Goal: Information Seeking & Learning: Learn about a topic

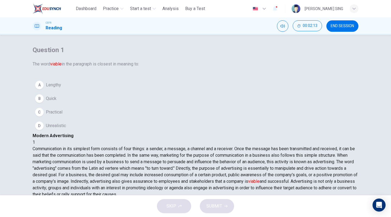
click at [80, 119] on button "C Practical" at bounding box center [196, 112] width 326 height 14
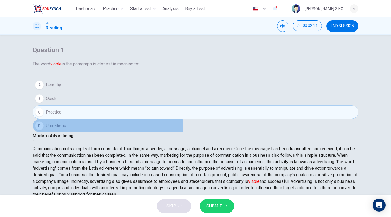
click at [78, 133] on button "D Unrealistic" at bounding box center [196, 126] width 326 height 14
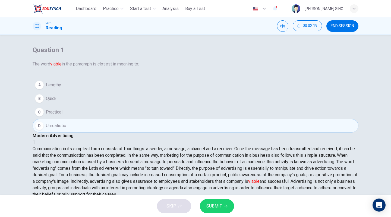
click at [90, 119] on button "C Practical" at bounding box center [196, 112] width 326 height 14
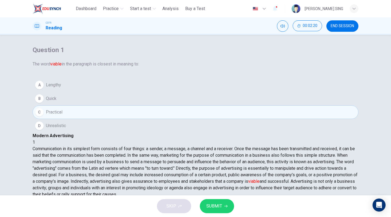
click at [219, 202] on span "SUBMIT" at bounding box center [214, 206] width 16 height 8
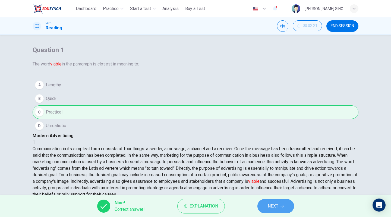
click at [280, 206] on button "NEXT" at bounding box center [275, 206] width 37 height 14
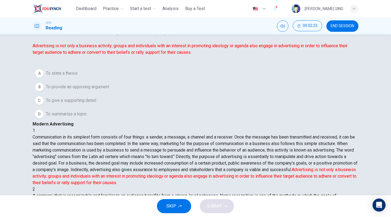
scroll to position [23, 0]
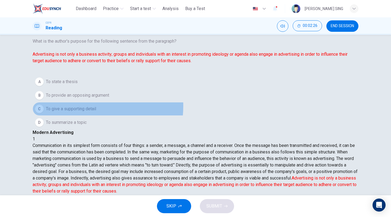
click at [87, 112] on span "To give a supporting detail" at bounding box center [71, 109] width 50 height 7
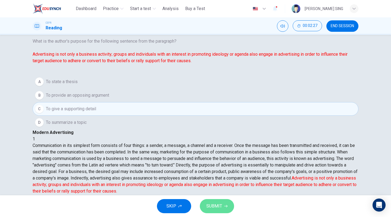
click at [215, 204] on span "SUBMIT" at bounding box center [214, 206] width 16 height 8
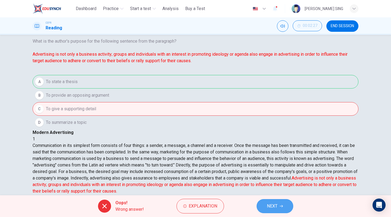
click at [278, 206] on button "NEXT" at bounding box center [275, 206] width 37 height 14
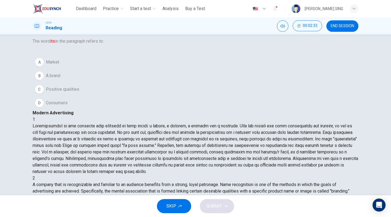
click at [62, 68] on button "A Market" at bounding box center [196, 62] width 326 height 14
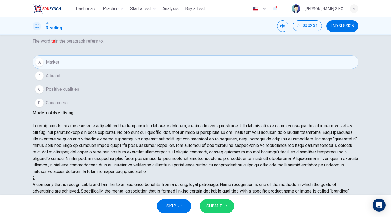
click at [218, 205] on span "SUBMIT" at bounding box center [214, 206] width 16 height 8
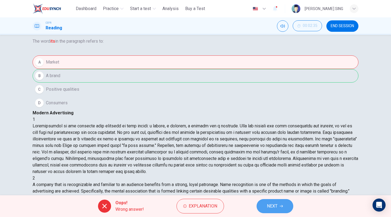
click at [281, 204] on button "NEXT" at bounding box center [275, 206] width 37 height 14
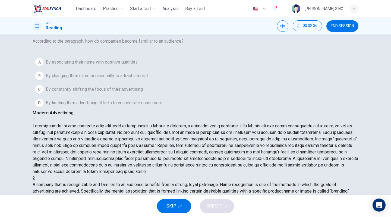
click at [104, 106] on span "By limiting their advertising efforts to concentrate consumers" at bounding box center [104, 103] width 116 height 7
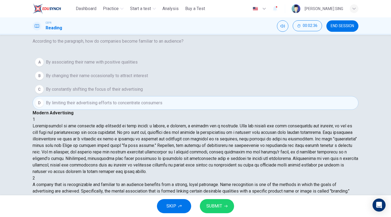
click at [215, 203] on span "SUBMIT" at bounding box center [214, 206] width 16 height 8
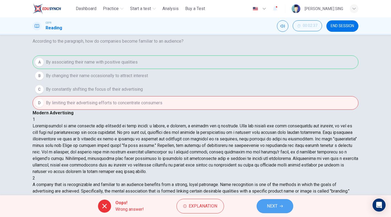
click at [275, 199] on button "NEXT" at bounding box center [275, 206] width 37 height 14
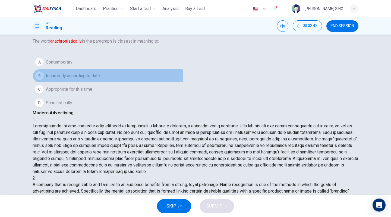
click at [100, 79] on span "Incorrectly according to date" at bounding box center [73, 76] width 54 height 7
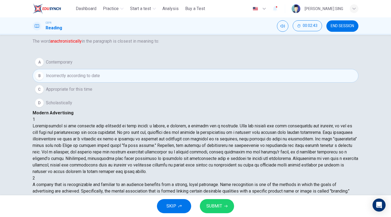
click at [116, 96] on button "C Appropriate for this time" at bounding box center [196, 90] width 326 height 14
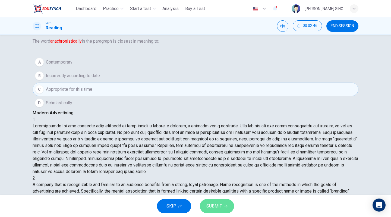
click at [215, 203] on span "SUBMIT" at bounding box center [214, 206] width 16 height 8
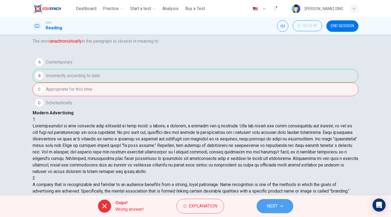
click at [282, 202] on button "NEXT" at bounding box center [275, 206] width 37 height 14
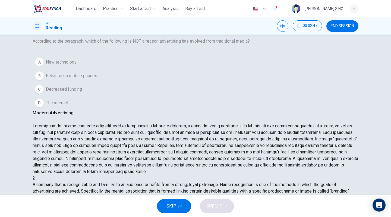
click at [107, 106] on div "A New technology B Reliance on mobile phones C Decreased funding D The internet" at bounding box center [196, 82] width 326 height 54
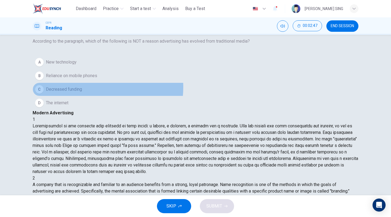
click at [100, 96] on button "C Decreased funding" at bounding box center [196, 90] width 326 height 14
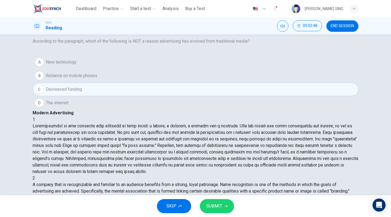
click at [229, 211] on button "SUBMIT" at bounding box center [217, 206] width 34 height 14
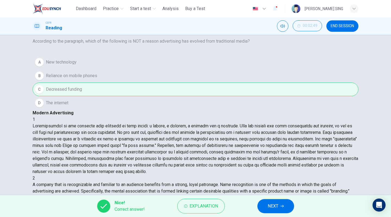
click at [273, 205] on span "NEXT" at bounding box center [273, 206] width 11 height 8
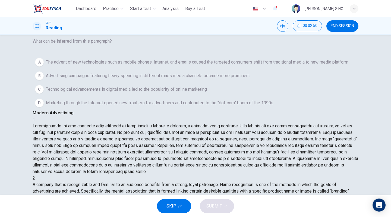
click at [100, 106] on span "Marketing through the Internet opened new frontiers for advertisers and contrib…" at bounding box center [160, 103] width 228 height 7
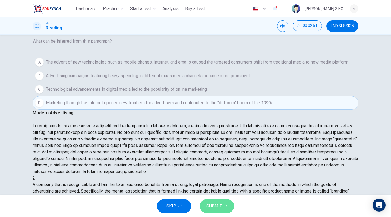
click at [215, 206] on span "SUBMIT" at bounding box center [214, 206] width 16 height 8
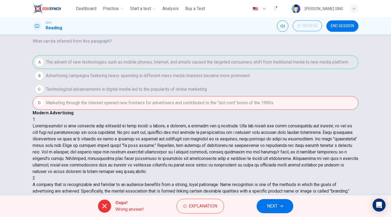
click at [276, 206] on span "NEXT" at bounding box center [272, 206] width 11 height 8
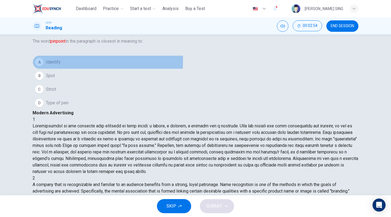
click at [81, 69] on button "A Identify" at bounding box center [196, 62] width 326 height 14
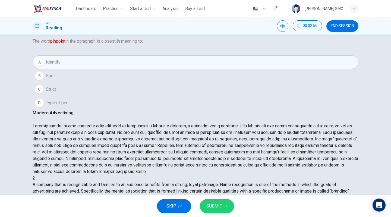
click at [204, 201] on button "SUBMIT" at bounding box center [217, 206] width 34 height 14
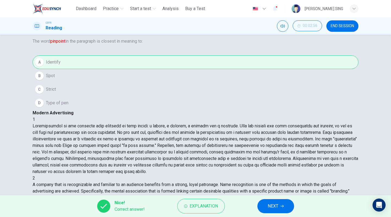
click at [276, 205] on span "NEXT" at bounding box center [273, 206] width 11 height 8
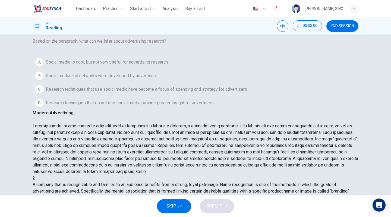
click at [109, 106] on span "Research techniques that do not use social media provide greater insight for ad…" at bounding box center [130, 103] width 168 height 7
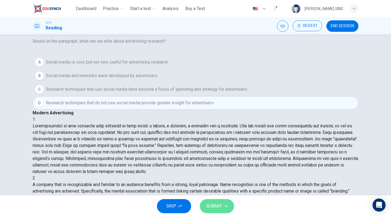
click at [210, 210] on span "SUBMIT" at bounding box center [214, 206] width 16 height 8
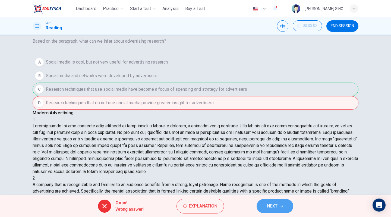
click at [273, 204] on span "NEXT" at bounding box center [272, 206] width 11 height 8
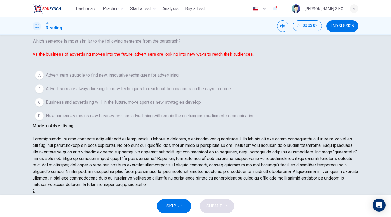
click at [114, 78] on span "Advertisers struggle to find new, innovative techniques for advertising" at bounding box center [112, 75] width 133 height 7
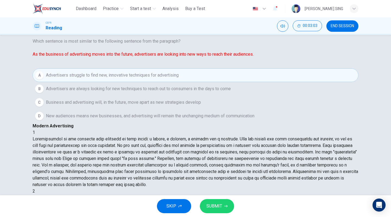
click at [241, 203] on div "SKIP SUBMIT" at bounding box center [195, 206] width 391 height 22
click at [220, 207] on span "SUBMIT" at bounding box center [214, 206] width 16 height 8
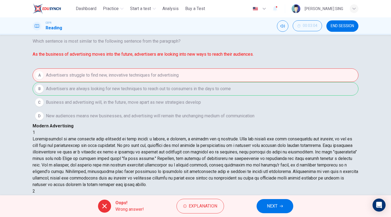
click at [277, 203] on span "NEXT" at bounding box center [272, 206] width 11 height 8
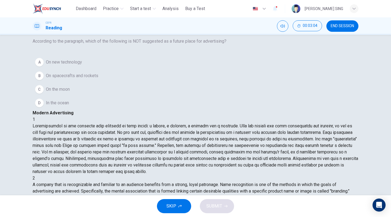
click at [80, 110] on button "D In the ocean" at bounding box center [196, 103] width 326 height 14
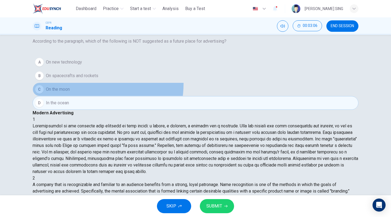
click at [96, 96] on button "C On the moon" at bounding box center [196, 90] width 326 height 14
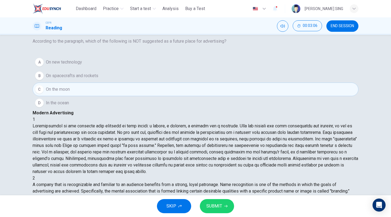
click at [223, 200] on button "SUBMIT" at bounding box center [217, 206] width 34 height 14
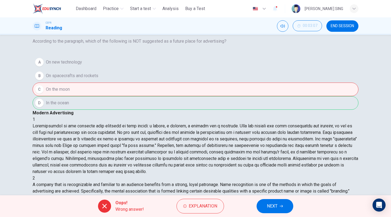
click at [297, 196] on div "Oops! Wrong answer! Explanation NEXT" at bounding box center [195, 206] width 391 height 22
click at [291, 198] on div "Oops! Wrong answer! Explanation NEXT" at bounding box center [195, 206] width 391 height 22
click at [279, 206] on button "NEXT" at bounding box center [275, 206] width 37 height 14
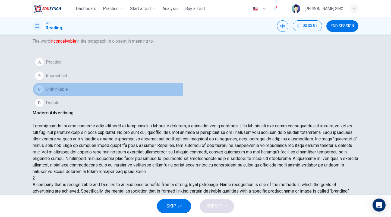
click at [77, 96] on button "C Unthinkable" at bounding box center [196, 90] width 326 height 14
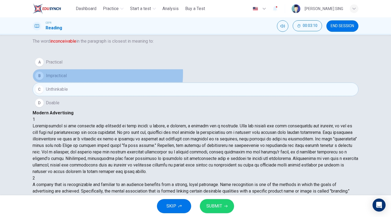
click at [78, 83] on button "B Impractical" at bounding box center [196, 76] width 326 height 14
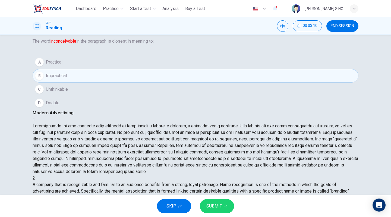
click at [226, 203] on button "SUBMIT" at bounding box center [217, 206] width 34 height 14
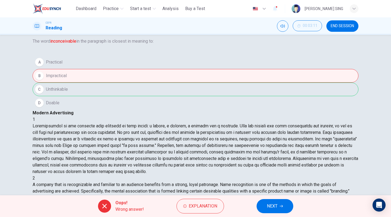
click at [269, 202] on span "NEXT" at bounding box center [272, 206] width 11 height 8
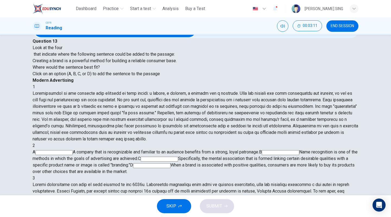
scroll to position [66, 0]
click at [288, 149] on div "A A company that is recognizable and familiar to an audience benefits from a st…" at bounding box center [196, 162] width 326 height 26
click at [178, 157] on input at bounding box center [159, 159] width 37 height 5
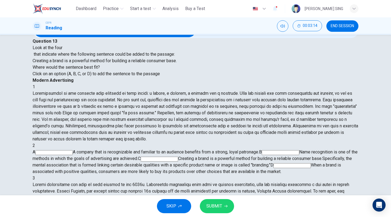
click at [212, 211] on button "SUBMIT" at bounding box center [217, 206] width 34 height 14
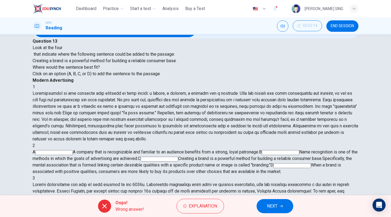
click at [272, 207] on span "NEXT" at bounding box center [272, 206] width 11 height 8
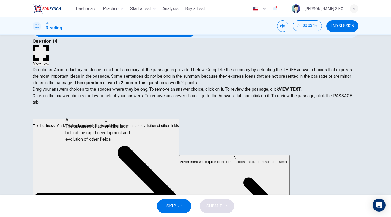
drag, startPoint x: 112, startPoint y: 132, endPoint x: 250, endPoint y: 143, distance: 138.4
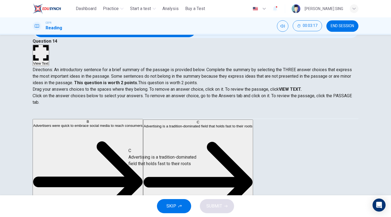
drag, startPoint x: 94, startPoint y: 168, endPoint x: 201, endPoint y: 166, distance: 106.7
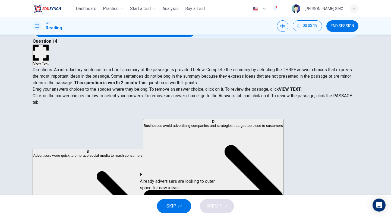
scroll to position [3, 0]
drag, startPoint x: 88, startPoint y: 190, endPoint x: 198, endPoint y: 181, distance: 109.9
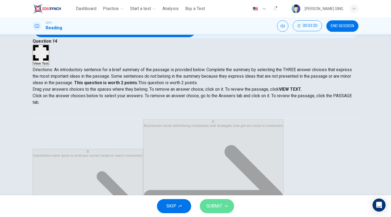
click at [218, 203] on span "SUBMIT" at bounding box center [214, 206] width 16 height 8
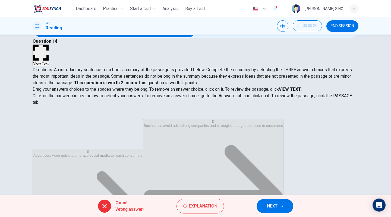
scroll to position [50, 0]
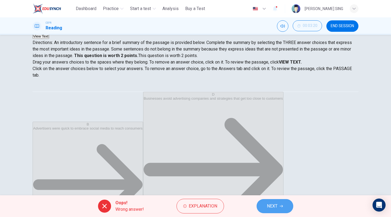
click at [275, 204] on span "NEXT" at bounding box center [272, 206] width 11 height 8
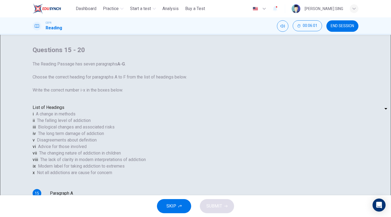
scroll to position [117, 0]
click at [67, 142] on body "This site uses cookies, as explained in our Privacy Policy . If you agree to th…" at bounding box center [195, 108] width 391 height 217
type input "***"
click at [68, 156] on body "This site uses cookies, as explained in our Privacy Policy . If you agree to th…" at bounding box center [195, 108] width 391 height 217
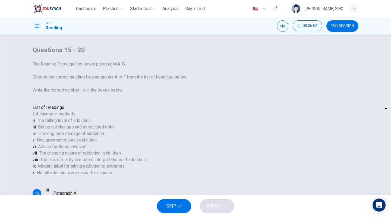
type input "*"
click at [72, 174] on body "This site uses cookies, as explained in our Privacy Policy . If you agree to th…" at bounding box center [195, 108] width 391 height 217
type input "**"
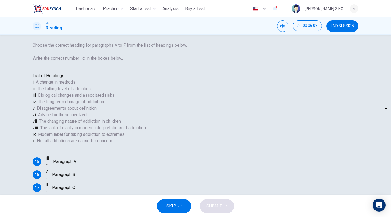
scroll to position [50, 0]
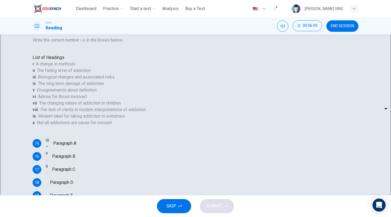
click at [73, 138] on body "This site uses cookies, as explained in our Privacy Policy . If you agree to th…" at bounding box center [195, 108] width 391 height 217
type input "**"
click at [72, 154] on body "This site uses cookies, as explained in our Privacy Policy . If you agree to th…" at bounding box center [195, 108] width 391 height 217
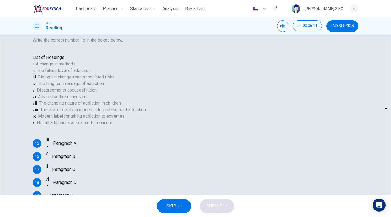
type input "*"
click at [77, 170] on body "This site uses cookies, as explained in our Privacy Policy . If you agree to th…" at bounding box center [195, 108] width 391 height 217
type input "***"
click at [207, 205] on span "SUBMIT" at bounding box center [214, 206] width 16 height 8
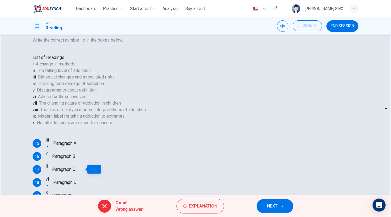
click at [49, 202] on div "iii" at bounding box center [47, 205] width 3 height 7
click at [272, 208] on span "NEXT" at bounding box center [272, 206] width 11 height 8
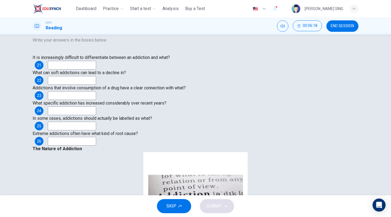
click at [80, 61] on input at bounding box center [72, 65] width 48 height 9
type input "***"
click at [73, 78] on input at bounding box center [72, 80] width 48 height 9
type input "***"
click at [74, 100] on input at bounding box center [72, 95] width 48 height 9
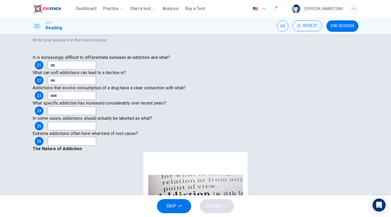
type input "****"
click at [73, 115] on input at bounding box center [72, 110] width 48 height 9
type input "*****"
click at [75, 130] on input at bounding box center [72, 126] width 48 height 9
type input "***"
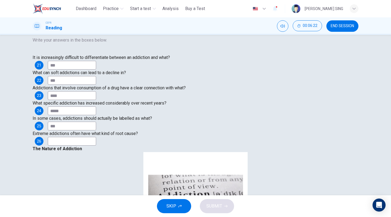
click at [76, 146] on input at bounding box center [72, 141] width 48 height 9
type input "***"
click at [222, 209] on button "SUBMIT" at bounding box center [217, 206] width 34 height 14
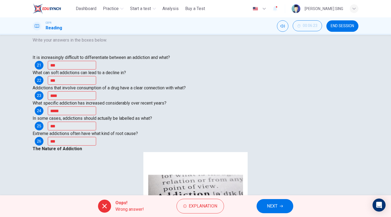
scroll to position [22, 0]
click at [269, 204] on span "NEXT" at bounding box center [272, 206] width 11 height 8
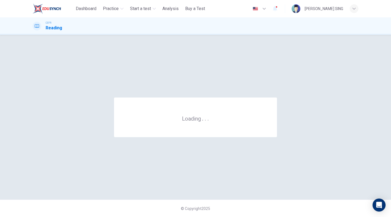
scroll to position [0, 0]
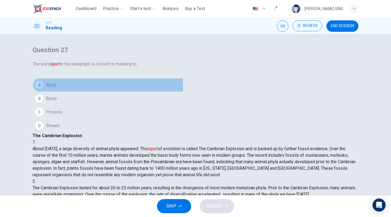
click at [56, 88] on span "Burst" at bounding box center [51, 85] width 10 height 7
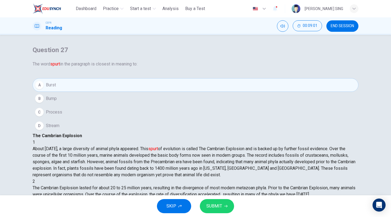
click at [221, 207] on span "SUBMIT" at bounding box center [214, 206] width 16 height 8
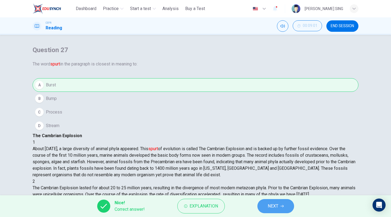
click at [283, 200] on button "NEXT" at bounding box center [275, 206] width 37 height 14
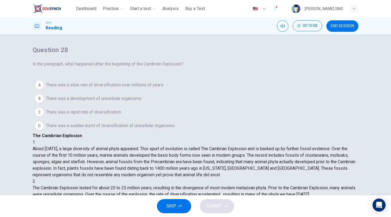
click at [127, 133] on button "D There was a sudden burst of diversification of unicellular organisms" at bounding box center [196, 126] width 326 height 14
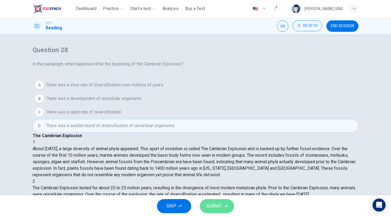
click at [219, 203] on span "SUBMIT" at bounding box center [214, 206] width 16 height 8
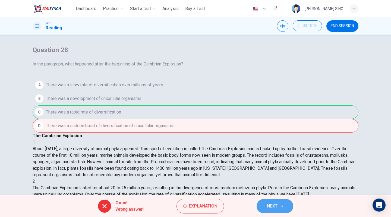
click at [279, 207] on button "NEXT" at bounding box center [275, 206] width 37 height 14
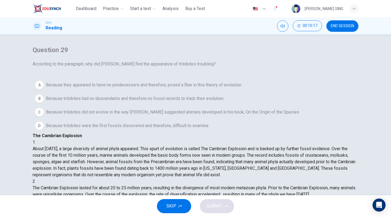
click at [98, 88] on span "Because they appeared to have no predecessors and therefore, posed a flaw in th…" at bounding box center [144, 85] width 196 height 7
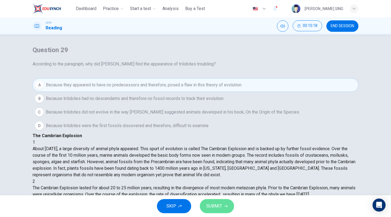
click at [218, 203] on span "SUBMIT" at bounding box center [214, 206] width 16 height 8
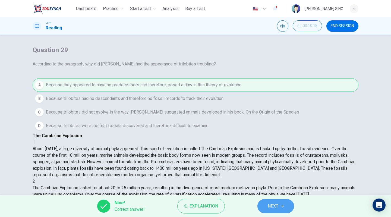
click at [278, 205] on span "NEXT" at bounding box center [273, 206] width 11 height 8
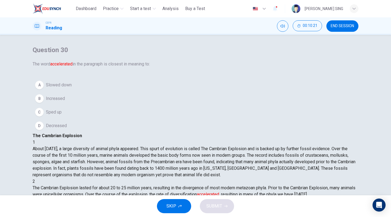
click at [75, 105] on button "B Increased" at bounding box center [196, 99] width 326 height 14
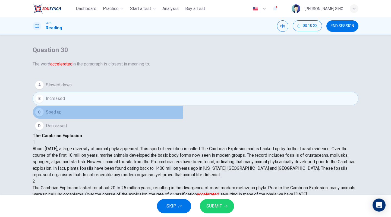
click at [75, 119] on button "C Sped up" at bounding box center [196, 112] width 326 height 14
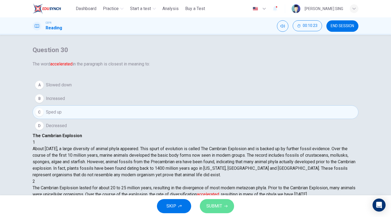
click at [213, 205] on span "SUBMIT" at bounding box center [214, 206] width 16 height 8
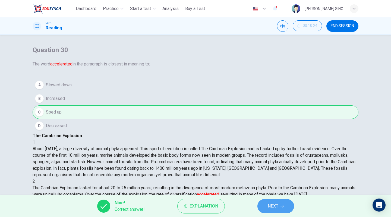
click at [279, 207] on button "NEXT" at bounding box center [275, 206] width 37 height 14
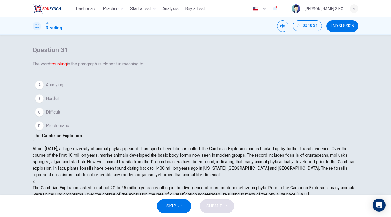
click at [69, 129] on span "Problematic" at bounding box center [57, 125] width 23 height 7
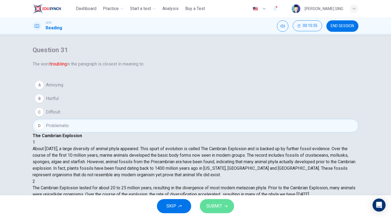
click at [214, 207] on span "SUBMIT" at bounding box center [214, 206] width 16 height 8
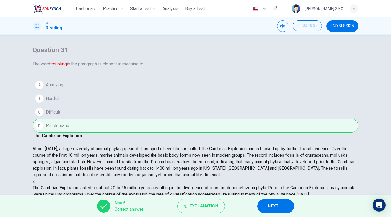
click at [287, 203] on button "NEXT" at bounding box center [275, 206] width 37 height 14
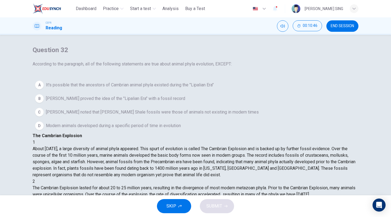
click at [92, 129] on span "Modern animals developed during a specific period of time in evolution" at bounding box center [113, 125] width 135 height 7
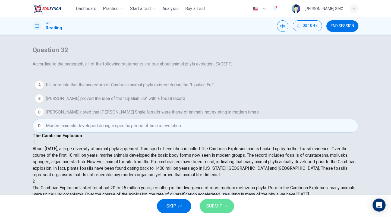
click at [213, 204] on span "SUBMIT" at bounding box center [214, 206] width 16 height 8
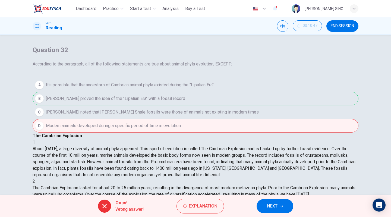
click at [280, 206] on icon "button" at bounding box center [281, 205] width 3 height 3
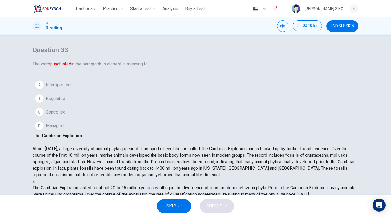
click at [74, 105] on button "B Regulated" at bounding box center [196, 99] width 326 height 14
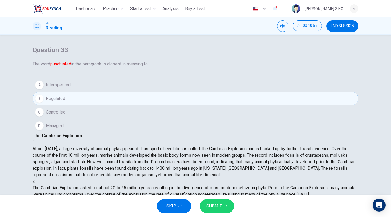
scroll to position [163, 0]
click at [84, 133] on button "D Managed" at bounding box center [196, 126] width 326 height 14
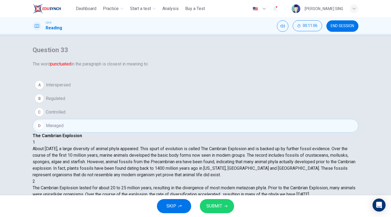
click at [219, 205] on span "SUBMIT" at bounding box center [214, 206] width 16 height 8
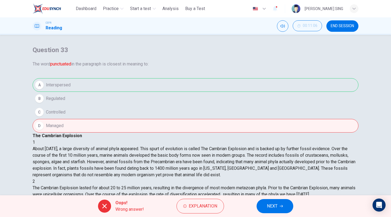
click at [262, 199] on div "Oops! Wrong answer! Explanation NEXT" at bounding box center [195, 206] width 391 height 22
click at [270, 203] on span "NEXT" at bounding box center [272, 206] width 11 height 8
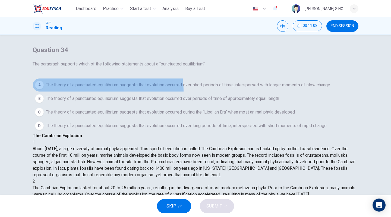
click at [100, 88] on span "The theory of a punctuated equilibrium suggests that evolution occurred over sh…" at bounding box center [188, 85] width 284 height 7
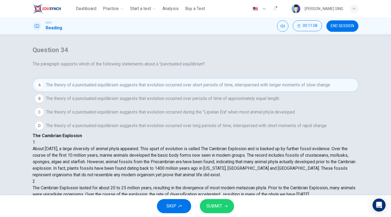
click at [217, 208] on span "SUBMIT" at bounding box center [214, 206] width 16 height 8
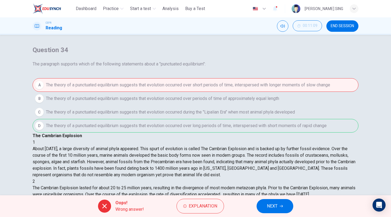
scroll to position [50, 0]
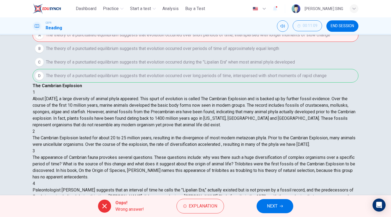
click at [271, 207] on span "NEXT" at bounding box center [272, 206] width 11 height 8
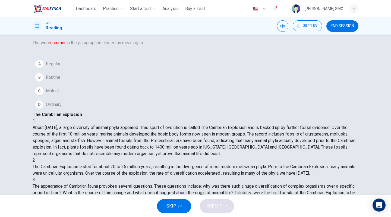
scroll to position [0, 0]
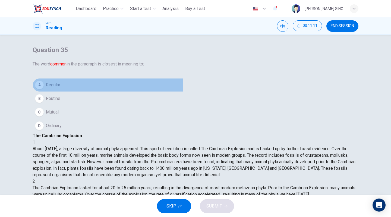
click at [60, 88] on span "Regular" at bounding box center [53, 85] width 14 height 7
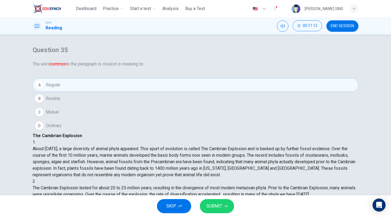
click at [207, 209] on span "SUBMIT" at bounding box center [214, 206] width 16 height 8
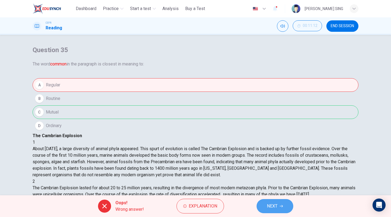
click at [273, 207] on span "NEXT" at bounding box center [272, 206] width 11 height 8
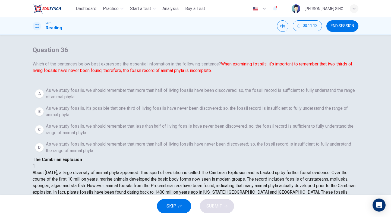
click at [120, 100] on span "As we study fossils, we should remember that more than half of living fossils h…" at bounding box center [201, 93] width 310 height 13
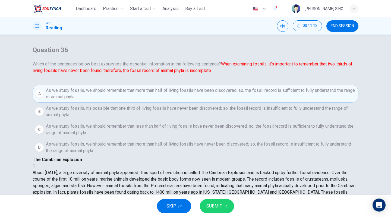
click at [222, 207] on span "SUBMIT" at bounding box center [214, 206] width 16 height 8
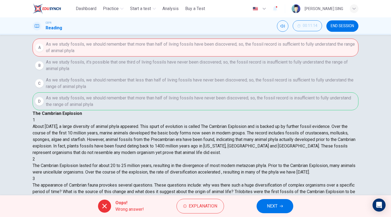
scroll to position [50, 0]
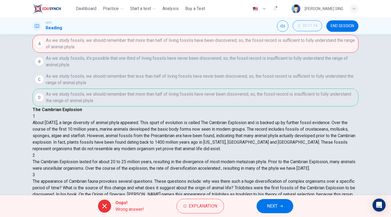
click at [264, 205] on button "NEXT" at bounding box center [275, 206] width 37 height 14
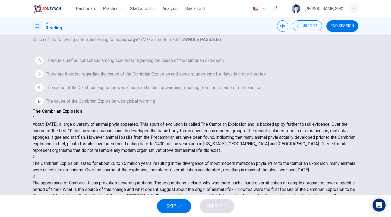
scroll to position [0, 0]
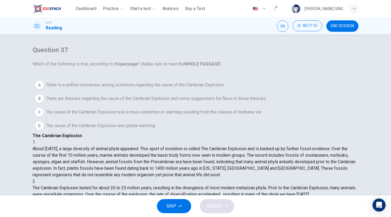
click at [119, 88] on span "There is a unified consensus among scientists regarding the cause of the Cambri…" at bounding box center [135, 85] width 178 height 7
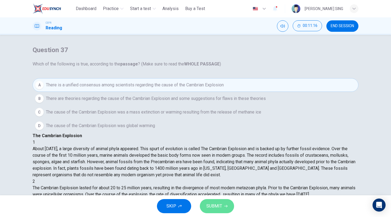
click at [218, 206] on span "SUBMIT" at bounding box center [214, 206] width 16 height 8
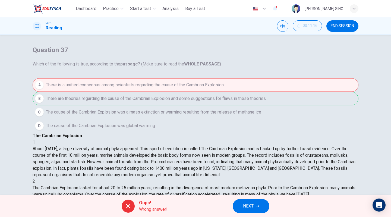
click at [248, 210] on button "NEXT" at bounding box center [251, 206] width 37 height 14
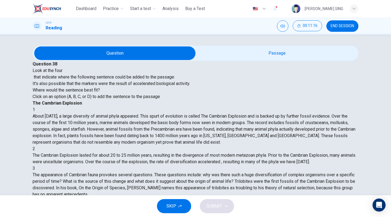
scroll to position [267, 0]
click at [213, 207] on span "SUBMIT" at bounding box center [214, 206] width 16 height 8
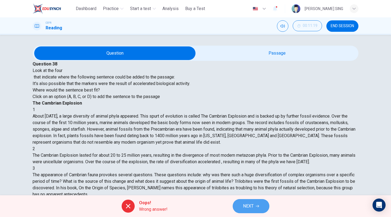
click at [250, 209] on span "NEXT" at bounding box center [248, 206] width 11 height 8
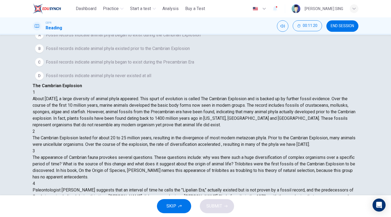
scroll to position [0, 0]
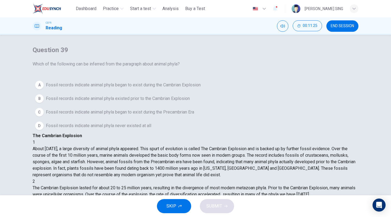
click at [79, 88] on span "Fossil records indicate animal phyla began to exist during the Cambrian Explosi…" at bounding box center [123, 85] width 155 height 7
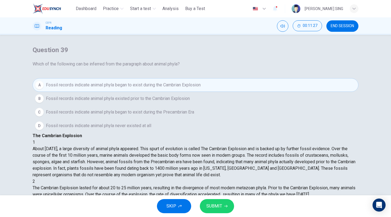
click at [223, 207] on button "SUBMIT" at bounding box center [217, 206] width 34 height 14
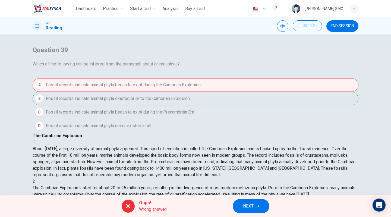
scroll to position [27, 0]
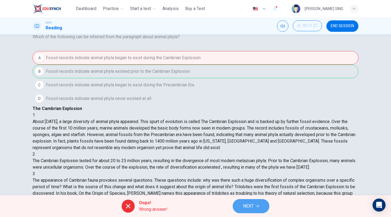
click at [253, 207] on span "NEXT" at bounding box center [248, 206] width 11 height 8
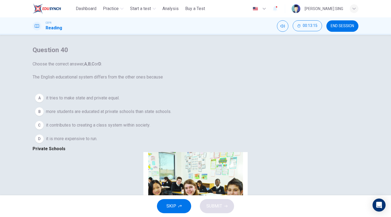
click at [83, 128] on span "it contributes to creating a class system within society." at bounding box center [98, 125] width 104 height 7
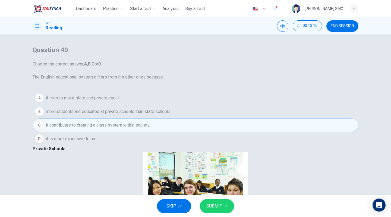
click at [211, 201] on button "SUBMIT" at bounding box center [217, 206] width 34 height 14
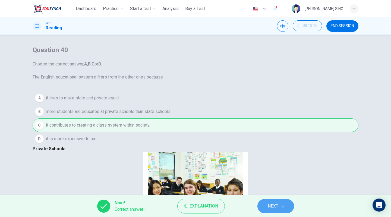
click at [279, 204] on button "NEXT" at bounding box center [275, 206] width 37 height 14
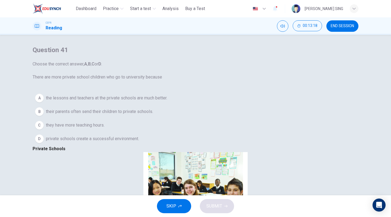
click at [62, 142] on span "private schools create a successful environment." at bounding box center [92, 139] width 93 height 7
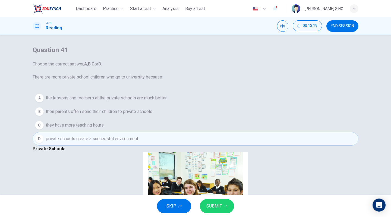
click at [223, 199] on div "SKIP SUBMIT" at bounding box center [195, 206] width 391 height 22
drag, startPoint x: 221, startPoint y: 205, endPoint x: 190, endPoint y: 194, distance: 32.7
click at [220, 205] on span "SUBMIT" at bounding box center [214, 206] width 16 height 8
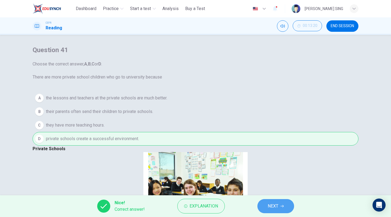
drag, startPoint x: 272, startPoint y: 205, endPoint x: 230, endPoint y: 187, distance: 46.0
click at [272, 205] on span "NEXT" at bounding box center [273, 206] width 11 height 8
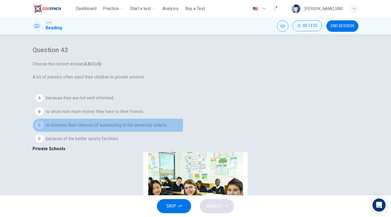
click at [63, 128] on span "to increase their chances of succeeding in the university exams." at bounding box center [106, 125] width 121 height 7
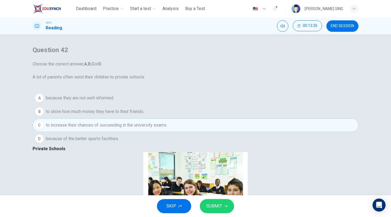
click at [219, 207] on span "SUBMIT" at bounding box center [214, 206] width 16 height 8
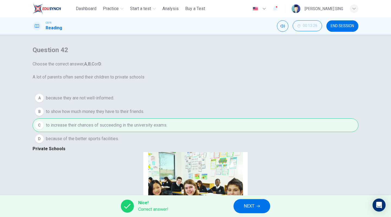
click at [253, 208] on span "NEXT" at bounding box center [249, 206] width 11 height 8
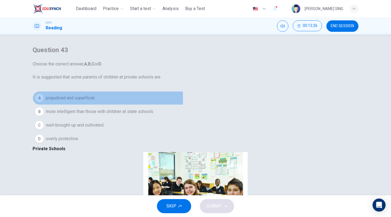
click at [83, 101] on span "prejudiced and superficial." at bounding box center [70, 98] width 49 height 7
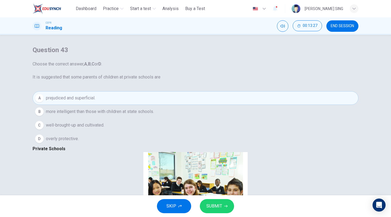
click at [212, 204] on span "SUBMIT" at bounding box center [214, 206] width 16 height 8
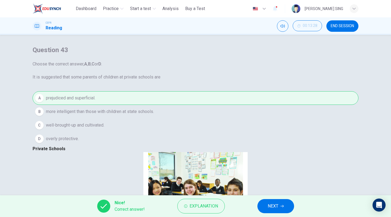
click at [271, 212] on button "NEXT" at bounding box center [275, 206] width 37 height 14
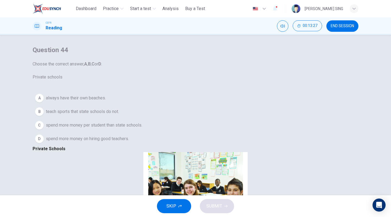
click at [272, 207] on div "SKIP SUBMIT" at bounding box center [195, 206] width 391 height 22
click at [46, 132] on button "C spend more money per student than state schools." at bounding box center [196, 125] width 326 height 14
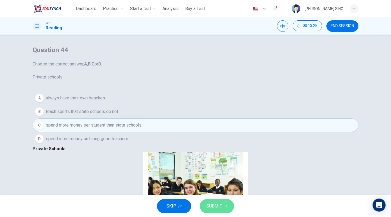
click at [211, 203] on span "SUBMIT" at bounding box center [214, 206] width 16 height 8
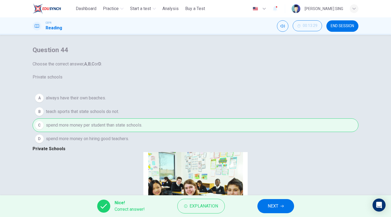
click at [65, 108] on div "A always have their own beaches. B teach sports that state schools do not. C sp…" at bounding box center [196, 118] width 326 height 54
drag, startPoint x: 279, startPoint y: 209, endPoint x: 257, endPoint y: 196, distance: 25.2
click at [277, 210] on button "NEXT" at bounding box center [275, 206] width 37 height 14
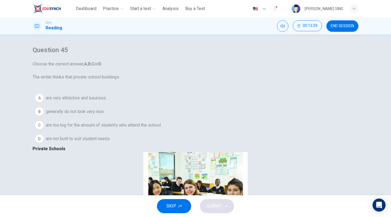
click at [84, 101] on span "are very attractive and luxurious." at bounding box center [76, 98] width 61 height 7
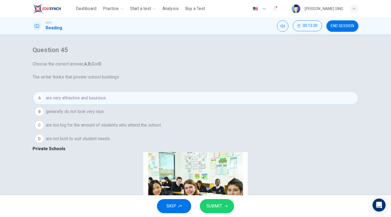
click at [221, 204] on span "SUBMIT" at bounding box center [214, 206] width 16 height 8
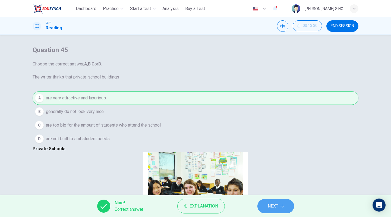
click at [283, 204] on icon "button" at bounding box center [282, 205] width 3 height 3
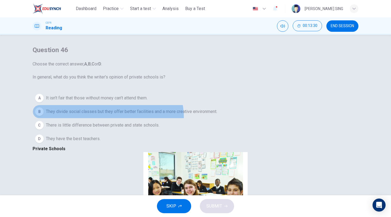
click at [114, 115] on span "They divide social classes but they offer better facilities and a more creative…" at bounding box center [131, 111] width 171 height 7
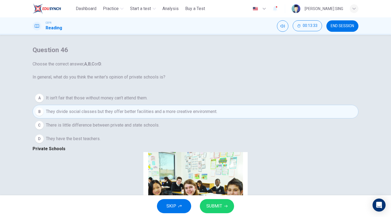
click at [223, 208] on button "SUBMIT" at bounding box center [217, 206] width 34 height 14
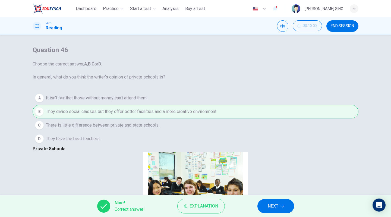
click at [275, 203] on span "NEXT" at bounding box center [273, 206] width 11 height 8
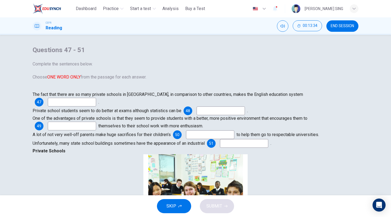
click at [76, 106] on input at bounding box center [72, 102] width 48 height 9
type input "******"
click at [162, 210] on button "SKIP" at bounding box center [174, 206] width 34 height 14
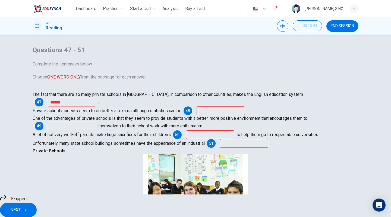
click at [26, 208] on icon "button" at bounding box center [24, 209] width 3 height 3
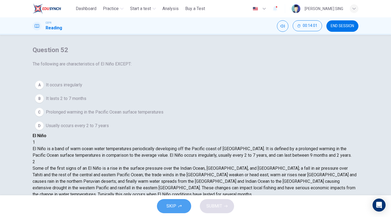
click at [159, 202] on button "SKIP" at bounding box center [174, 206] width 34 height 14
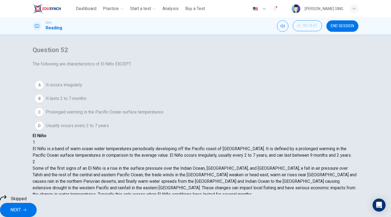
click at [162, 203] on div "Skipped" at bounding box center [195, 198] width 391 height 8
click at [37, 206] on button "NEXT" at bounding box center [18, 210] width 37 height 14
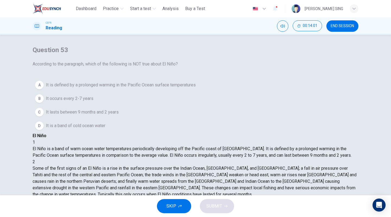
click at [175, 211] on button "SKIP" at bounding box center [174, 206] width 34 height 14
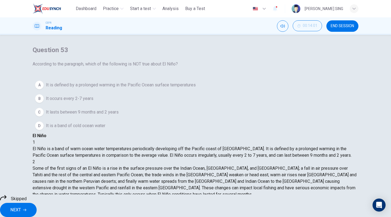
click at [37, 207] on button "NEXT" at bounding box center [18, 210] width 37 height 14
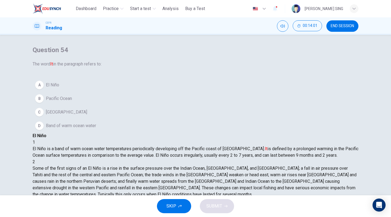
click at [177, 205] on button "SKIP" at bounding box center [174, 206] width 34 height 14
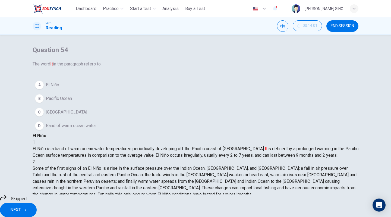
click at [21, 207] on span "NEXT" at bounding box center [15, 210] width 11 height 8
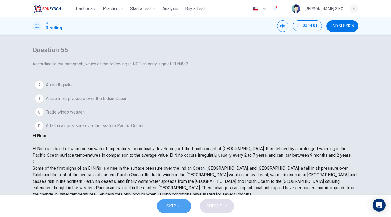
click at [172, 206] on span "SKIP" at bounding box center [171, 206] width 10 height 8
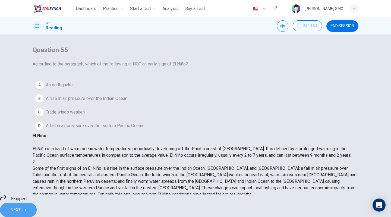
click at [37, 206] on button "NEXT" at bounding box center [18, 210] width 37 height 14
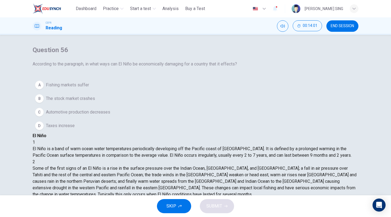
click at [168, 207] on span "SKIP" at bounding box center [171, 206] width 10 height 8
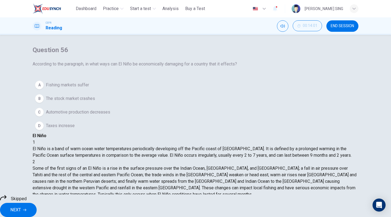
click at [21, 209] on span "NEXT" at bounding box center [15, 210] width 11 height 8
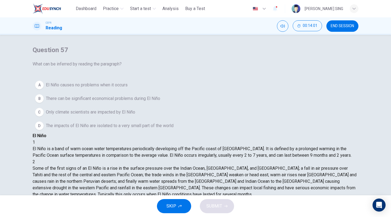
click at [177, 208] on button "SKIP" at bounding box center [174, 206] width 34 height 14
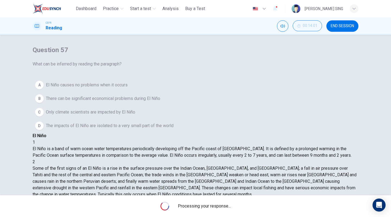
click at [227, 209] on span "Processing your response..." at bounding box center [204, 206] width 53 height 7
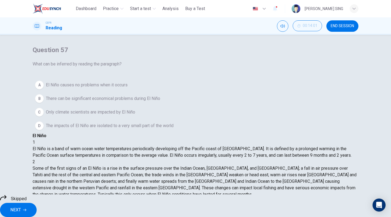
click at [37, 209] on button "NEXT" at bounding box center [18, 210] width 37 height 14
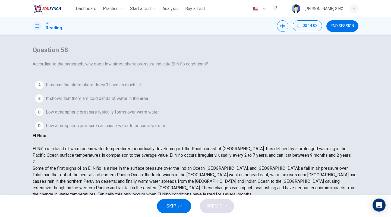
click at [182, 207] on button "SKIP" at bounding box center [174, 206] width 34 height 14
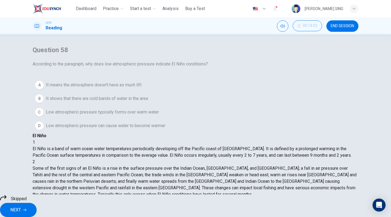
click at [21, 206] on span "NEXT" at bounding box center [15, 210] width 11 height 8
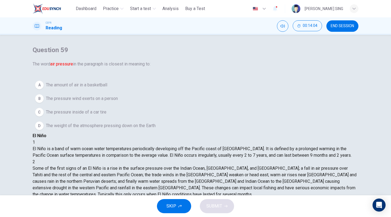
click at [169, 203] on span "SKIP" at bounding box center [171, 206] width 10 height 8
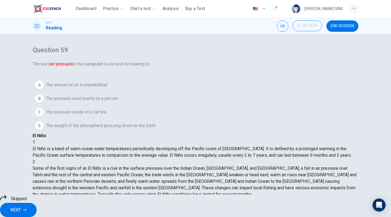
click at [21, 206] on span "NEXT" at bounding box center [15, 210] width 11 height 8
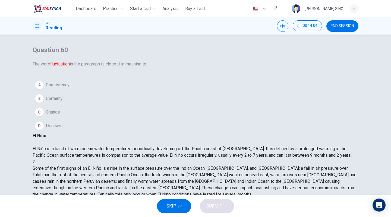
click at [172, 198] on div "SKIP SUBMIT" at bounding box center [195, 206] width 391 height 22
click at [174, 205] on span "SKIP" at bounding box center [171, 206] width 10 height 8
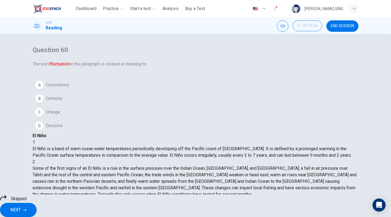
click at [37, 208] on button "NEXT" at bounding box center [18, 210] width 37 height 14
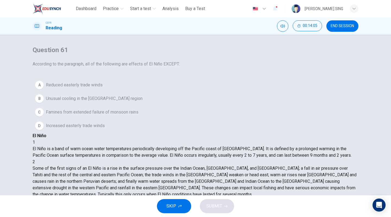
click at [166, 200] on button "SKIP" at bounding box center [174, 206] width 34 height 14
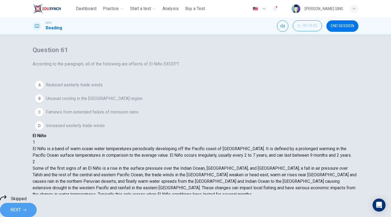
click at [37, 207] on button "NEXT" at bounding box center [18, 210] width 37 height 14
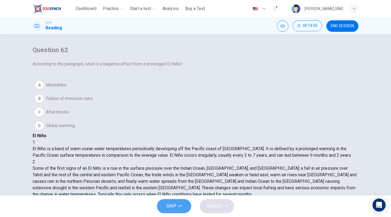
click at [166, 206] on button "SKIP" at bounding box center [174, 206] width 34 height 14
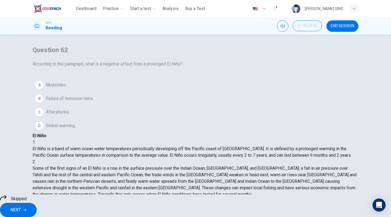
click at [21, 207] on span "NEXT" at bounding box center [15, 210] width 11 height 8
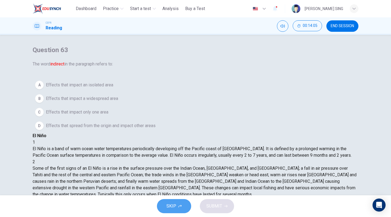
click at [168, 203] on span "SKIP" at bounding box center [171, 206] width 10 height 8
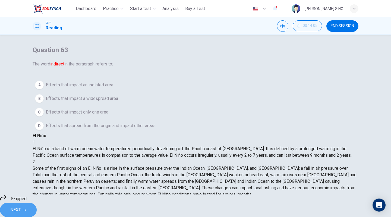
click at [21, 207] on span "NEXT" at bounding box center [15, 210] width 11 height 8
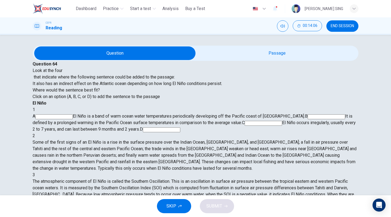
click at [184, 205] on button "SKIP" at bounding box center [174, 206] width 34 height 14
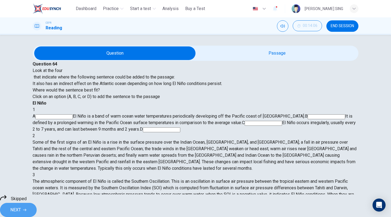
click at [21, 206] on span "NEXT" at bounding box center [15, 210] width 11 height 8
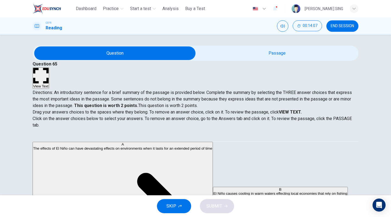
click at [171, 206] on span "SKIP" at bounding box center [171, 206] width 10 height 8
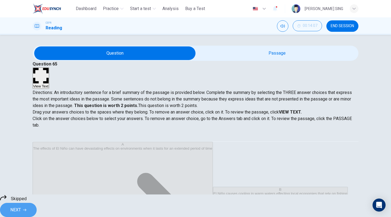
click at [37, 208] on button "NEXT" at bounding box center [18, 210] width 37 height 14
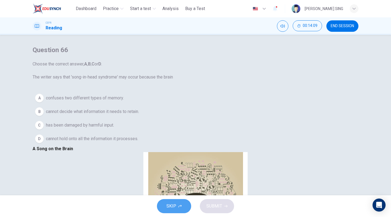
click at [174, 203] on span "SKIP" at bounding box center [171, 206] width 10 height 8
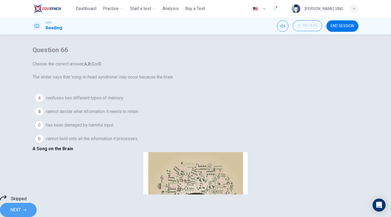
click at [21, 206] on span "NEXT" at bounding box center [15, 210] width 11 height 8
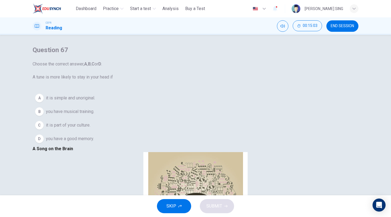
click at [154, 202] on div "SKIP SUBMIT" at bounding box center [195, 206] width 391 height 22
click at [166, 207] on button "SKIP" at bounding box center [174, 206] width 34 height 14
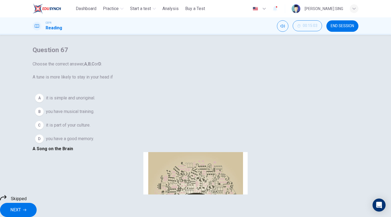
click at [21, 206] on span "NEXT" at bounding box center [15, 210] width 11 height 8
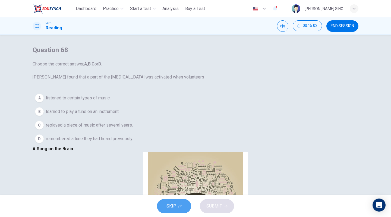
drag, startPoint x: 170, startPoint y: 202, endPoint x: 188, endPoint y: 202, distance: 17.4
click at [170, 202] on span "SKIP" at bounding box center [171, 206] width 10 height 8
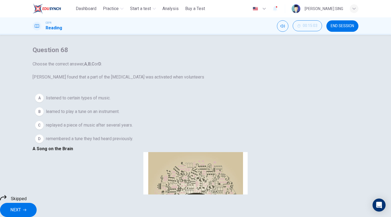
drag, startPoint x: 222, startPoint y: 209, endPoint x: 198, endPoint y: 206, distance: 24.4
click at [21, 206] on span "NEXT" at bounding box center [15, 210] width 11 height 8
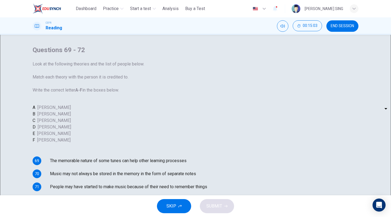
click at [152, 203] on div "SKIP SUBMIT" at bounding box center [195, 206] width 391 height 22
click at [167, 206] on span "SKIP" at bounding box center [171, 206] width 10 height 8
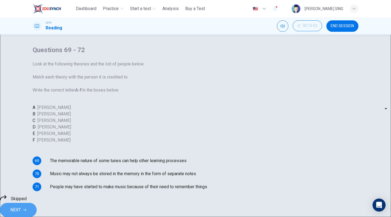
click at [21, 206] on span "NEXT" at bounding box center [15, 210] width 11 height 8
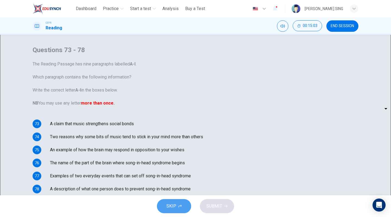
click at [183, 208] on button "SKIP" at bounding box center [174, 206] width 34 height 14
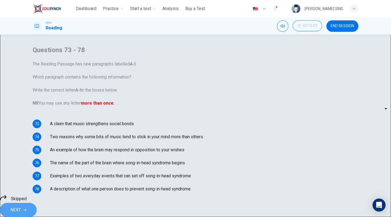
click at [21, 206] on span "NEXT" at bounding box center [15, 210] width 11 height 8
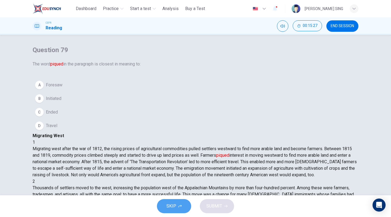
click at [180, 209] on button "SKIP" at bounding box center [174, 206] width 34 height 14
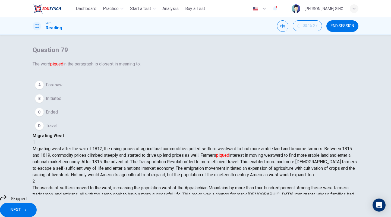
click at [21, 206] on span "NEXT" at bounding box center [15, 210] width 11 height 8
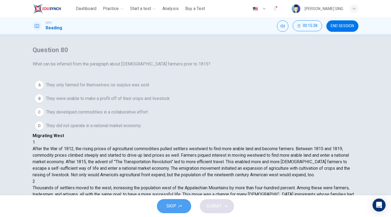
click at [175, 207] on span "SKIP" at bounding box center [171, 206] width 10 height 8
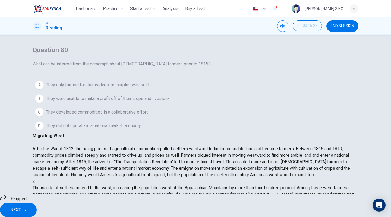
click at [21, 206] on span "NEXT" at bounding box center [15, 210] width 11 height 8
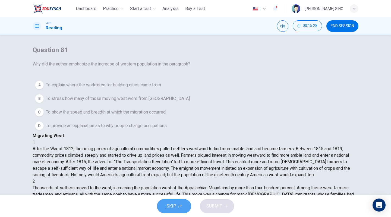
click at [171, 209] on span "SKIP" at bounding box center [171, 206] width 10 height 8
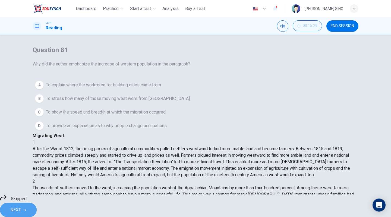
click at [21, 209] on span "NEXT" at bounding box center [15, 210] width 11 height 8
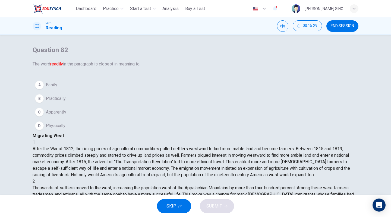
click at [169, 207] on span "SKIP" at bounding box center [171, 206] width 10 height 8
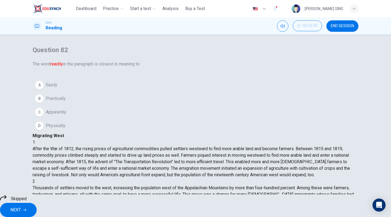
click at [37, 210] on button "NEXT" at bounding box center [18, 210] width 37 height 14
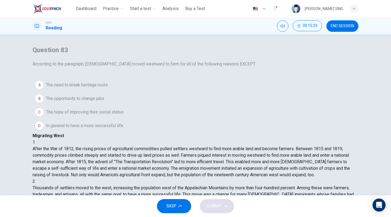
click at [181, 210] on button "SKIP" at bounding box center [174, 206] width 34 height 14
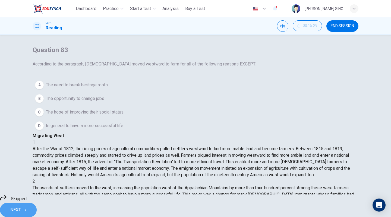
click at [21, 209] on span "NEXT" at bounding box center [15, 210] width 11 height 8
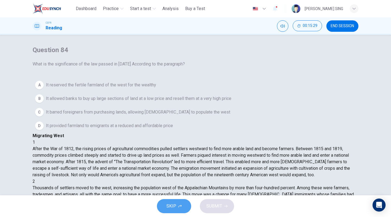
click at [171, 207] on span "SKIP" at bounding box center [171, 206] width 10 height 8
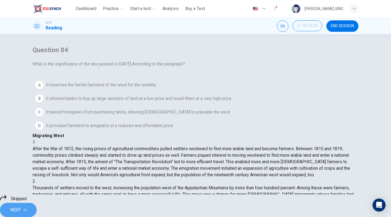
click at [21, 206] on span "NEXT" at bounding box center [15, 210] width 11 height 8
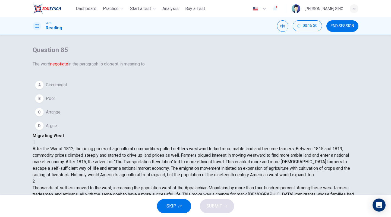
click at [179, 204] on icon "button" at bounding box center [179, 205] width 3 height 3
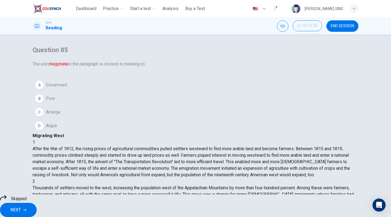
click at [26, 208] on icon "button" at bounding box center [24, 209] width 3 height 3
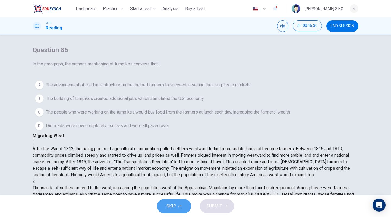
click at [177, 207] on button "SKIP" at bounding box center [174, 206] width 34 height 14
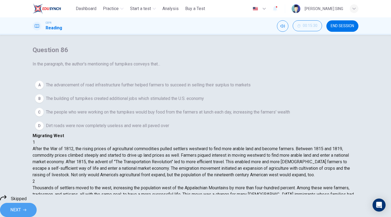
click at [21, 207] on span "NEXT" at bounding box center [15, 210] width 11 height 8
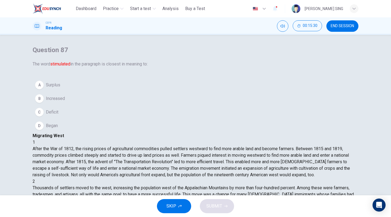
click at [179, 208] on button "SKIP" at bounding box center [174, 206] width 34 height 14
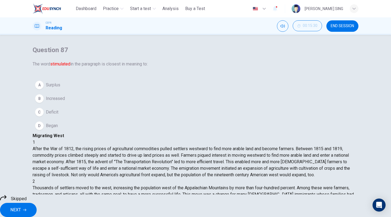
click at [37, 210] on button "NEXT" at bounding box center [18, 210] width 37 height 14
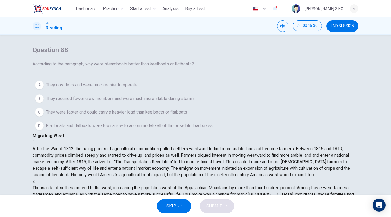
click at [176, 208] on button "SKIP" at bounding box center [174, 206] width 34 height 14
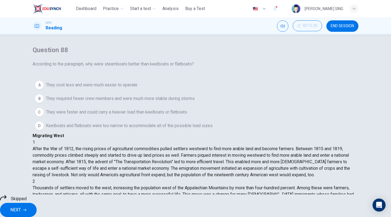
click at [21, 208] on span "NEXT" at bounding box center [15, 210] width 11 height 8
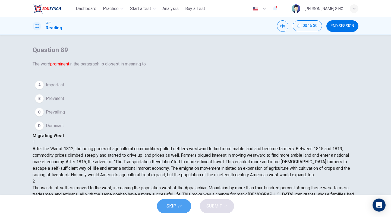
click at [174, 208] on span "SKIP" at bounding box center [171, 206] width 10 height 8
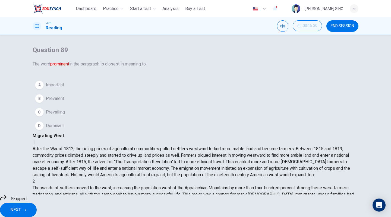
click at [21, 209] on span "NEXT" at bounding box center [15, 210] width 11 height 8
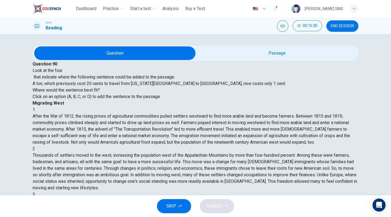
scroll to position [145, 0]
click at [176, 206] on span "SKIP" at bounding box center [171, 206] width 10 height 8
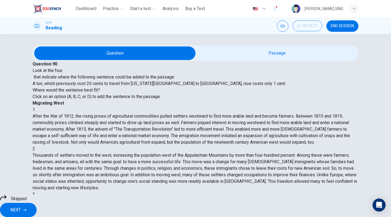
click at [37, 209] on button "NEXT" at bounding box center [18, 210] width 37 height 14
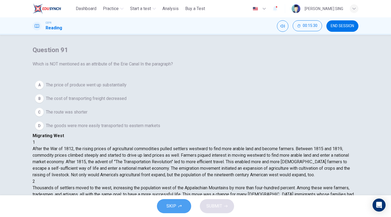
click at [181, 206] on icon "button" at bounding box center [179, 206] width 3 height 3
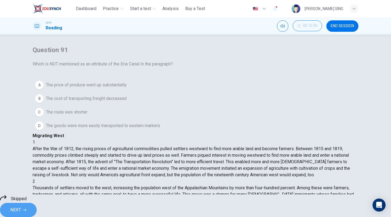
click at [21, 208] on span "NEXT" at bounding box center [15, 210] width 11 height 8
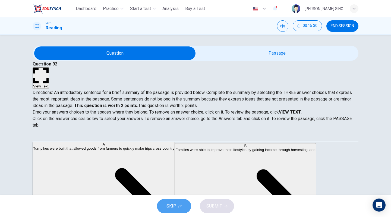
click at [163, 204] on button "SKIP" at bounding box center [174, 206] width 34 height 14
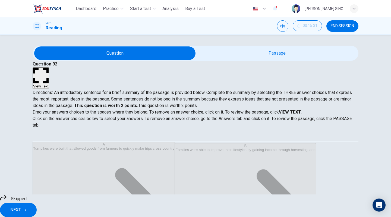
click at [37, 206] on button "NEXT" at bounding box center [18, 210] width 37 height 14
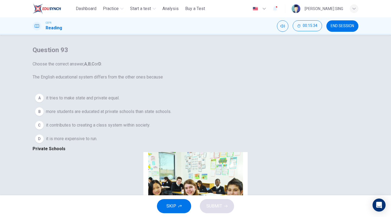
click at [175, 206] on span "SKIP" at bounding box center [171, 206] width 10 height 8
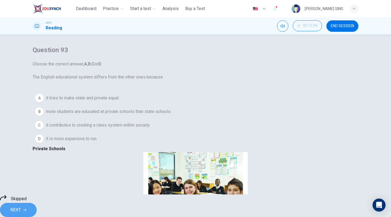
click at [21, 206] on span "NEXT" at bounding box center [15, 210] width 11 height 8
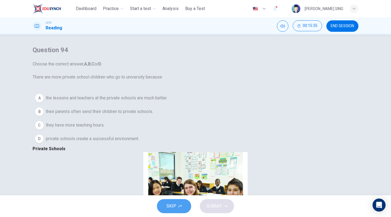
click at [166, 208] on button "SKIP" at bounding box center [174, 206] width 34 height 14
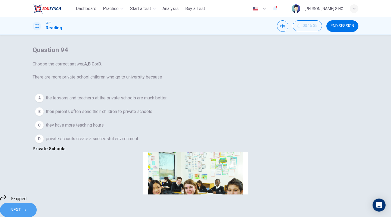
click at [21, 206] on span "NEXT" at bounding box center [15, 210] width 11 height 8
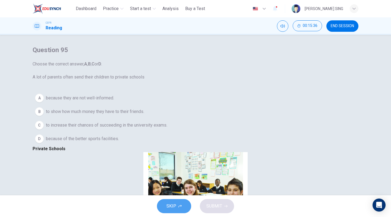
click at [168, 206] on span "SKIP" at bounding box center [171, 206] width 10 height 8
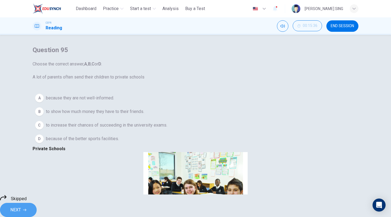
click at [37, 206] on button "NEXT" at bounding box center [18, 210] width 37 height 14
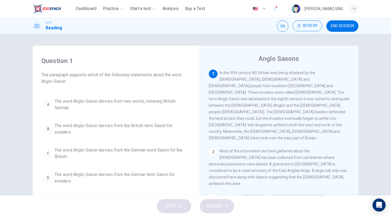
click at [114, 121] on button "B The word Anglo-Saxon derives from the British term Saxon for invaders" at bounding box center [116, 129] width 150 height 18
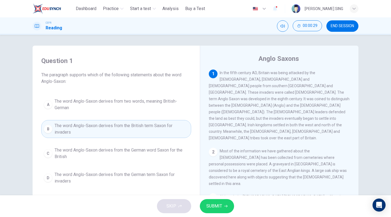
click at [96, 104] on span "The word Anglo-Saxon derives from two words, meaning British-German" at bounding box center [122, 104] width 134 height 13
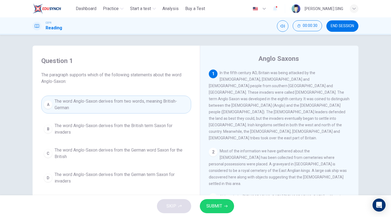
click at [224, 211] on button "SUBMIT" at bounding box center [217, 206] width 34 height 14
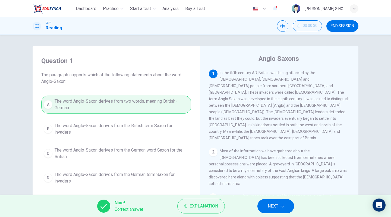
click at [273, 214] on div "Nice! Correct answer! Explanation NEXT" at bounding box center [195, 206] width 391 height 22
click at [272, 216] on div "Nice! Correct answer! Explanation NEXT" at bounding box center [195, 206] width 391 height 22
click at [276, 206] on span "NEXT" at bounding box center [273, 206] width 11 height 8
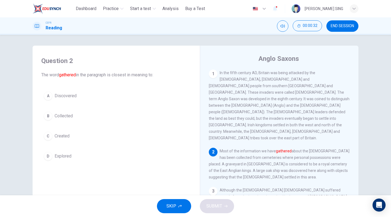
click at [69, 119] on button "B Collected" at bounding box center [116, 116] width 150 height 14
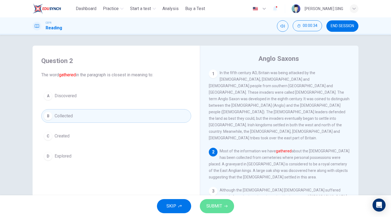
click at [223, 208] on button "SUBMIT" at bounding box center [217, 206] width 34 height 14
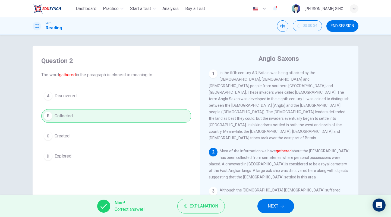
click at [274, 204] on span "NEXT" at bounding box center [273, 206] width 11 height 8
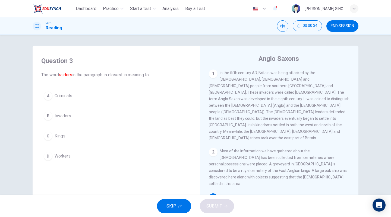
click at [177, 203] on button "SKIP" at bounding box center [174, 206] width 34 height 14
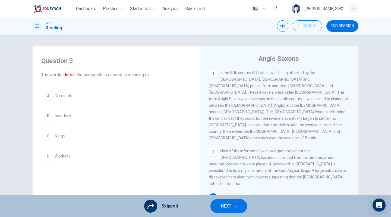
click at [223, 206] on span "NEXT" at bounding box center [226, 206] width 11 height 8
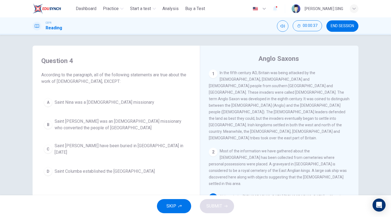
click at [181, 206] on icon "button" at bounding box center [179, 205] width 3 height 3
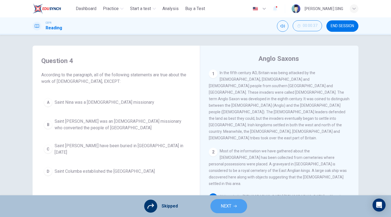
click at [223, 207] on span "NEXT" at bounding box center [226, 206] width 11 height 8
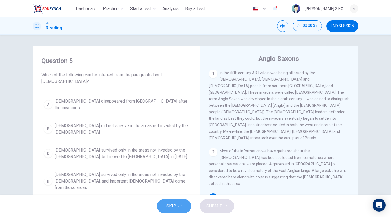
click at [168, 203] on span "SKIP" at bounding box center [171, 206] width 10 height 8
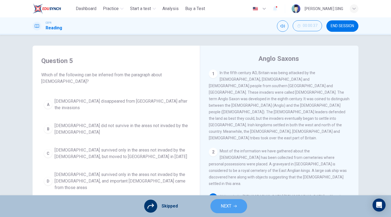
click at [245, 209] on button "NEXT" at bounding box center [228, 206] width 37 height 14
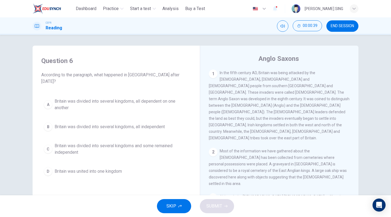
click at [173, 207] on span "SKIP" at bounding box center [171, 206] width 10 height 8
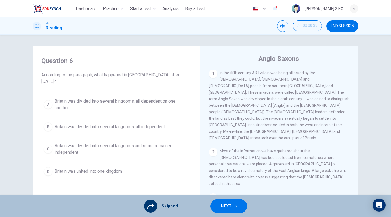
click at [234, 206] on icon "button" at bounding box center [235, 205] width 3 height 3
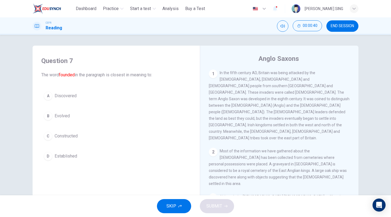
click at [162, 206] on button "SKIP" at bounding box center [174, 206] width 34 height 14
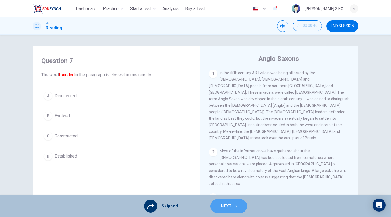
click at [223, 208] on span "NEXT" at bounding box center [226, 206] width 11 height 8
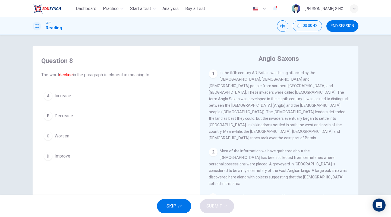
click at [167, 206] on span "SKIP" at bounding box center [171, 206] width 10 height 8
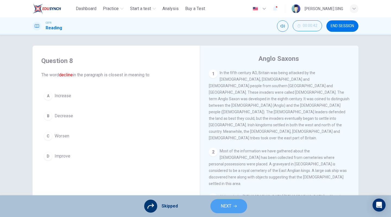
click at [225, 207] on span "NEXT" at bounding box center [226, 206] width 11 height 8
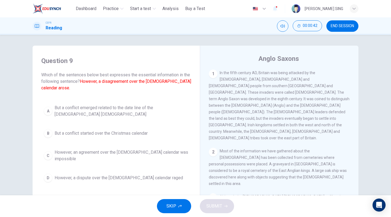
click at [164, 203] on button "SKIP" at bounding box center [174, 206] width 34 height 14
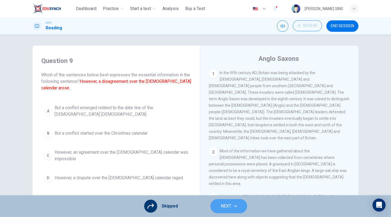
click at [233, 207] on button "NEXT" at bounding box center [228, 206] width 37 height 14
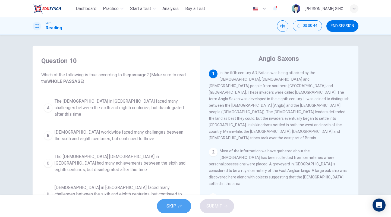
click at [170, 207] on span "SKIP" at bounding box center [171, 206] width 10 height 8
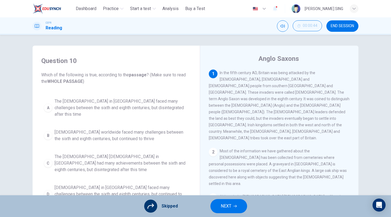
click at [229, 206] on span "NEXT" at bounding box center [226, 206] width 11 height 8
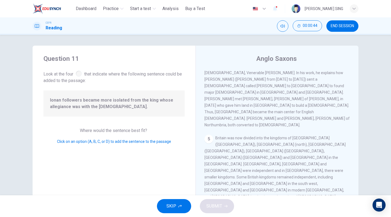
scroll to position [229, 0]
click at [172, 209] on span "SKIP" at bounding box center [171, 206] width 10 height 8
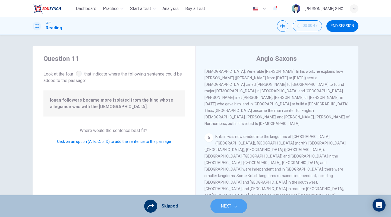
click at [235, 206] on icon "button" at bounding box center [235, 206] width 3 height 2
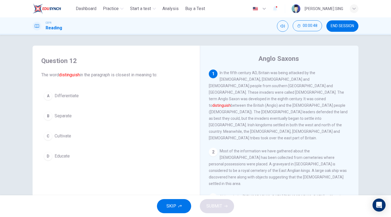
click at [175, 204] on span "SKIP" at bounding box center [171, 206] width 10 height 8
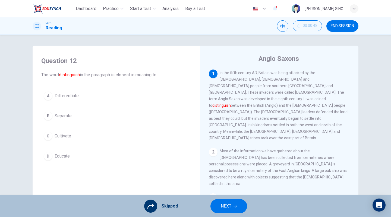
click at [231, 210] on button "NEXT" at bounding box center [228, 206] width 37 height 14
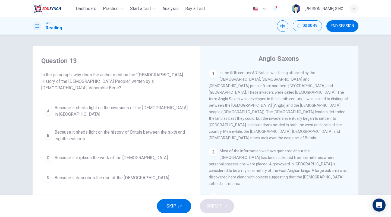
click at [171, 206] on span "SKIP" at bounding box center [171, 206] width 10 height 8
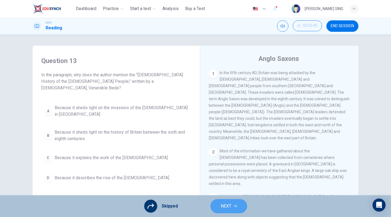
click at [239, 208] on button "NEXT" at bounding box center [228, 206] width 37 height 14
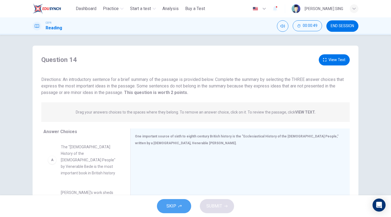
click at [171, 208] on span "SKIP" at bounding box center [171, 206] width 10 height 8
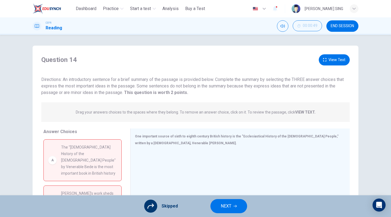
click at [229, 205] on span "NEXT" at bounding box center [226, 206] width 11 height 8
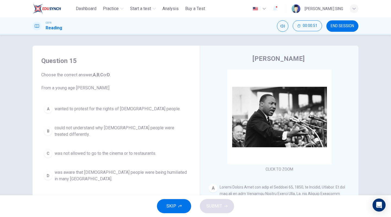
click at [167, 207] on span "SKIP" at bounding box center [171, 206] width 10 height 8
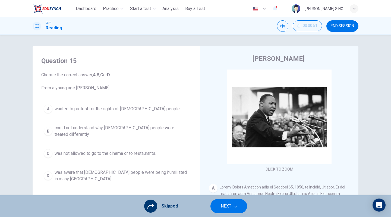
click at [231, 206] on span "NEXT" at bounding box center [226, 206] width 11 height 8
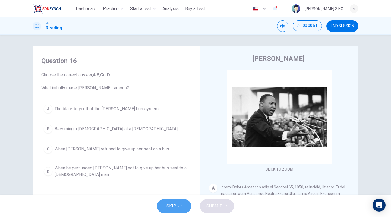
click at [173, 207] on span "SKIP" at bounding box center [171, 206] width 10 height 8
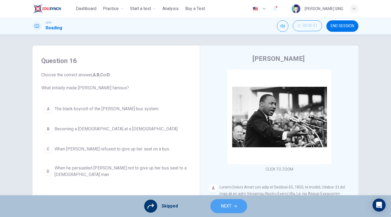
click at [223, 208] on span "NEXT" at bounding box center [226, 206] width 11 height 8
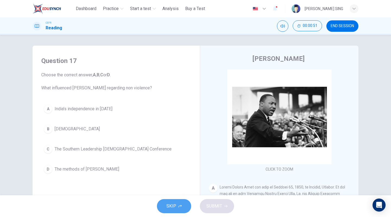
click at [171, 208] on span "SKIP" at bounding box center [171, 206] width 10 height 8
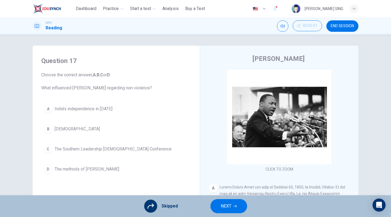
click at [230, 209] on span "NEXT" at bounding box center [226, 206] width 11 height 8
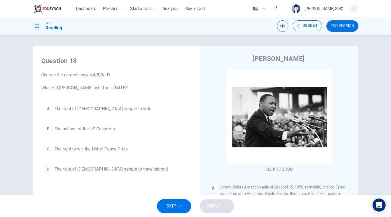
click at [169, 209] on span "SKIP" at bounding box center [171, 206] width 10 height 8
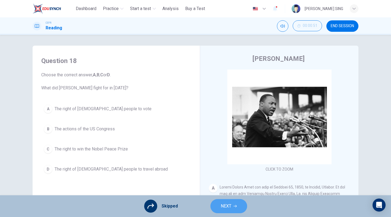
click at [221, 208] on span "NEXT" at bounding box center [226, 206] width 11 height 8
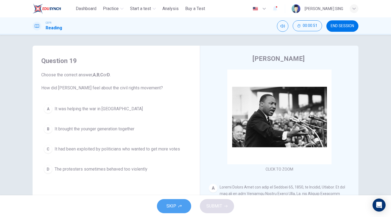
click at [161, 204] on button "SKIP" at bounding box center [174, 206] width 34 height 14
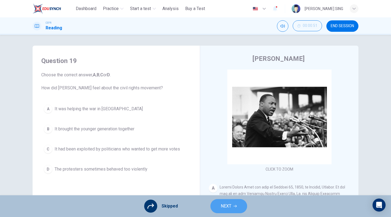
click at [226, 207] on span "NEXT" at bounding box center [226, 206] width 11 height 8
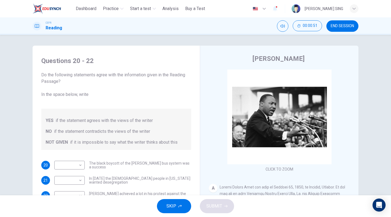
click at [167, 204] on span "SKIP" at bounding box center [171, 206] width 10 height 8
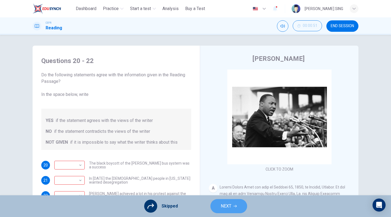
click at [217, 207] on button "NEXT" at bounding box center [228, 206] width 37 height 14
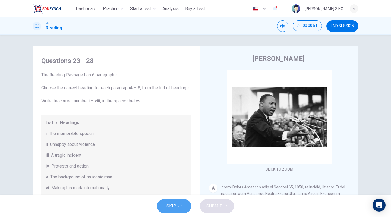
click at [169, 203] on span "SKIP" at bounding box center [171, 206] width 10 height 8
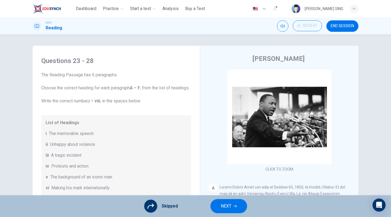
click at [226, 207] on span "NEXT" at bounding box center [226, 206] width 11 height 8
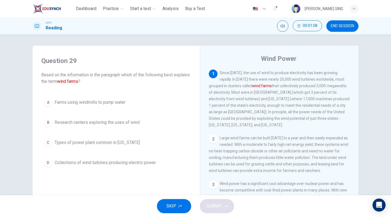
click at [171, 208] on span "SKIP" at bounding box center [171, 206] width 10 height 8
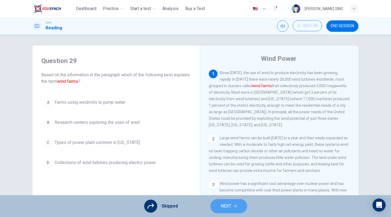
click at [222, 206] on span "NEXT" at bounding box center [226, 206] width 11 height 8
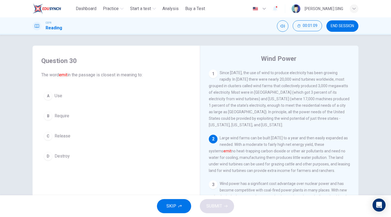
click at [173, 203] on span "SKIP" at bounding box center [171, 206] width 10 height 8
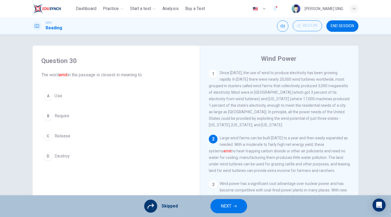
click at [222, 208] on span "NEXT" at bounding box center [226, 206] width 11 height 8
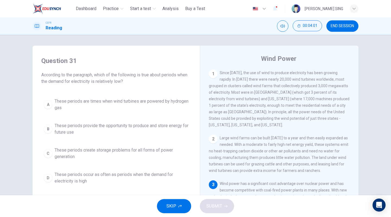
click at [172, 207] on span "SKIP" at bounding box center [171, 206] width 10 height 8
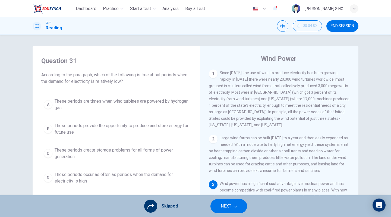
click at [234, 209] on button "NEXT" at bounding box center [228, 206] width 37 height 14
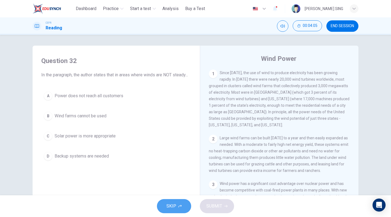
click at [184, 203] on button "SKIP" at bounding box center [174, 206] width 34 height 14
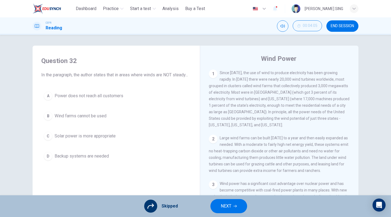
click at [223, 202] on span "NEXT" at bounding box center [226, 206] width 11 height 8
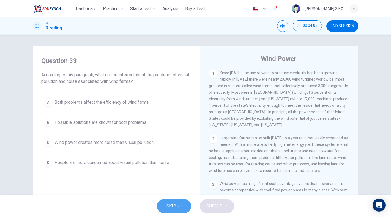
click at [169, 204] on span "SKIP" at bounding box center [171, 206] width 10 height 8
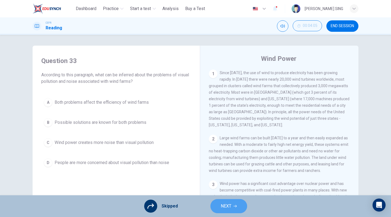
click at [227, 206] on span "NEXT" at bounding box center [226, 206] width 11 height 8
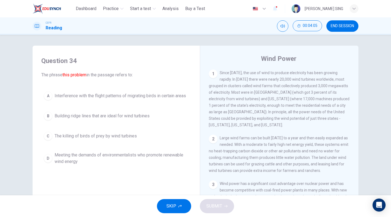
click at [167, 202] on button "SKIP" at bounding box center [174, 206] width 34 height 14
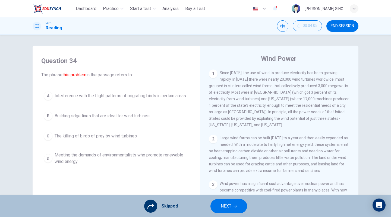
click at [217, 202] on button "NEXT" at bounding box center [228, 206] width 37 height 14
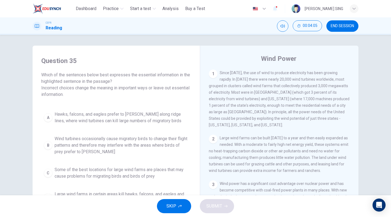
click at [175, 206] on span "SKIP" at bounding box center [171, 206] width 10 height 8
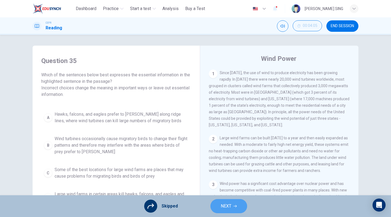
click at [221, 199] on button "NEXT" at bounding box center [228, 206] width 37 height 14
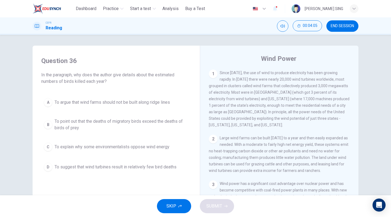
click at [182, 204] on button "SKIP" at bounding box center [174, 206] width 34 height 14
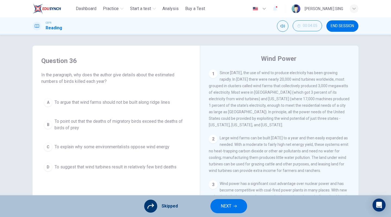
click at [218, 203] on button "NEXT" at bounding box center [228, 206] width 37 height 14
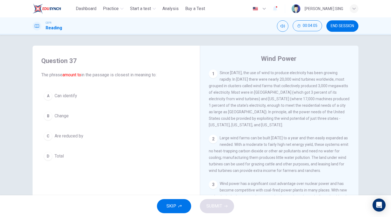
click at [163, 201] on button "SKIP" at bounding box center [174, 206] width 34 height 14
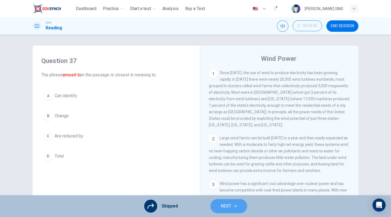
click at [222, 207] on span "NEXT" at bounding box center [226, 206] width 11 height 8
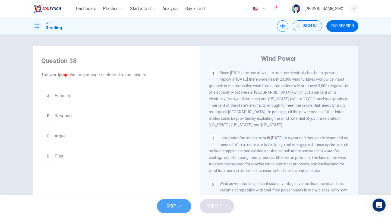
click at [171, 200] on button "SKIP" at bounding box center [174, 206] width 34 height 14
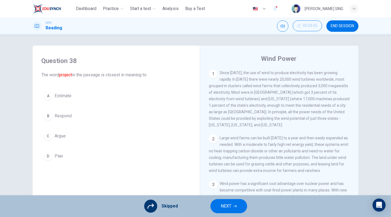
click at [229, 205] on span "NEXT" at bounding box center [226, 206] width 11 height 8
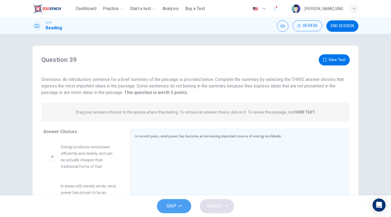
click at [172, 203] on span "SKIP" at bounding box center [171, 206] width 10 height 8
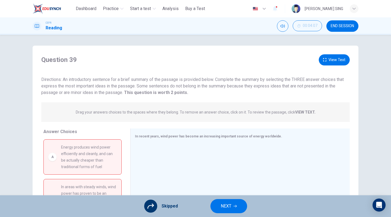
click at [229, 208] on span "NEXT" at bounding box center [226, 206] width 11 height 8
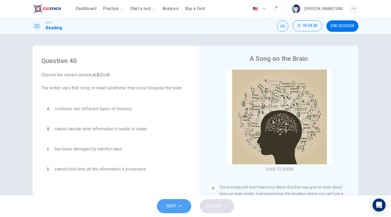
click at [173, 203] on span "SKIP" at bounding box center [171, 206] width 10 height 8
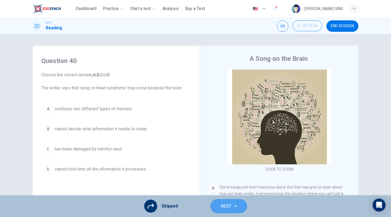
click at [228, 210] on button "NEXT" at bounding box center [228, 206] width 37 height 14
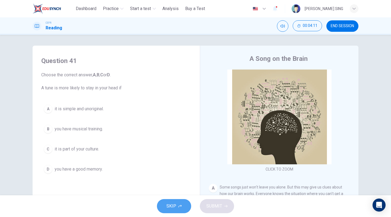
click at [175, 206] on span "SKIP" at bounding box center [171, 206] width 10 height 8
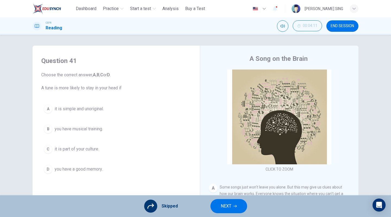
click at [228, 206] on span "NEXT" at bounding box center [226, 206] width 11 height 8
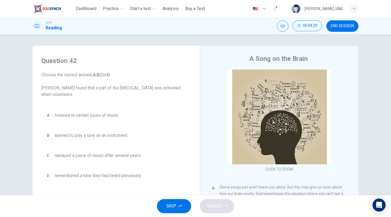
click at [168, 209] on span "SKIP" at bounding box center [171, 206] width 10 height 8
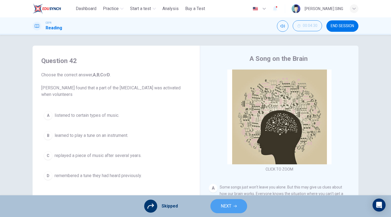
click at [218, 207] on button "NEXT" at bounding box center [228, 206] width 37 height 14
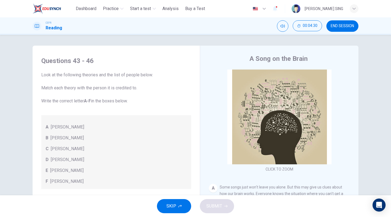
click at [164, 204] on button "SKIP" at bounding box center [174, 206] width 34 height 14
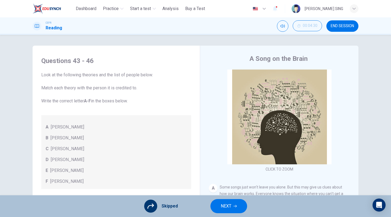
click at [224, 209] on span "NEXT" at bounding box center [226, 206] width 11 height 8
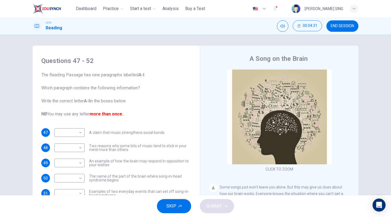
click at [177, 206] on button "SKIP" at bounding box center [174, 206] width 34 height 14
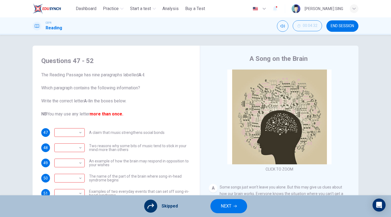
click at [222, 206] on span "NEXT" at bounding box center [226, 206] width 11 height 8
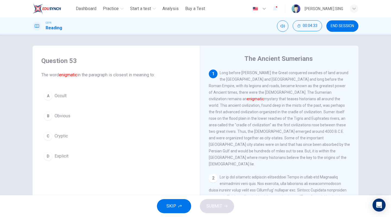
click at [169, 203] on span "SKIP" at bounding box center [171, 206] width 10 height 8
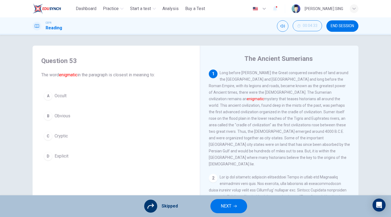
click at [218, 208] on button "NEXT" at bounding box center [228, 206] width 37 height 14
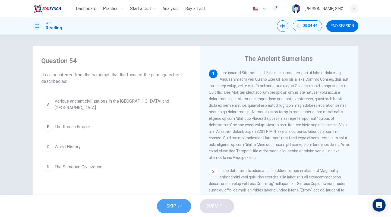
click at [169, 207] on span "SKIP" at bounding box center [171, 206] width 10 height 8
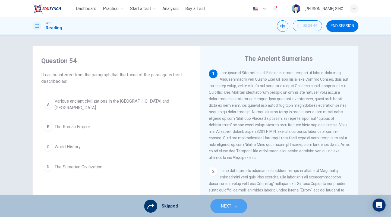
click at [224, 209] on span "NEXT" at bounding box center [226, 206] width 11 height 8
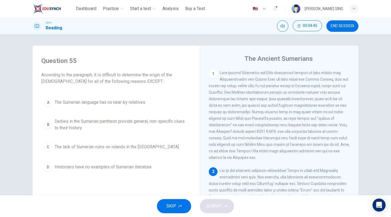
click at [175, 206] on span "SKIP" at bounding box center [171, 206] width 10 height 8
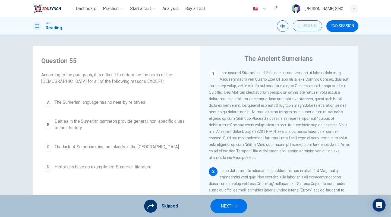
click at [230, 210] on span "NEXT" at bounding box center [226, 206] width 11 height 8
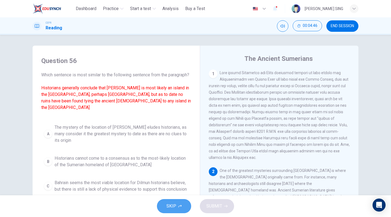
click at [169, 207] on span "SKIP" at bounding box center [171, 206] width 10 height 8
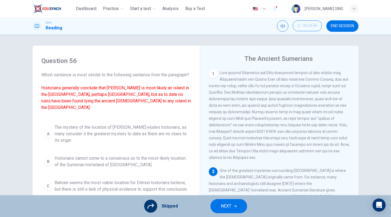
click at [228, 207] on span "NEXT" at bounding box center [226, 206] width 11 height 8
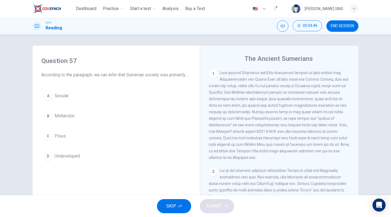
click at [167, 208] on span "SKIP" at bounding box center [171, 206] width 10 height 8
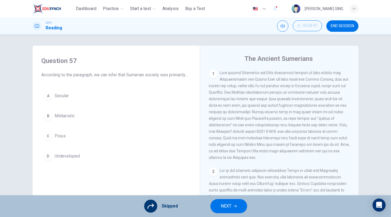
click at [234, 207] on icon "button" at bounding box center [235, 205] width 3 height 3
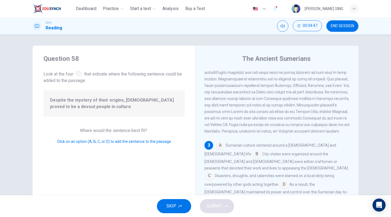
scroll to position [144, 0]
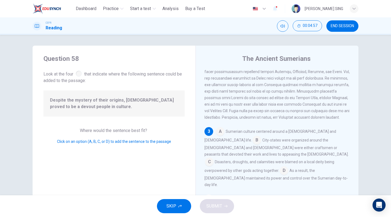
click at [159, 200] on div "SKIP SUBMIT" at bounding box center [195, 206] width 391 height 22
click at [172, 206] on span "SKIP" at bounding box center [171, 206] width 10 height 8
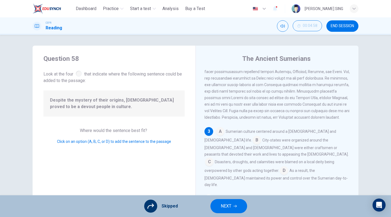
click at [239, 211] on button "NEXT" at bounding box center [228, 206] width 37 height 14
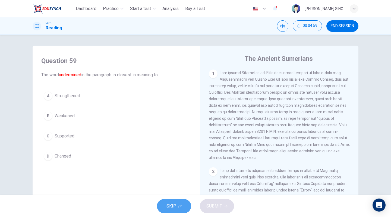
click at [172, 207] on span "SKIP" at bounding box center [171, 206] width 10 height 8
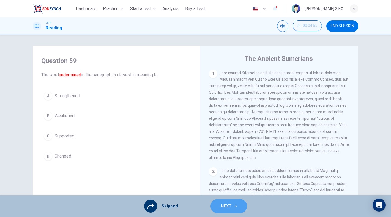
click at [228, 210] on button "NEXT" at bounding box center [228, 206] width 37 height 14
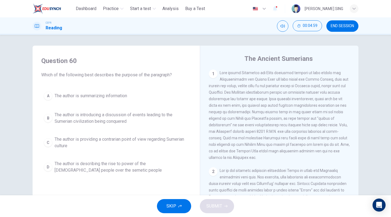
click at [170, 208] on span "SKIP" at bounding box center [171, 206] width 10 height 8
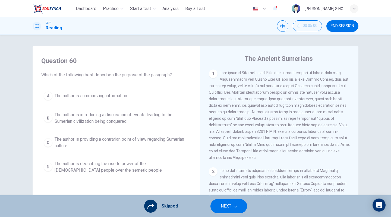
click at [224, 207] on span "NEXT" at bounding box center [226, 206] width 11 height 8
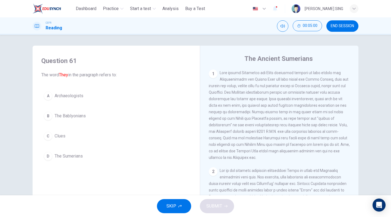
click at [169, 201] on button "SKIP" at bounding box center [174, 206] width 34 height 14
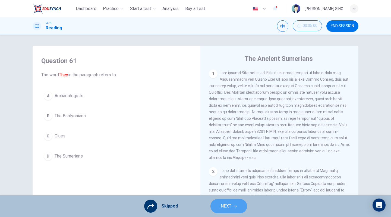
click at [224, 203] on span "NEXT" at bounding box center [226, 206] width 11 height 8
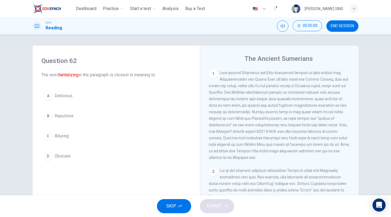
click at [168, 206] on span "SKIP" at bounding box center [171, 206] width 10 height 8
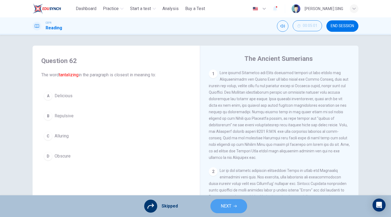
click at [228, 211] on button "NEXT" at bounding box center [228, 206] width 37 height 14
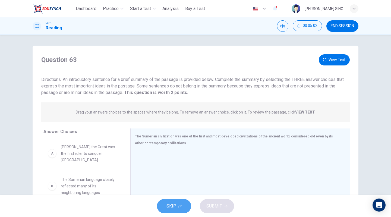
click at [165, 204] on button "SKIP" at bounding box center [174, 206] width 34 height 14
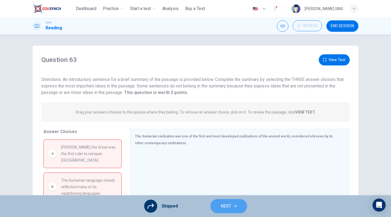
click at [226, 207] on span "NEXT" at bounding box center [226, 206] width 11 height 8
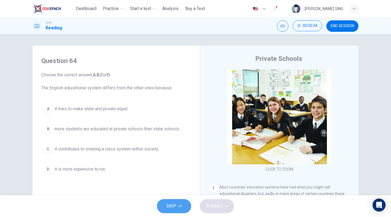
click at [169, 207] on span "SKIP" at bounding box center [171, 206] width 10 height 8
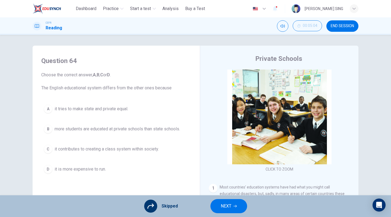
click at [224, 208] on span "NEXT" at bounding box center [226, 206] width 11 height 8
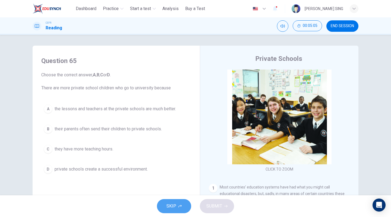
click at [169, 206] on span "SKIP" at bounding box center [171, 206] width 10 height 8
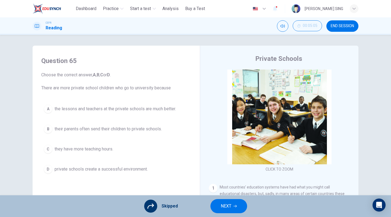
click at [219, 205] on button "NEXT" at bounding box center [228, 206] width 37 height 14
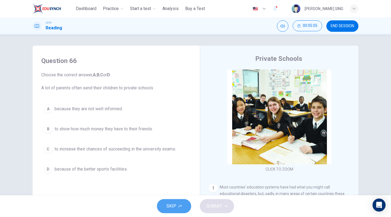
click at [165, 206] on button "SKIP" at bounding box center [174, 206] width 34 height 14
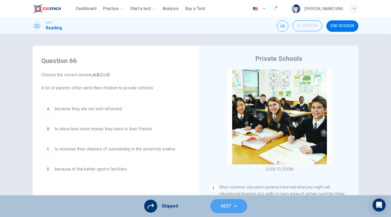
click at [218, 208] on button "NEXT" at bounding box center [228, 206] width 37 height 14
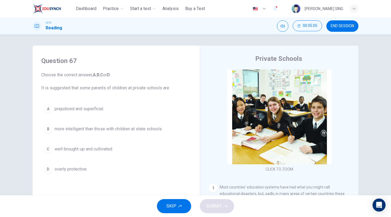
click at [168, 205] on span "SKIP" at bounding box center [171, 206] width 10 height 8
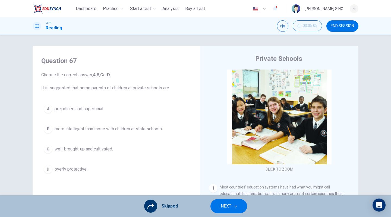
click at [224, 209] on span "NEXT" at bounding box center [226, 206] width 11 height 8
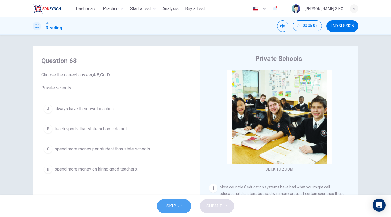
click at [168, 206] on span "SKIP" at bounding box center [171, 206] width 10 height 8
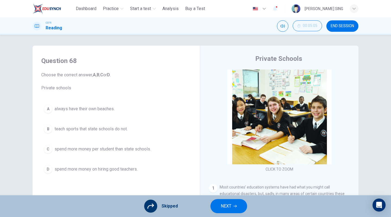
click at [226, 207] on span "NEXT" at bounding box center [226, 206] width 11 height 8
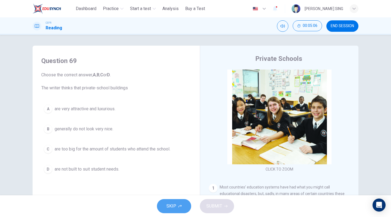
click at [179, 209] on button "SKIP" at bounding box center [174, 206] width 34 height 14
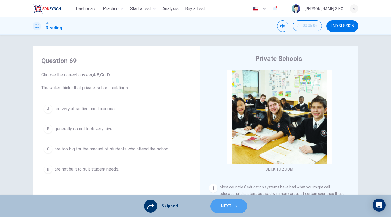
click at [225, 206] on span "NEXT" at bounding box center [226, 206] width 11 height 8
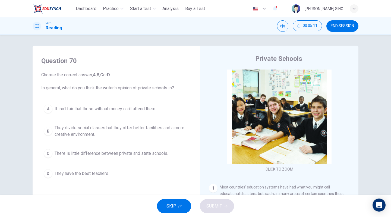
click at [159, 210] on button "SKIP" at bounding box center [174, 206] width 34 height 14
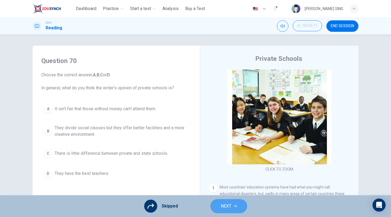
click at [228, 208] on span "NEXT" at bounding box center [226, 206] width 11 height 8
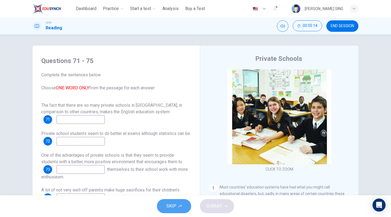
click at [172, 207] on span "SKIP" at bounding box center [171, 206] width 10 height 8
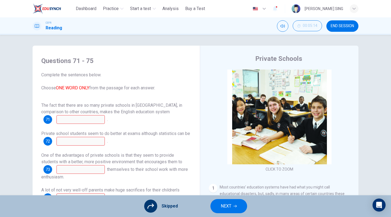
click at [225, 203] on span "NEXT" at bounding box center [226, 206] width 11 height 8
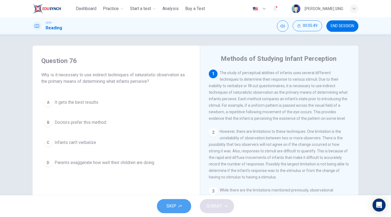
click at [174, 203] on span "SKIP" at bounding box center [171, 206] width 10 height 8
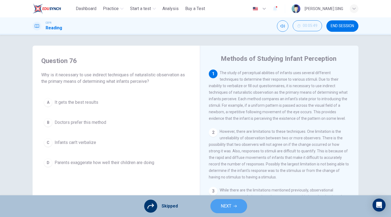
click at [222, 204] on span "NEXT" at bounding box center [226, 206] width 11 height 8
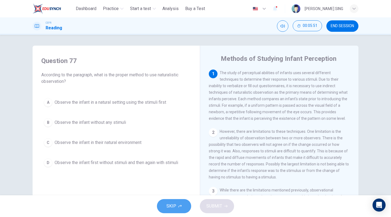
click at [177, 207] on button "SKIP" at bounding box center [174, 206] width 34 height 14
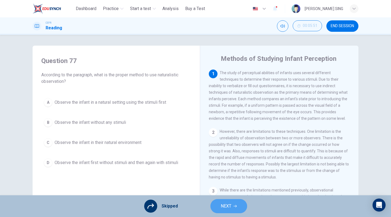
click at [230, 207] on span "NEXT" at bounding box center [226, 206] width 11 height 8
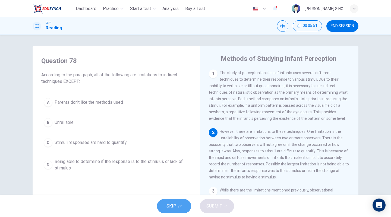
click at [167, 204] on span "SKIP" at bounding box center [171, 206] width 10 height 8
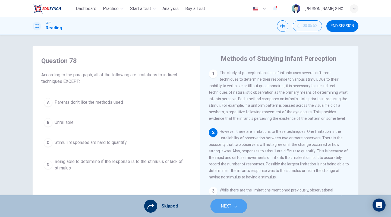
click at [230, 208] on span "NEXT" at bounding box center [226, 206] width 11 height 8
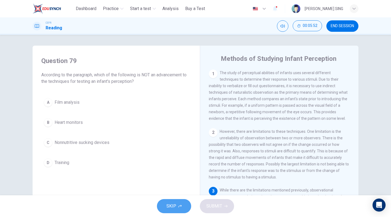
click at [165, 207] on button "SKIP" at bounding box center [174, 206] width 34 height 14
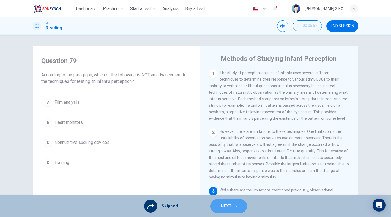
click at [225, 208] on span "NEXT" at bounding box center [226, 206] width 11 height 8
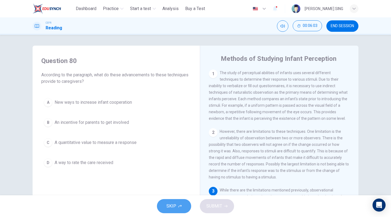
click at [180, 207] on icon "button" at bounding box center [179, 205] width 3 height 3
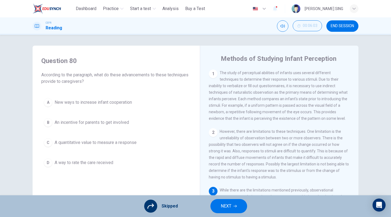
click at [227, 207] on span "NEXT" at bounding box center [226, 206] width 11 height 8
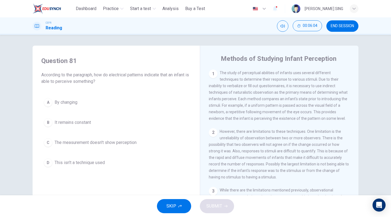
click at [173, 202] on button "SKIP" at bounding box center [174, 206] width 34 height 14
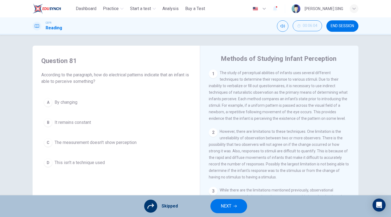
click at [228, 203] on span "NEXT" at bounding box center [226, 206] width 11 height 8
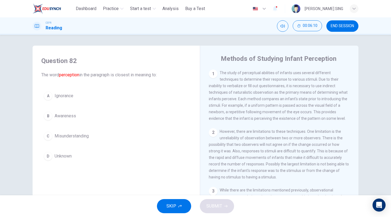
click at [169, 206] on span "SKIP" at bounding box center [171, 206] width 10 height 8
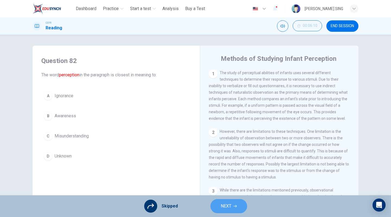
click at [233, 207] on button "NEXT" at bounding box center [228, 206] width 37 height 14
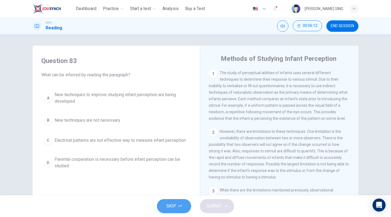
click at [171, 205] on span "SKIP" at bounding box center [171, 206] width 10 height 8
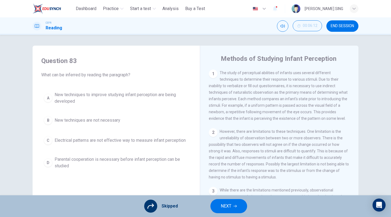
click at [222, 204] on span "NEXT" at bounding box center [226, 206] width 11 height 8
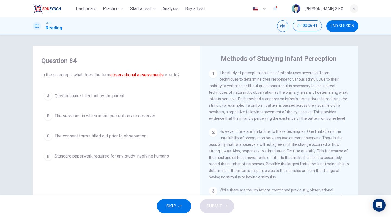
click at [177, 203] on button "SKIP" at bounding box center [174, 206] width 34 height 14
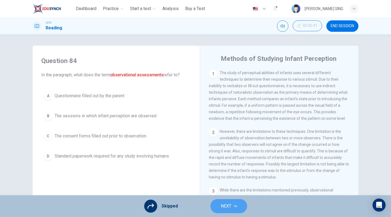
click at [229, 207] on span "NEXT" at bounding box center [226, 206] width 11 height 8
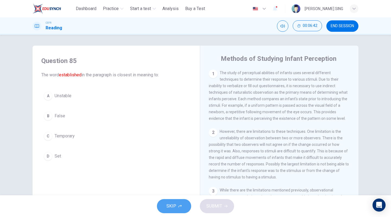
click at [178, 204] on button "SKIP" at bounding box center [174, 206] width 34 height 14
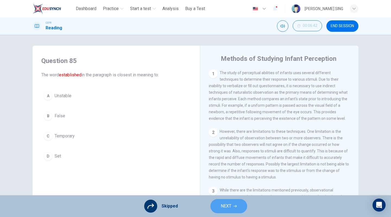
click at [224, 209] on span "NEXT" at bounding box center [226, 206] width 11 height 8
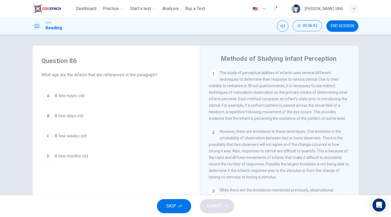
click at [170, 209] on span "SKIP" at bounding box center [171, 206] width 10 height 8
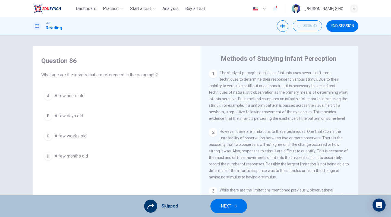
click at [219, 207] on button "NEXT" at bounding box center [228, 206] width 37 height 14
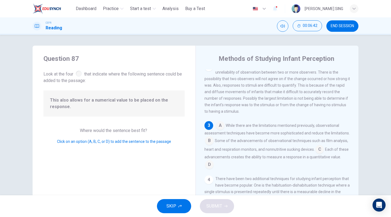
scroll to position [66, 0]
click at [167, 204] on span "SKIP" at bounding box center [171, 206] width 10 height 8
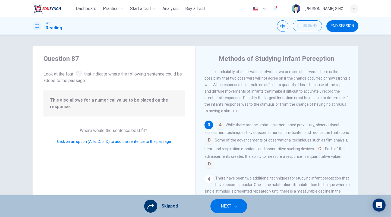
click at [227, 208] on span "NEXT" at bounding box center [226, 206] width 11 height 8
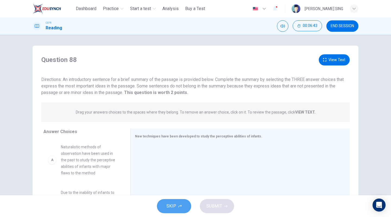
click at [175, 203] on span "SKIP" at bounding box center [171, 206] width 10 height 8
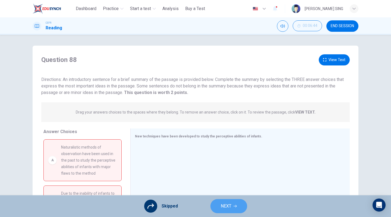
click at [219, 204] on button "NEXT" at bounding box center [228, 206] width 37 height 14
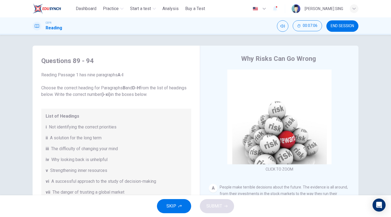
click at [177, 206] on button "SKIP" at bounding box center [174, 206] width 34 height 14
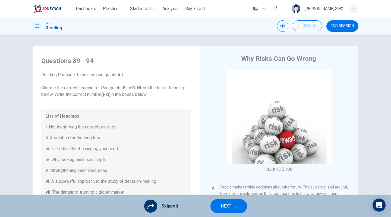
click at [219, 206] on button "NEXT" at bounding box center [228, 206] width 37 height 14
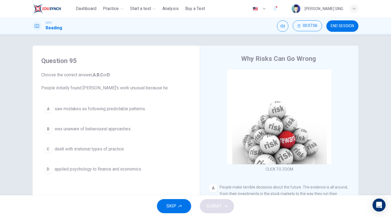
click at [178, 206] on button "SKIP" at bounding box center [174, 206] width 34 height 14
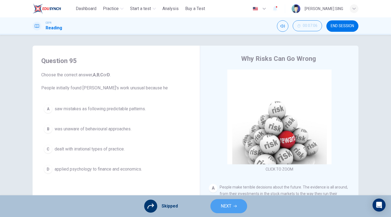
click at [229, 207] on span "NEXT" at bounding box center [226, 206] width 11 height 8
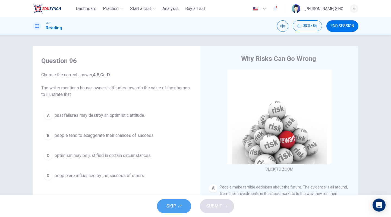
click at [168, 208] on span "SKIP" at bounding box center [171, 206] width 10 height 8
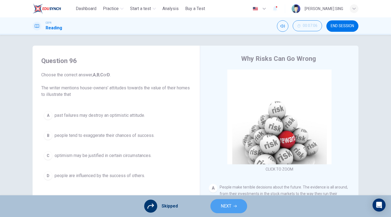
click at [215, 211] on button "NEXT" at bounding box center [228, 206] width 37 height 14
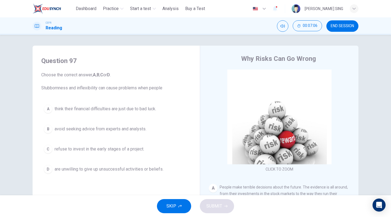
click at [166, 210] on button "SKIP" at bounding box center [174, 206] width 34 height 14
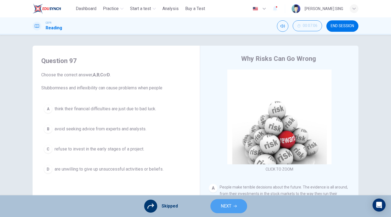
click at [224, 208] on span "NEXT" at bounding box center [226, 206] width 11 height 8
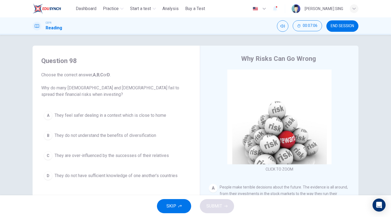
click at [164, 208] on button "SKIP" at bounding box center [174, 206] width 34 height 14
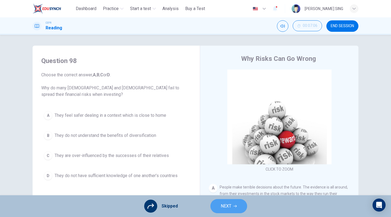
click at [224, 208] on span "NEXT" at bounding box center [226, 206] width 11 height 8
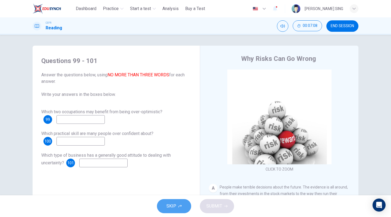
click at [169, 207] on span "SKIP" at bounding box center [171, 206] width 10 height 8
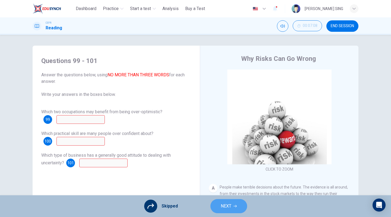
click at [229, 210] on button "NEXT" at bounding box center [228, 206] width 37 height 14
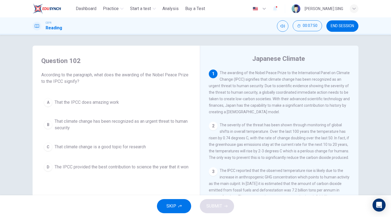
click at [172, 207] on span "SKIP" at bounding box center [171, 206] width 10 height 8
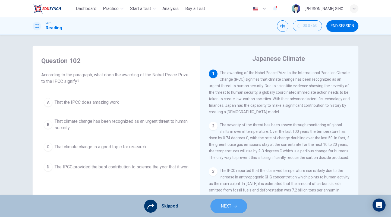
click at [225, 208] on span "NEXT" at bounding box center [226, 206] width 11 height 8
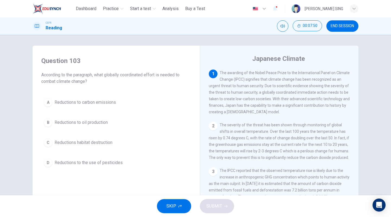
click at [174, 207] on span "SKIP" at bounding box center [171, 206] width 10 height 8
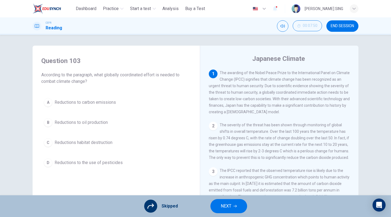
click at [224, 207] on span "NEXT" at bounding box center [226, 206] width 11 height 8
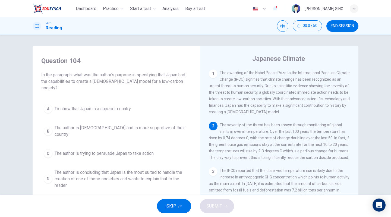
click at [171, 204] on span "SKIP" at bounding box center [171, 206] width 10 height 8
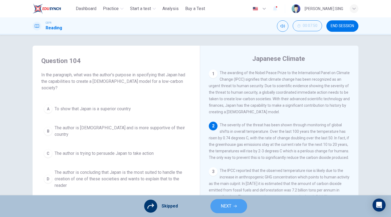
click at [221, 208] on span "NEXT" at bounding box center [226, 206] width 11 height 8
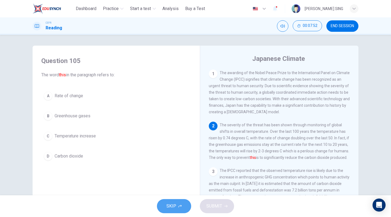
click at [176, 206] on span "SKIP" at bounding box center [171, 206] width 10 height 8
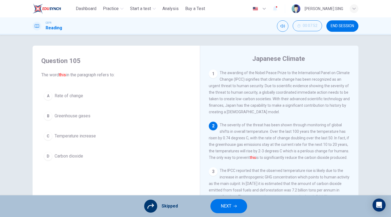
click at [235, 210] on button "NEXT" at bounding box center [228, 206] width 37 height 14
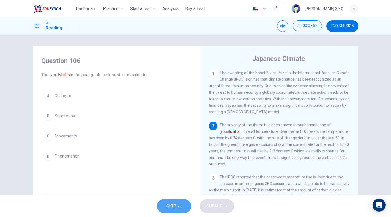
click at [182, 206] on button "SKIP" at bounding box center [174, 206] width 34 height 14
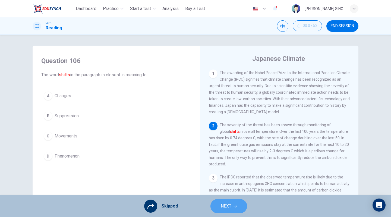
click at [224, 207] on span "NEXT" at bounding box center [226, 206] width 11 height 8
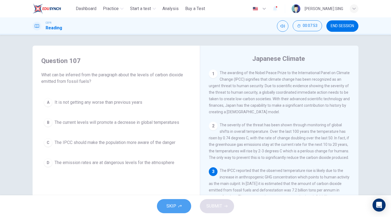
click at [174, 204] on span "SKIP" at bounding box center [171, 206] width 10 height 8
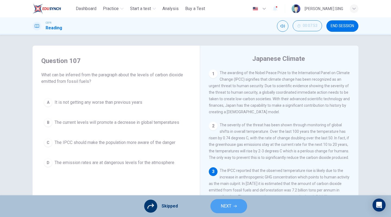
click at [229, 208] on span "NEXT" at bounding box center [226, 206] width 11 height 8
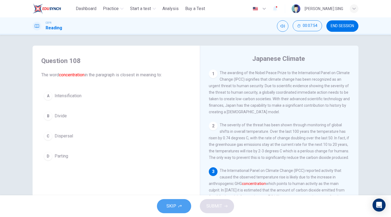
click at [182, 203] on button "SKIP" at bounding box center [174, 206] width 34 height 14
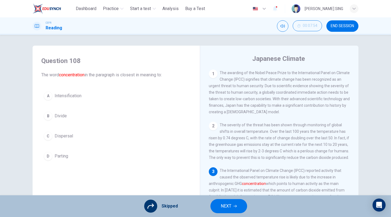
click at [234, 204] on button "NEXT" at bounding box center [228, 206] width 37 height 14
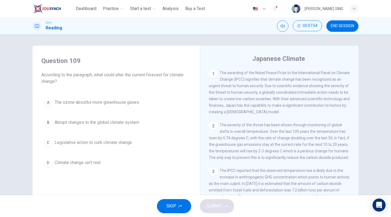
click at [234, 204] on div "SKIP SUBMIT" at bounding box center [195, 206] width 391 height 22
click at [183, 205] on button "SKIP" at bounding box center [174, 206] width 34 height 14
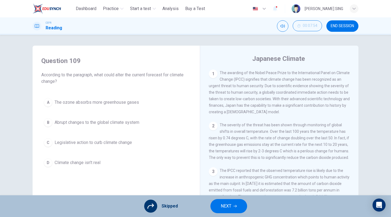
click at [233, 208] on button "NEXT" at bounding box center [228, 206] width 37 height 14
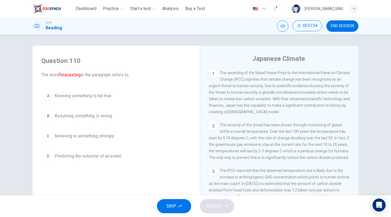
click at [173, 206] on span "SKIP" at bounding box center [171, 206] width 10 height 8
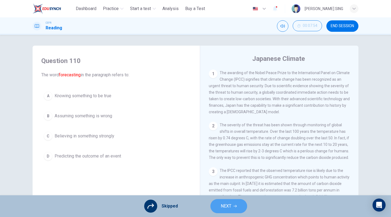
click at [225, 207] on span "NEXT" at bounding box center [226, 206] width 11 height 8
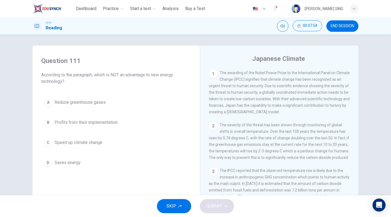
click at [181, 207] on icon "button" at bounding box center [179, 205] width 3 height 3
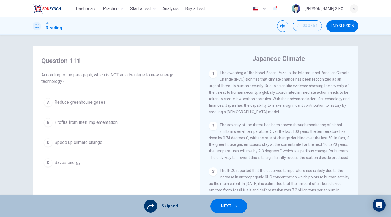
click at [237, 207] on button "NEXT" at bounding box center [228, 206] width 37 height 14
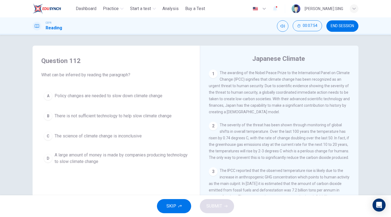
click at [176, 207] on span "SKIP" at bounding box center [171, 206] width 10 height 8
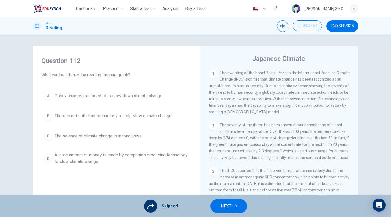
click at [218, 207] on button "NEXT" at bounding box center [228, 206] width 37 height 14
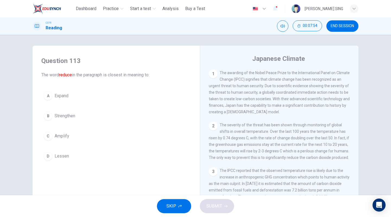
click at [175, 207] on span "SKIP" at bounding box center [171, 206] width 10 height 8
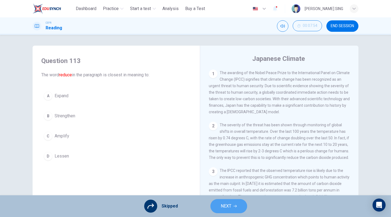
click at [224, 208] on span "NEXT" at bounding box center [226, 206] width 11 height 8
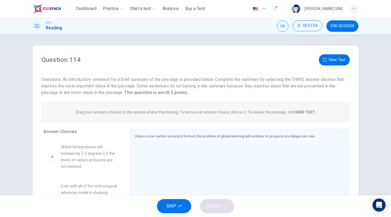
click at [169, 205] on span "SKIP" at bounding box center [171, 206] width 10 height 8
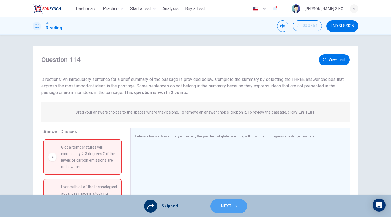
click at [242, 205] on button "NEXT" at bounding box center [228, 206] width 37 height 14
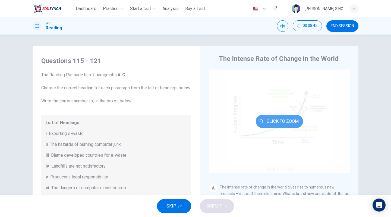
click at [272, 121] on button "Click to Zoom" at bounding box center [279, 121] width 47 height 13
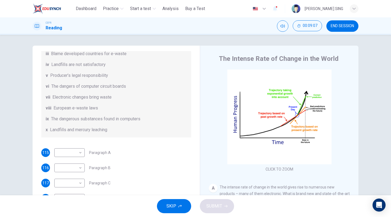
scroll to position [133, 0]
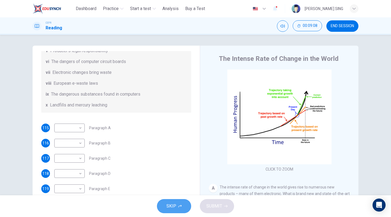
click at [168, 202] on button "SKIP" at bounding box center [174, 206] width 34 height 14
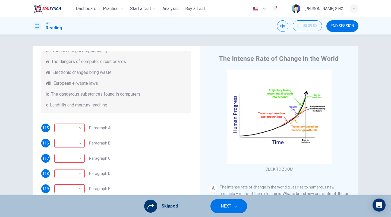
scroll to position [50, 0]
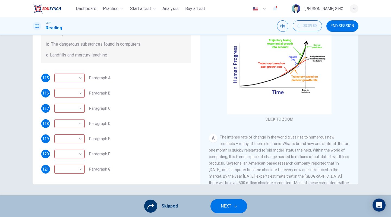
click at [232, 209] on button "NEXT" at bounding box center [228, 206] width 37 height 14
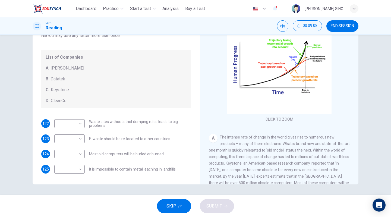
scroll to position [28, 0]
click at [178, 205] on icon "button" at bounding box center [179, 205] width 3 height 3
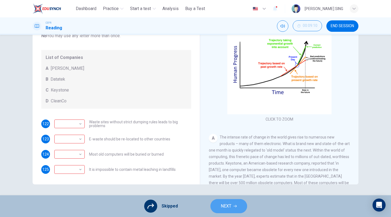
click at [226, 204] on span "NEXT" at bounding box center [226, 206] width 11 height 8
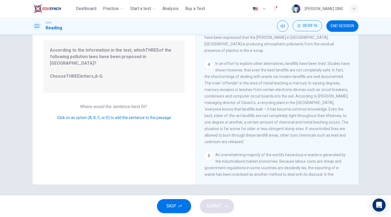
scroll to position [147, 0]
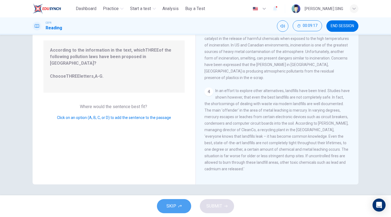
drag, startPoint x: 171, startPoint y: 205, endPoint x: 206, endPoint y: 199, distance: 36.1
click at [171, 205] on span "SKIP" at bounding box center [171, 206] width 10 height 8
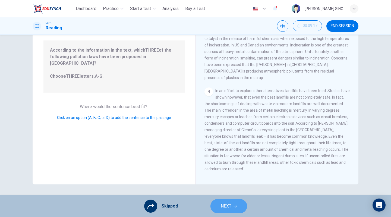
click at [228, 205] on span "NEXT" at bounding box center [226, 206] width 11 height 8
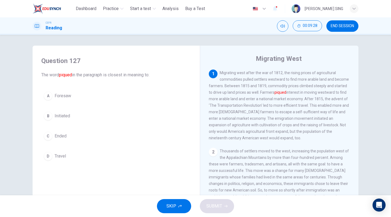
click at [177, 204] on button "SKIP" at bounding box center [174, 206] width 34 height 14
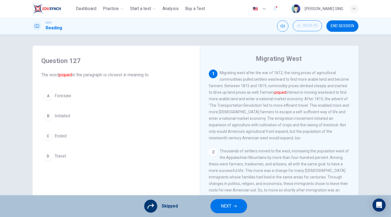
click at [231, 208] on span "NEXT" at bounding box center [226, 206] width 11 height 8
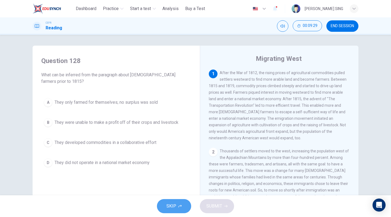
click at [169, 205] on span "SKIP" at bounding box center [171, 206] width 10 height 8
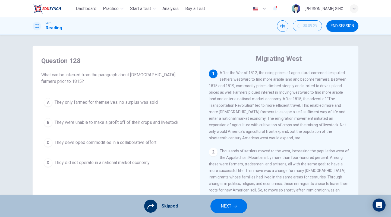
click at [225, 208] on span "NEXT" at bounding box center [226, 206] width 11 height 8
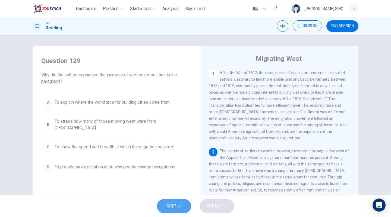
click at [174, 206] on span "SKIP" at bounding box center [171, 206] width 10 height 8
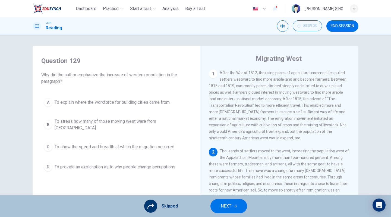
click at [240, 208] on button "NEXT" at bounding box center [228, 206] width 37 height 14
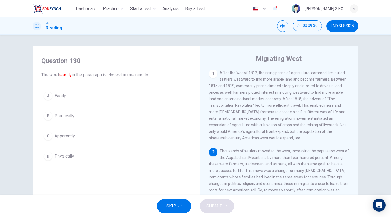
click at [171, 207] on span "SKIP" at bounding box center [171, 206] width 10 height 8
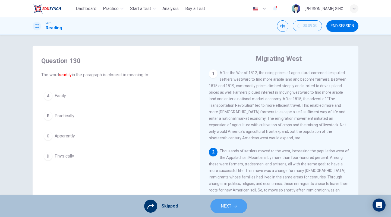
click at [231, 206] on button "NEXT" at bounding box center [228, 206] width 37 height 14
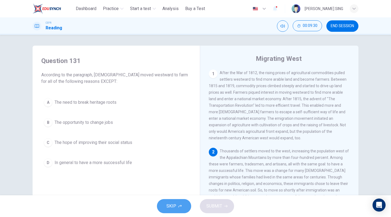
click at [178, 204] on button "SKIP" at bounding box center [174, 206] width 34 height 14
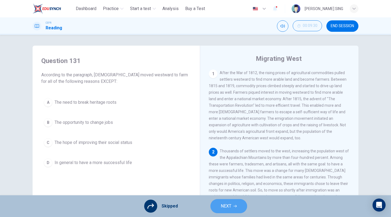
click at [230, 205] on span "NEXT" at bounding box center [226, 206] width 11 height 8
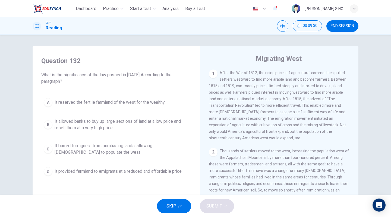
click at [174, 205] on span "SKIP" at bounding box center [171, 206] width 10 height 8
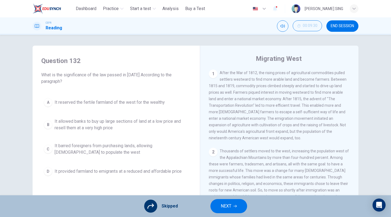
click at [236, 205] on icon "button" at bounding box center [235, 205] width 3 height 3
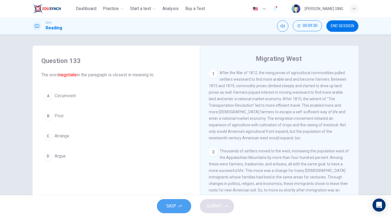
click at [167, 204] on span "SKIP" at bounding box center [171, 206] width 10 height 8
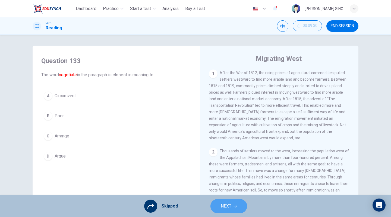
click at [241, 207] on button "NEXT" at bounding box center [228, 206] width 37 height 14
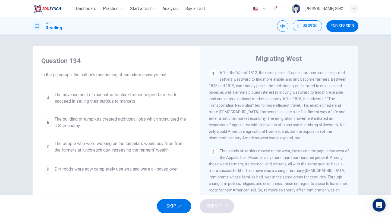
click at [178, 207] on icon "button" at bounding box center [179, 205] width 3 height 3
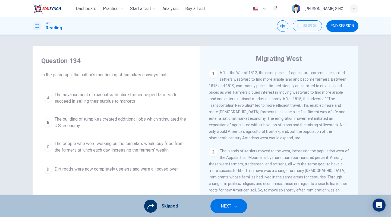
click at [235, 205] on icon "button" at bounding box center [235, 205] width 3 height 3
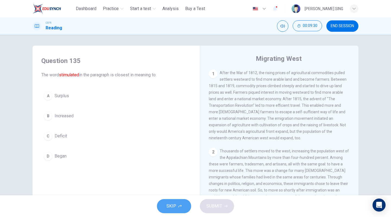
click at [166, 205] on button "SKIP" at bounding box center [174, 206] width 34 height 14
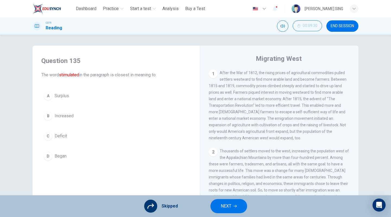
click at [229, 208] on span "NEXT" at bounding box center [226, 206] width 11 height 8
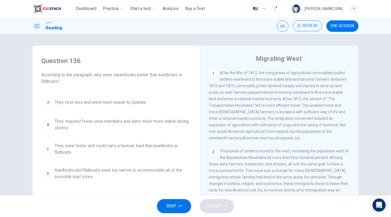
click at [177, 206] on button "SKIP" at bounding box center [174, 206] width 34 height 14
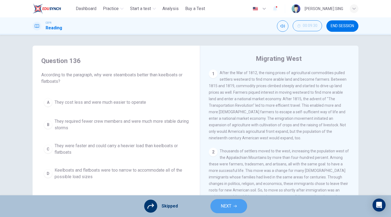
click at [234, 206] on icon "button" at bounding box center [235, 205] width 3 height 3
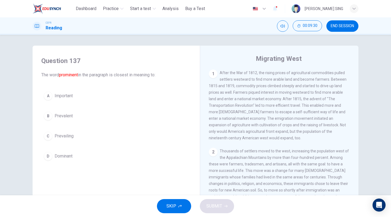
click at [176, 206] on span "SKIP" at bounding box center [171, 206] width 10 height 8
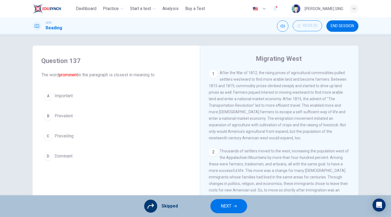
click at [230, 207] on span "NEXT" at bounding box center [226, 206] width 11 height 8
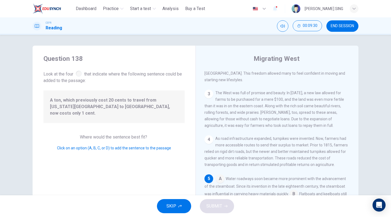
scroll to position [145, 0]
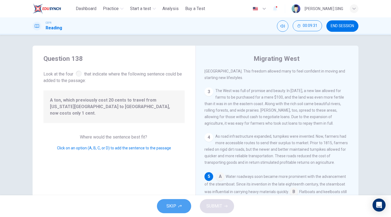
click at [175, 212] on button "SKIP" at bounding box center [174, 206] width 34 height 14
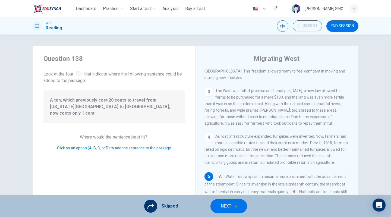
click at [235, 206] on icon "button" at bounding box center [235, 206] width 3 height 2
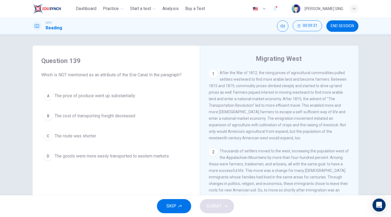
click at [161, 203] on button "SKIP" at bounding box center [174, 206] width 34 height 14
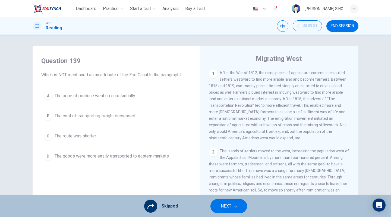
click at [230, 203] on span "NEXT" at bounding box center [226, 206] width 11 height 8
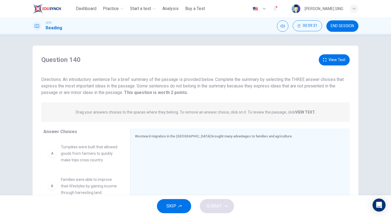
click at [161, 204] on button "SKIP" at bounding box center [174, 206] width 34 height 14
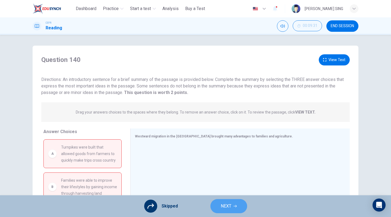
click at [230, 203] on span "NEXT" at bounding box center [226, 206] width 11 height 8
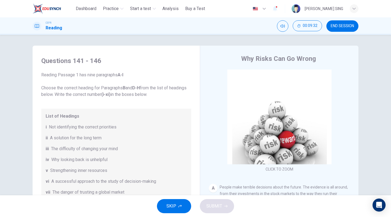
click at [166, 209] on button "SKIP" at bounding box center [174, 206] width 34 height 14
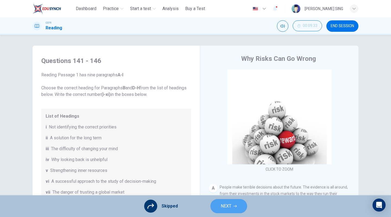
click at [224, 200] on button "NEXT" at bounding box center [228, 206] width 37 height 14
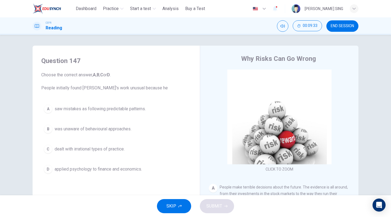
click at [182, 203] on button "SKIP" at bounding box center [174, 206] width 34 height 14
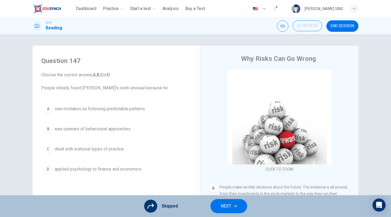
click at [244, 202] on button "NEXT" at bounding box center [228, 206] width 37 height 14
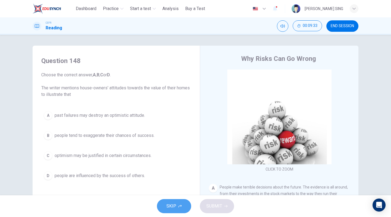
click at [171, 205] on span "SKIP" at bounding box center [171, 206] width 10 height 8
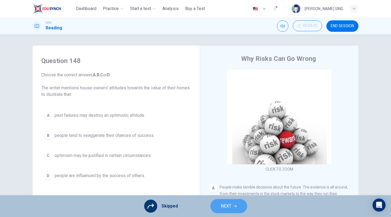
click at [234, 205] on icon "button" at bounding box center [235, 205] width 3 height 3
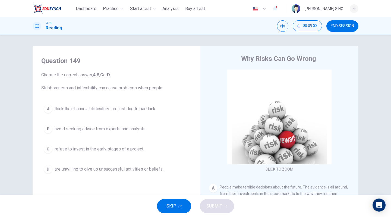
click at [161, 204] on button "SKIP" at bounding box center [174, 206] width 34 height 14
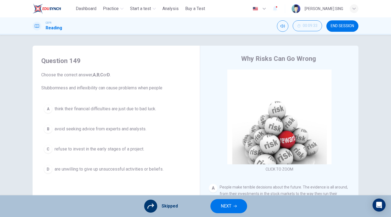
click at [236, 202] on button "NEXT" at bounding box center [228, 206] width 37 height 14
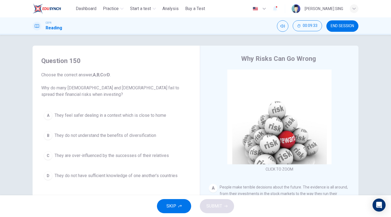
click at [171, 201] on button "SKIP" at bounding box center [174, 206] width 34 height 14
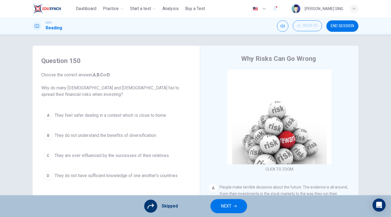
click at [231, 204] on button "NEXT" at bounding box center [228, 206] width 37 height 14
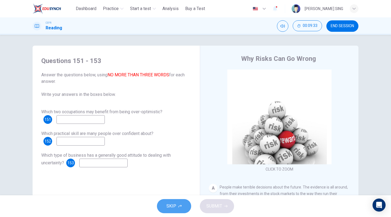
click at [159, 206] on button "SKIP" at bounding box center [174, 206] width 34 height 14
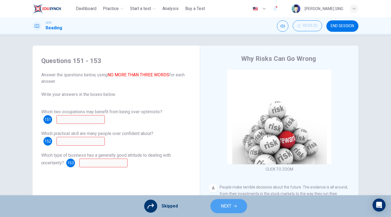
click at [226, 205] on span "NEXT" at bounding box center [226, 206] width 11 height 8
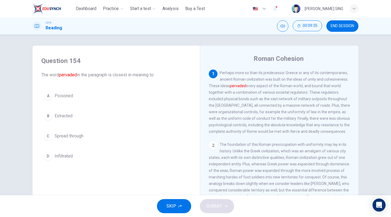
click at [175, 204] on span "SKIP" at bounding box center [171, 206] width 10 height 8
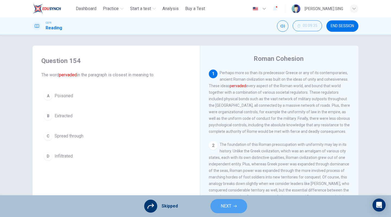
click at [231, 204] on span "NEXT" at bounding box center [226, 206] width 11 height 8
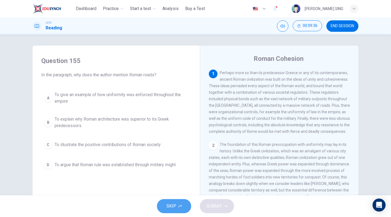
click at [177, 201] on button "SKIP" at bounding box center [174, 206] width 34 height 14
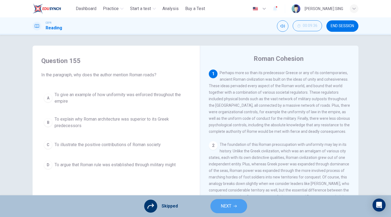
click at [213, 204] on button "NEXT" at bounding box center [228, 206] width 37 height 14
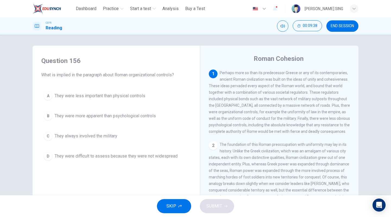
click at [176, 206] on button "SKIP" at bounding box center [174, 206] width 34 height 14
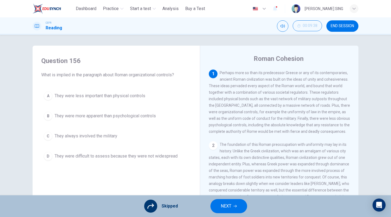
click at [233, 200] on button "NEXT" at bounding box center [228, 206] width 37 height 14
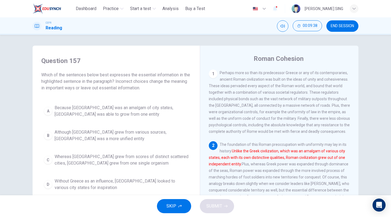
click at [183, 207] on button "SKIP" at bounding box center [174, 206] width 34 height 14
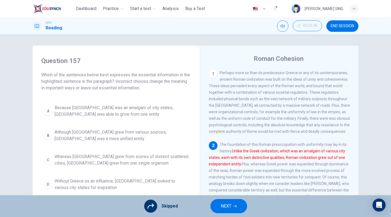
click at [239, 209] on button "NEXT" at bounding box center [228, 206] width 37 height 14
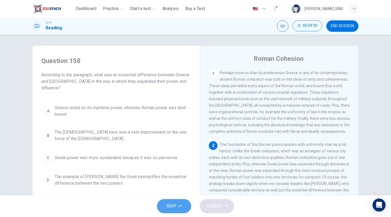
click at [175, 207] on span "SKIP" at bounding box center [171, 206] width 10 height 8
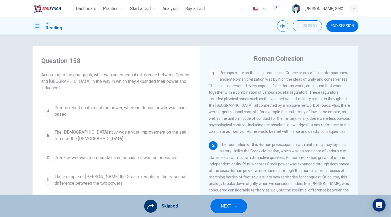
click at [225, 208] on span "NEXT" at bounding box center [226, 206] width 11 height 8
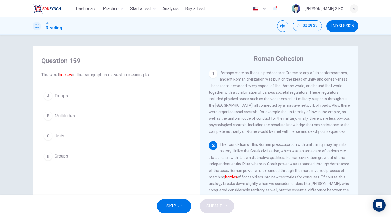
click at [176, 208] on span "SKIP" at bounding box center [171, 206] width 10 height 8
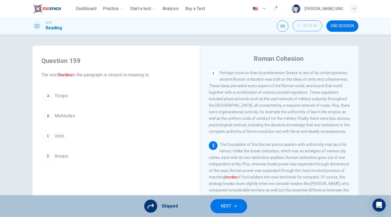
click at [225, 205] on span "NEXT" at bounding box center [226, 206] width 11 height 8
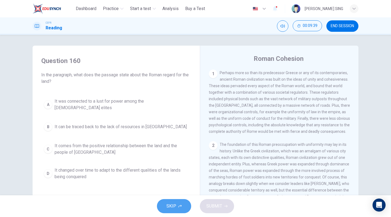
click at [175, 208] on span "SKIP" at bounding box center [171, 206] width 10 height 8
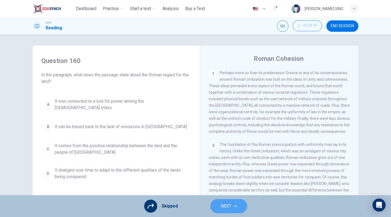
click at [225, 206] on span "NEXT" at bounding box center [226, 206] width 11 height 8
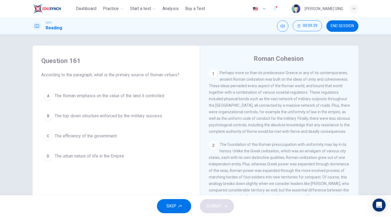
click at [176, 207] on span "SKIP" at bounding box center [171, 206] width 10 height 8
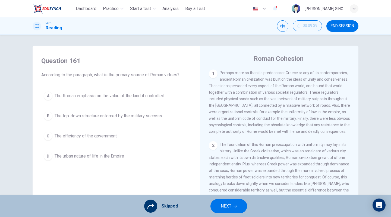
click at [227, 210] on span "NEXT" at bounding box center [226, 206] width 11 height 8
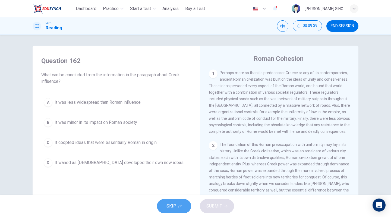
click at [181, 210] on button "SKIP" at bounding box center [174, 206] width 34 height 14
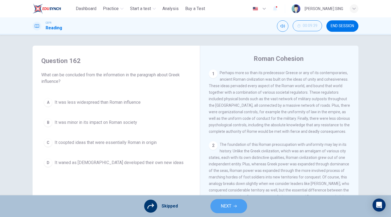
click at [240, 207] on button "NEXT" at bounding box center [228, 206] width 37 height 14
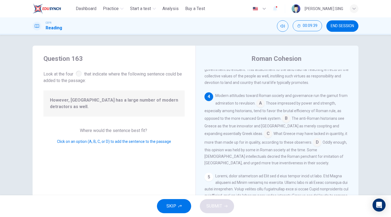
scroll to position [213, 0]
click at [178, 206] on button "SKIP" at bounding box center [174, 206] width 34 height 14
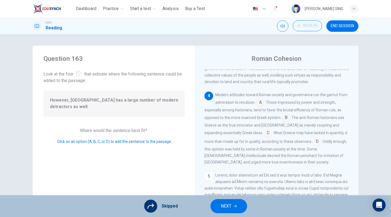
click at [222, 204] on span "NEXT" at bounding box center [226, 206] width 11 height 8
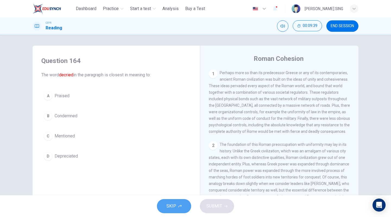
click at [176, 213] on button "SKIP" at bounding box center [174, 206] width 34 height 14
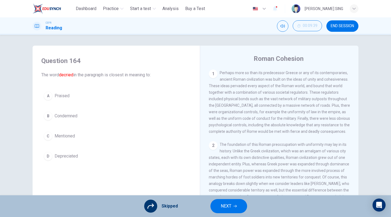
click at [251, 207] on div "Skipped NEXT" at bounding box center [195, 206] width 391 height 22
click at [222, 209] on span "NEXT" at bounding box center [226, 206] width 11 height 8
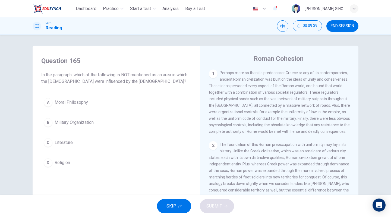
click at [166, 205] on button "SKIP" at bounding box center [174, 206] width 34 height 14
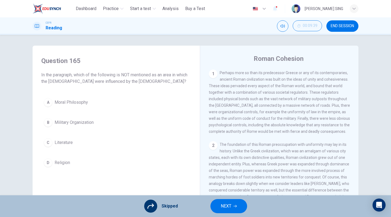
click at [229, 207] on span "NEXT" at bounding box center [226, 206] width 11 height 8
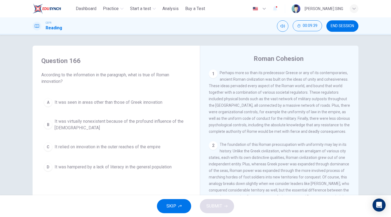
click at [176, 211] on button "SKIP" at bounding box center [174, 206] width 34 height 14
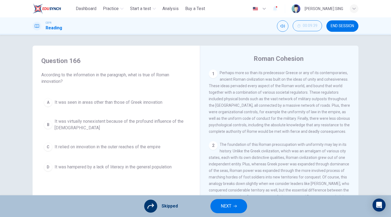
click at [229, 209] on span "NEXT" at bounding box center [226, 206] width 11 height 8
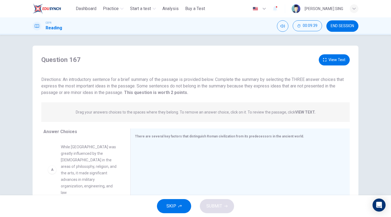
click at [173, 205] on span "SKIP" at bounding box center [171, 206] width 10 height 8
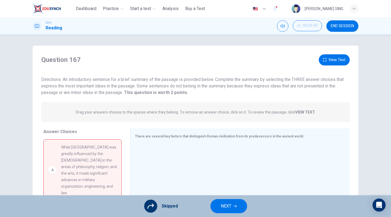
click at [231, 210] on button "NEXT" at bounding box center [228, 206] width 37 height 14
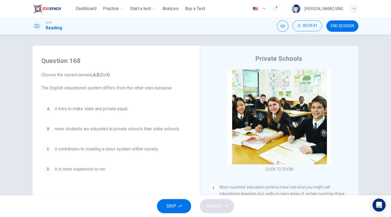
click at [178, 205] on button "SKIP" at bounding box center [174, 206] width 34 height 14
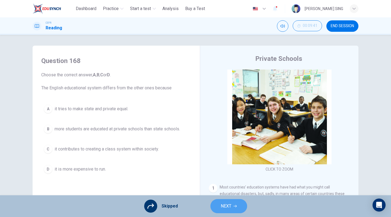
click at [240, 207] on button "NEXT" at bounding box center [228, 206] width 37 height 14
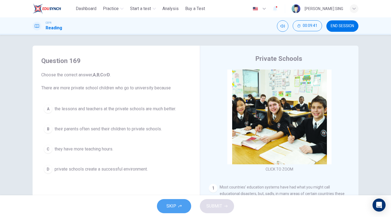
click at [181, 206] on button "SKIP" at bounding box center [174, 206] width 34 height 14
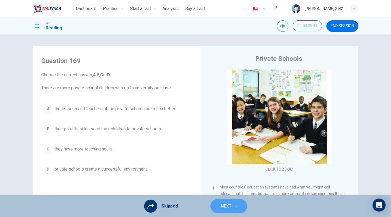
click at [237, 205] on button "NEXT" at bounding box center [228, 206] width 37 height 14
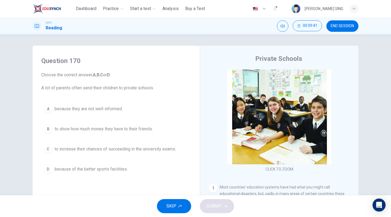
click at [172, 202] on span "SKIP" at bounding box center [171, 206] width 10 height 8
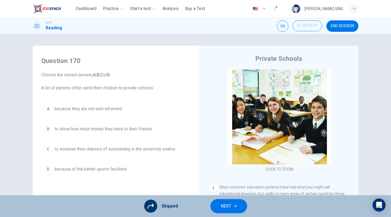
click at [234, 206] on icon "button" at bounding box center [235, 205] width 3 height 3
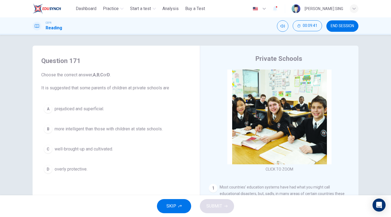
click at [179, 205] on icon "button" at bounding box center [179, 205] width 3 height 3
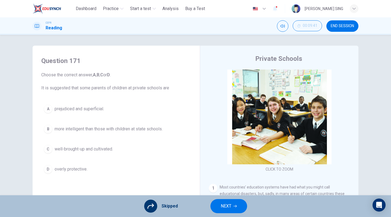
click at [217, 206] on button "NEXT" at bounding box center [228, 206] width 37 height 14
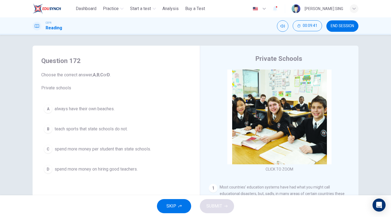
click at [184, 206] on button "SKIP" at bounding box center [174, 206] width 34 height 14
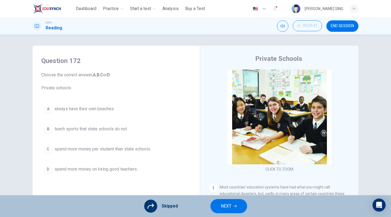
drag, startPoint x: 237, startPoint y: 205, endPoint x: 222, endPoint y: 205, distance: 14.9
click at [238, 205] on button "NEXT" at bounding box center [228, 206] width 37 height 14
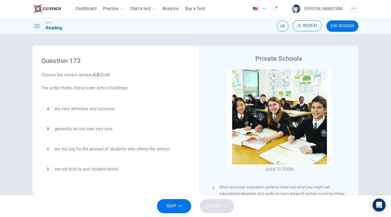
click at [161, 203] on button "SKIP" at bounding box center [174, 206] width 34 height 14
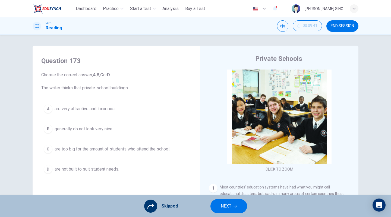
drag, startPoint x: 243, startPoint y: 207, endPoint x: 238, endPoint y: 208, distance: 4.6
click at [242, 207] on button "NEXT" at bounding box center [228, 206] width 37 height 14
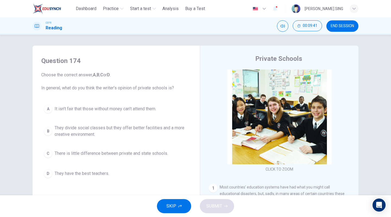
click at [163, 206] on button "SKIP" at bounding box center [174, 206] width 34 height 14
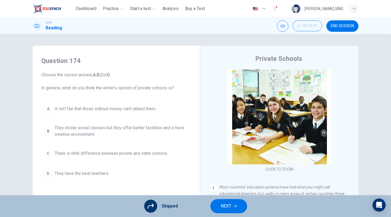
click at [234, 211] on button "NEXT" at bounding box center [228, 206] width 37 height 14
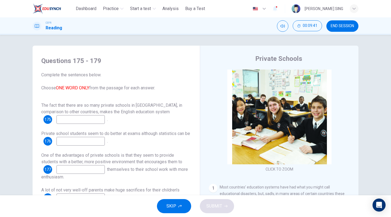
click at [168, 209] on span "SKIP" at bounding box center [171, 206] width 10 height 8
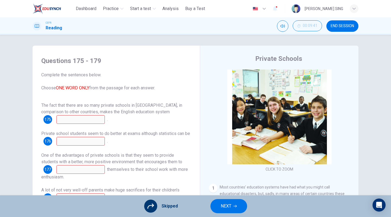
click at [232, 206] on button "NEXT" at bounding box center [228, 206] width 37 height 14
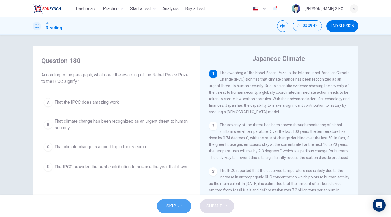
click at [181, 203] on button "SKIP" at bounding box center [174, 206] width 34 height 14
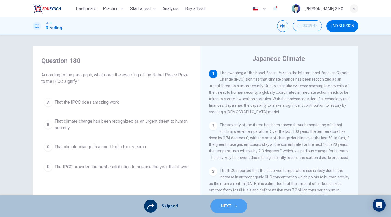
click at [230, 210] on button "NEXT" at bounding box center [228, 206] width 37 height 14
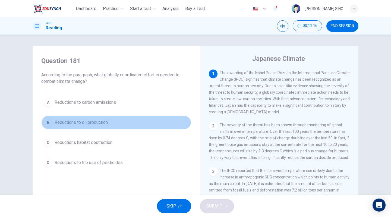
click at [84, 120] on span "Reductions to oil production" at bounding box center [81, 122] width 53 height 7
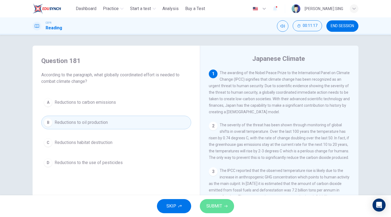
click at [226, 208] on button "SUBMIT" at bounding box center [217, 206] width 34 height 14
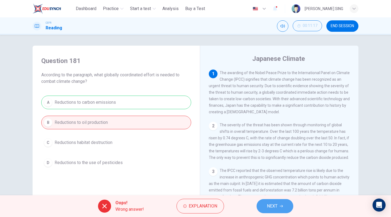
click at [278, 208] on button "NEXT" at bounding box center [275, 206] width 37 height 14
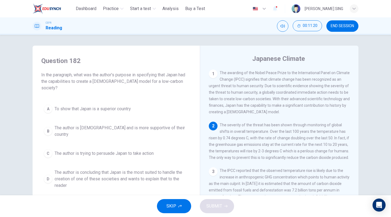
click at [87, 147] on button "C The author is trying to persuade Japan to take action" at bounding box center [116, 154] width 150 height 14
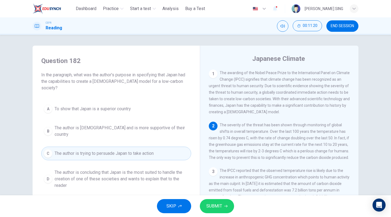
click at [101, 169] on span "The author is concluding that Japan is the most suited to handle the creation o…" at bounding box center [122, 179] width 134 height 20
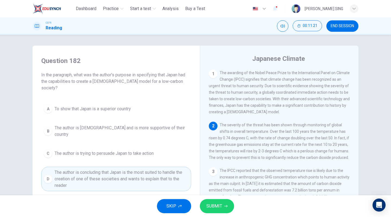
click at [219, 207] on span "SUBMIT" at bounding box center [214, 206] width 16 height 8
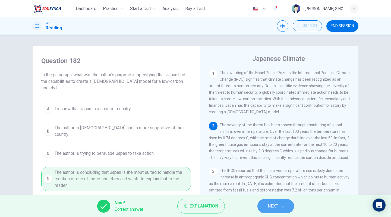
click at [273, 212] on button "NEXT" at bounding box center [275, 206] width 37 height 14
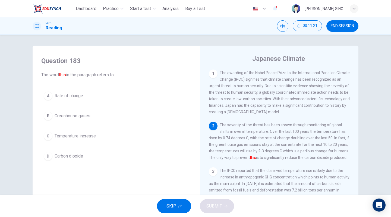
click at [80, 144] on div "A Rate of change B Greenhouse gases C Temperature increase D Carbon dioxide" at bounding box center [116, 126] width 150 height 74
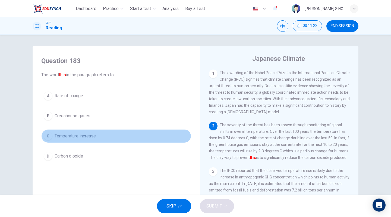
click at [86, 140] on button "C Temperature increase" at bounding box center [116, 136] width 150 height 14
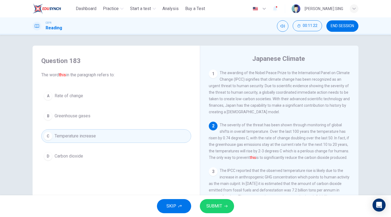
click at [225, 212] on button "SUBMIT" at bounding box center [217, 206] width 34 height 14
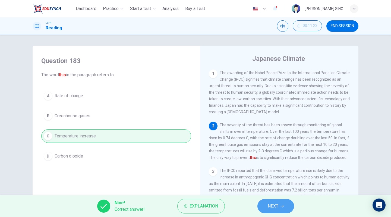
click at [274, 205] on span "NEXT" at bounding box center [273, 206] width 11 height 8
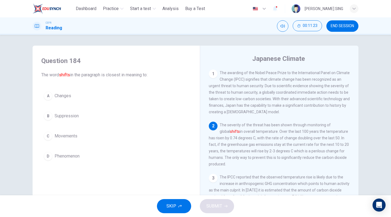
click at [61, 91] on button "A Changes" at bounding box center [116, 96] width 150 height 14
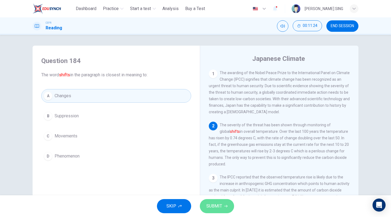
click at [215, 206] on span "SUBMIT" at bounding box center [214, 206] width 16 height 8
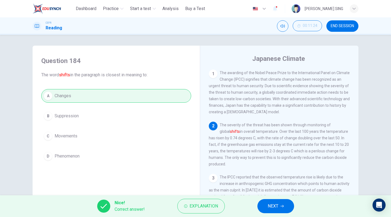
drag, startPoint x: 273, startPoint y: 203, endPoint x: 208, endPoint y: 183, distance: 68.1
click at [272, 204] on span "NEXT" at bounding box center [273, 206] width 11 height 8
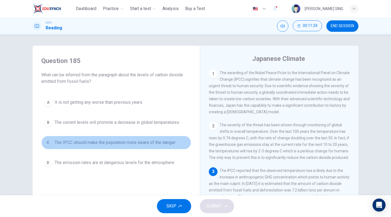
click at [89, 140] on span "The IPCC should make the population more aware of the danger" at bounding box center [115, 142] width 121 height 7
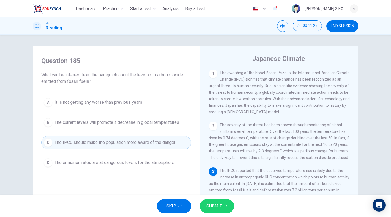
click at [147, 162] on span "The emission rates are at dangerous levels for the atmosphere" at bounding box center [115, 162] width 120 height 7
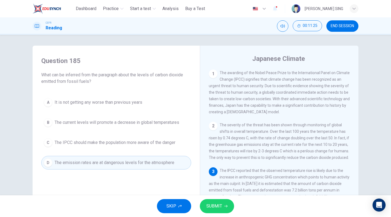
click at [215, 209] on span "SUBMIT" at bounding box center [214, 206] width 16 height 8
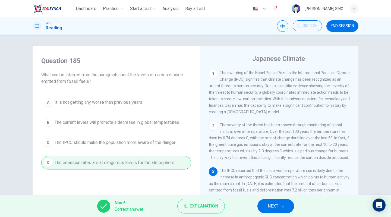
click at [268, 202] on span "NEXT" at bounding box center [273, 206] width 11 height 8
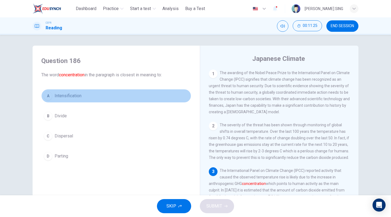
click at [87, 95] on button "A Intensification" at bounding box center [116, 96] width 150 height 14
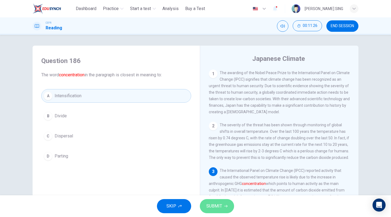
click at [215, 206] on span "SUBMIT" at bounding box center [214, 206] width 16 height 8
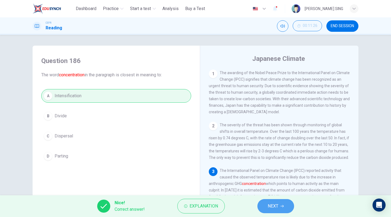
click at [268, 208] on span "NEXT" at bounding box center [273, 206] width 11 height 8
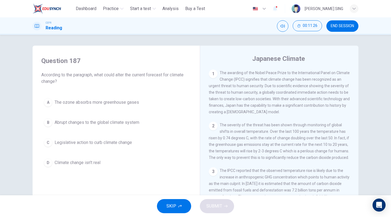
click at [104, 120] on span "Abrupt changes to the global climate system" at bounding box center [97, 122] width 85 height 7
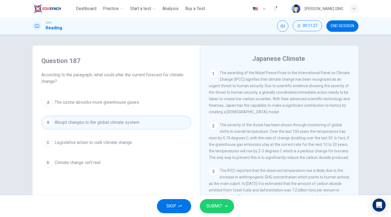
click at [209, 202] on button "SUBMIT" at bounding box center [217, 206] width 34 height 14
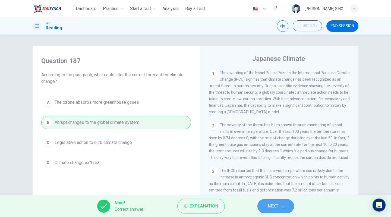
click at [276, 206] on span "NEXT" at bounding box center [273, 206] width 11 height 8
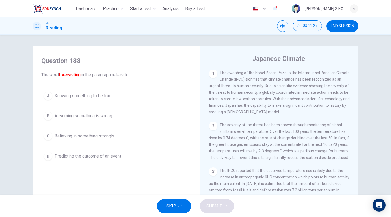
click at [89, 161] on button "D Predicting the outcome of an event" at bounding box center [116, 156] width 150 height 14
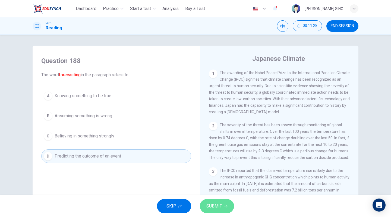
click at [211, 200] on button "SUBMIT" at bounding box center [217, 206] width 34 height 14
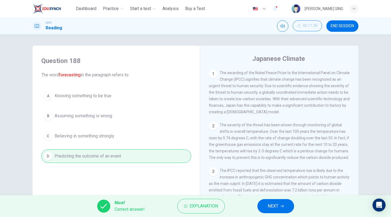
click at [269, 207] on span "NEXT" at bounding box center [273, 206] width 11 height 8
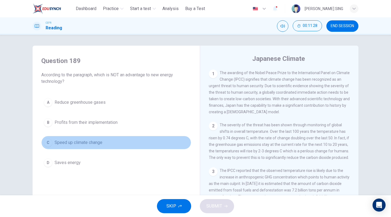
click at [80, 137] on button "C Speed up climate change" at bounding box center [116, 143] width 150 height 14
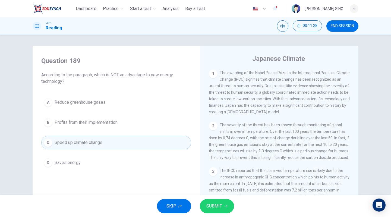
click at [223, 210] on button "SUBMIT" at bounding box center [217, 206] width 34 height 14
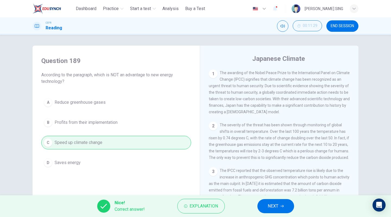
click at [81, 102] on div "A Reduce greenhouse gases B Profits from their implementation C Speed up climat…" at bounding box center [116, 133] width 150 height 74
click at [268, 203] on span "NEXT" at bounding box center [273, 206] width 11 height 8
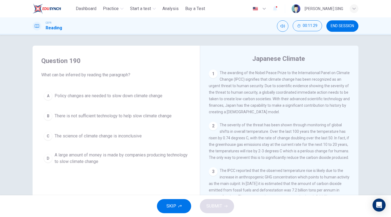
click at [92, 106] on div "A Policy changes are needed to slow down climate change B There is not sufficie…" at bounding box center [116, 128] width 150 height 78
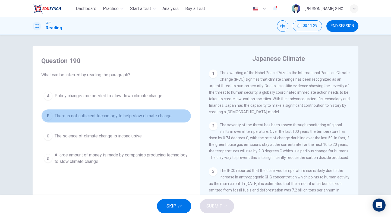
click at [98, 113] on span "There is not sufficient technology to help slow climate change" at bounding box center [113, 116] width 117 height 7
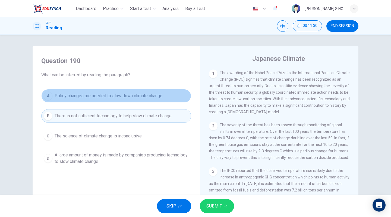
click at [112, 94] on span "Policy changes are needed to slow down climate change" at bounding box center [109, 96] width 108 height 7
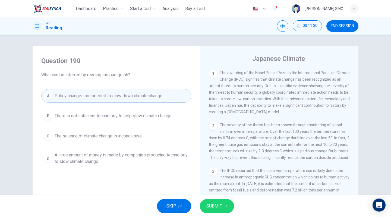
click at [225, 203] on button "SUBMIT" at bounding box center [217, 206] width 34 height 14
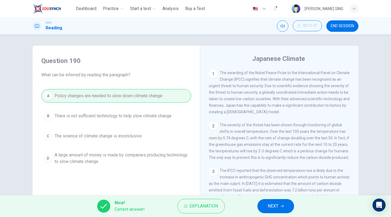
click at [114, 161] on div "A Policy changes are needed to slow down climate change B There is not sufficie…" at bounding box center [116, 128] width 150 height 78
click at [257, 200] on div "Nice! Correct answer! Explanation NEXT" at bounding box center [195, 206] width 391 height 22
click at [267, 205] on button "NEXT" at bounding box center [275, 206] width 37 height 14
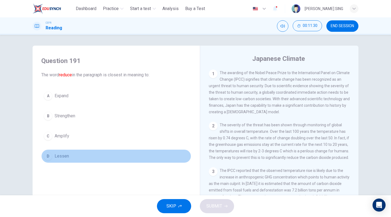
drag, startPoint x: 66, startPoint y: 151, endPoint x: 163, endPoint y: 169, distance: 98.5
click at [71, 152] on button "D Lessen" at bounding box center [116, 156] width 150 height 14
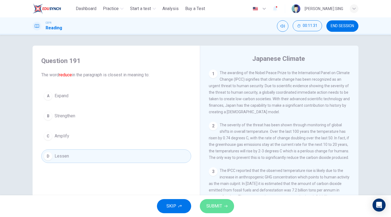
click at [216, 208] on span "SUBMIT" at bounding box center [214, 206] width 16 height 8
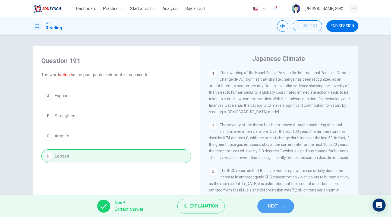
click at [263, 201] on button "NEXT" at bounding box center [275, 206] width 37 height 14
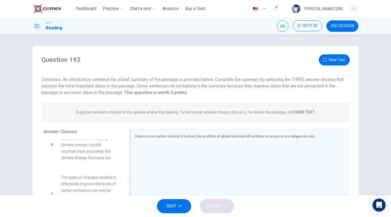
scroll to position [47, 0]
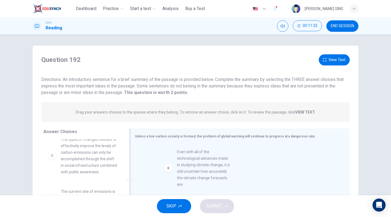
drag, startPoint x: 94, startPoint y: 160, endPoint x: 214, endPoint y: 181, distance: 121.5
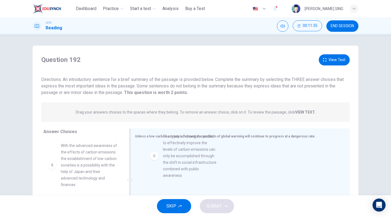
drag, startPoint x: 78, startPoint y: 149, endPoint x: 188, endPoint y: 175, distance: 112.7
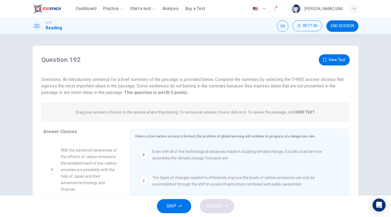
scroll to position [68, 0]
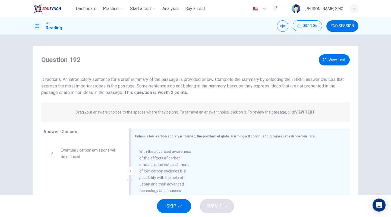
drag, startPoint x: 77, startPoint y: 174, endPoint x: 186, endPoint y: 176, distance: 109.2
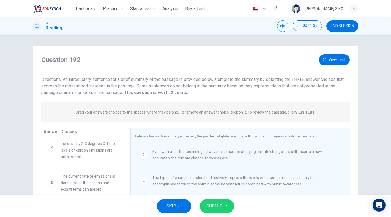
scroll to position [10, 0]
drag, startPoint x: 74, startPoint y: 183, endPoint x: 177, endPoint y: 174, distance: 102.8
drag, startPoint x: 120, startPoint y: 182, endPoint x: 221, endPoint y: 189, distance: 101.6
click at [223, 216] on div "SKIP SUBMIT" at bounding box center [195, 206] width 391 height 22
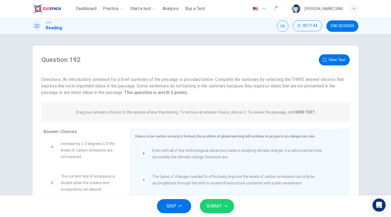
click at [224, 210] on button "SUBMIT" at bounding box center [217, 206] width 34 height 14
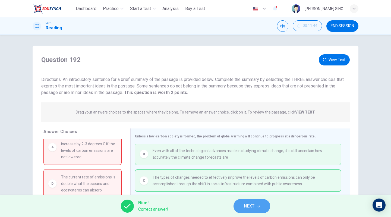
click at [257, 209] on button "NEXT" at bounding box center [252, 206] width 37 height 14
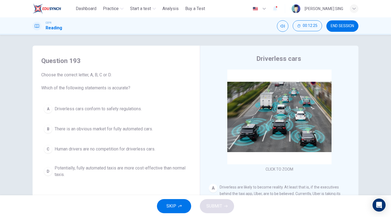
click at [88, 178] on button "D Potentially, fully automated taxis are more cost-effective than normal taxis." at bounding box center [116, 171] width 150 height 18
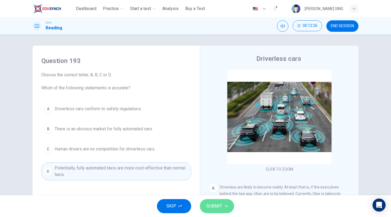
click at [207, 206] on span "SUBMIT" at bounding box center [214, 206] width 16 height 8
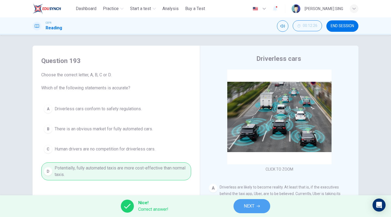
click at [247, 209] on span "NEXT" at bounding box center [249, 206] width 11 height 8
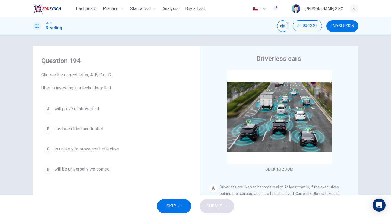
click at [96, 109] on span "will prove controversial." at bounding box center [77, 109] width 45 height 7
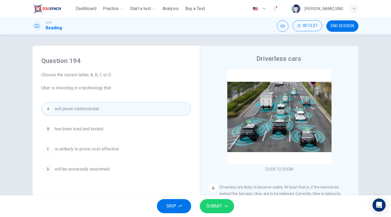
click at [213, 206] on span "SUBMIT" at bounding box center [214, 206] width 16 height 8
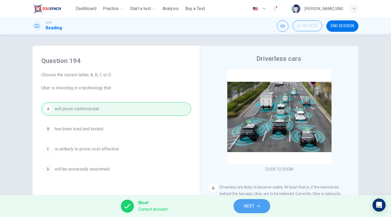
click at [245, 205] on span "NEXT" at bounding box center [249, 206] width 11 height 8
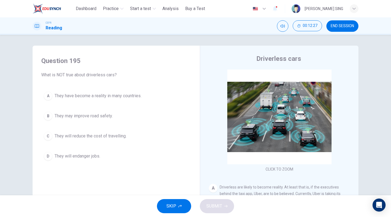
click at [82, 92] on button "A They have become a reality in many countries." at bounding box center [116, 96] width 150 height 14
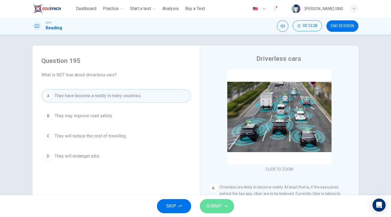
click at [220, 207] on span "SUBMIT" at bounding box center [214, 206] width 16 height 8
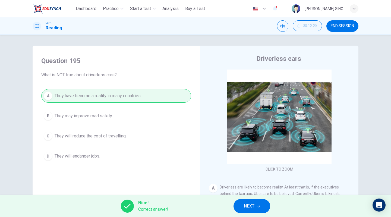
click at [247, 209] on span "NEXT" at bounding box center [249, 206] width 11 height 8
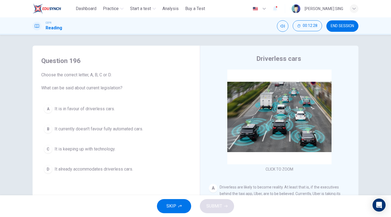
click at [100, 137] on div "A It is in favour of driverless cars. B It currently doesn't favour fully autom…" at bounding box center [116, 139] width 150 height 74
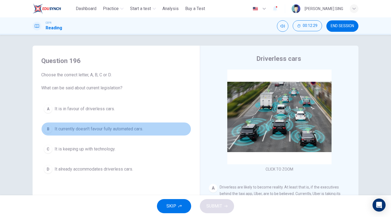
click at [129, 131] on span "It currently doesn't favour fully automated cars." at bounding box center [99, 129] width 89 height 7
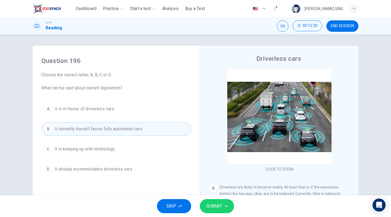
click at [216, 209] on span "SUBMIT" at bounding box center [214, 206] width 16 height 8
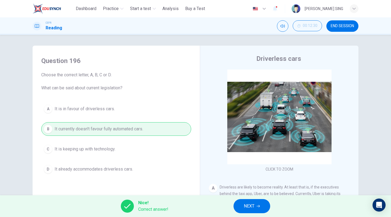
click at [247, 201] on button "NEXT" at bounding box center [252, 206] width 37 height 14
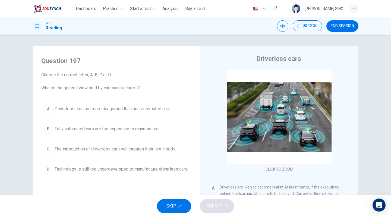
click at [140, 150] on span "The introduction of driverless cars will threaten their livelihoods." at bounding box center [116, 149] width 122 height 7
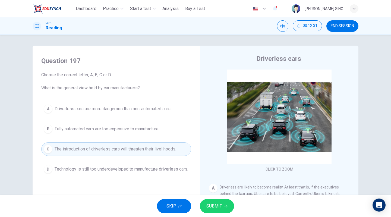
click at [220, 204] on span "SUBMIT" at bounding box center [214, 206] width 16 height 8
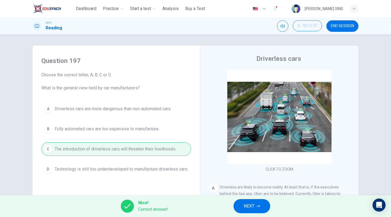
click at [254, 207] on span "NEXT" at bounding box center [249, 206] width 11 height 8
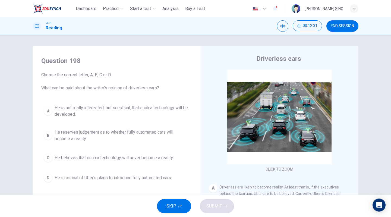
click at [100, 132] on span "He reserves judgement as to whether fully automated cars will become a reality." at bounding box center [122, 135] width 134 height 13
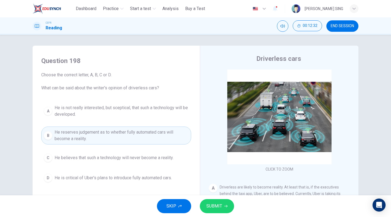
click at [219, 208] on span "SUBMIT" at bounding box center [214, 206] width 16 height 8
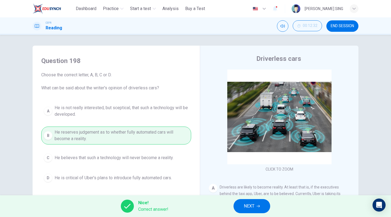
click at [255, 212] on button "NEXT" at bounding box center [252, 206] width 37 height 14
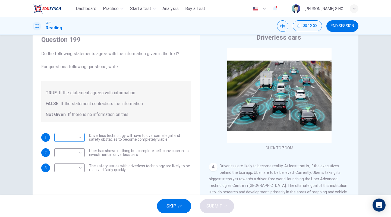
scroll to position [50, 0]
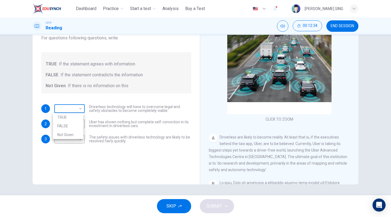
click at [76, 108] on body "This site uses cookies, as explained in our Privacy Policy . If you agree to th…" at bounding box center [195, 108] width 391 height 217
click at [75, 118] on li "TRUE" at bounding box center [68, 117] width 30 height 9
type input "****"
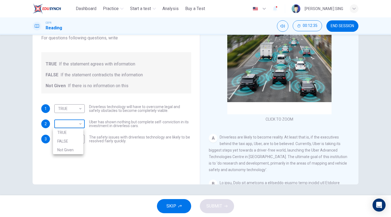
click at [77, 122] on body "This site uses cookies, as explained in our Privacy Policy . If you agree to th…" at bounding box center [195, 108] width 391 height 217
click at [75, 139] on li "FALSE" at bounding box center [68, 141] width 30 height 9
type input "*****"
click at [78, 138] on body "This site uses cookies, as explained in our Privacy Policy . If you agree to th…" at bounding box center [195, 108] width 391 height 217
drag, startPoint x: 74, startPoint y: 166, endPoint x: 83, endPoint y: 167, distance: 9.4
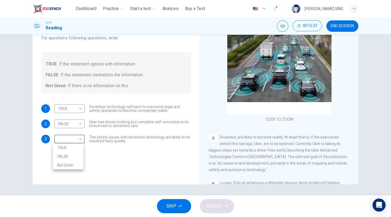
click at [74, 166] on li "Not Given" at bounding box center [68, 165] width 30 height 9
type input "*********"
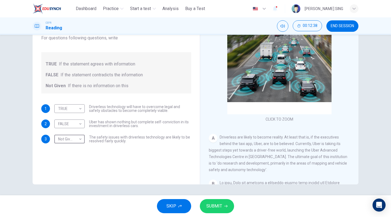
click at [217, 208] on span "SUBMIT" at bounding box center [214, 206] width 16 height 8
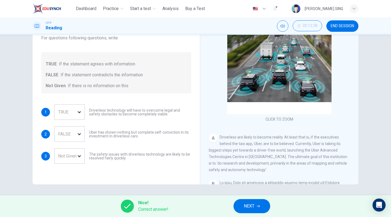
click at [262, 211] on button "NEXT" at bounding box center [252, 206] width 37 height 14
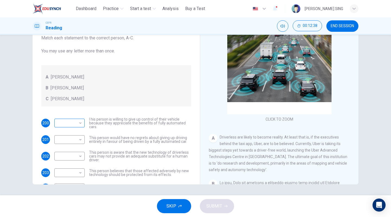
click at [80, 129] on body "This site uses cookies, as explained in our Privacy Policy . If you agree to th…" at bounding box center [195, 108] width 391 height 217
click at [78, 136] on li "A" at bounding box center [68, 131] width 30 height 9
type input "*"
click at [78, 136] on body "This site uses cookies, as explained in our Privacy Policy . If you agree to th…" at bounding box center [195, 108] width 391 height 217
drag, startPoint x: 75, startPoint y: 165, endPoint x: 75, endPoint y: 162, distance: 3.3
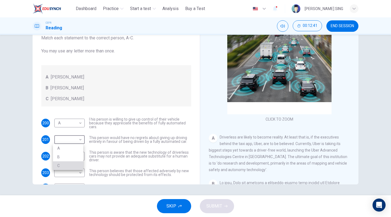
click at [74, 165] on li "C" at bounding box center [68, 165] width 30 height 9
type input "*"
click at [77, 156] on body "This site uses cookies, as explained in our Privacy Policy . If you agree to th…" at bounding box center [195, 108] width 391 height 217
click at [73, 172] on li "B" at bounding box center [68, 173] width 30 height 9
type input "*"
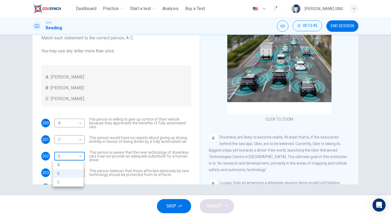
click at [80, 159] on body "This site uses cookies, as explained in our Privacy Policy . If you agree to th…" at bounding box center [195, 108] width 391 height 217
click at [79, 124] on div at bounding box center [195, 108] width 391 height 217
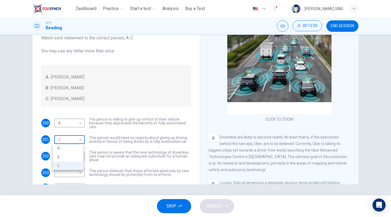
click at [77, 138] on body "This site uses cookies, as explained in our Privacy Policy . If you agree to th…" at bounding box center [195, 108] width 391 height 217
click at [73, 158] on li "B" at bounding box center [68, 157] width 30 height 9
type input "*"
click at [75, 159] on body "This site uses cookies, as explained in our Privacy Policy . If you agree to th…" at bounding box center [195, 108] width 391 height 217
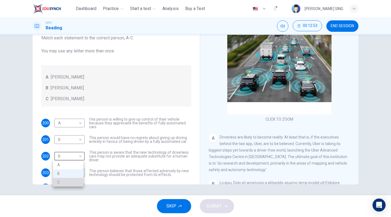
click at [72, 183] on li "C" at bounding box center [68, 182] width 30 height 9
type input "*"
click at [79, 173] on body "This site uses cookies, as explained in our Privacy Policy . If you agree to th…" at bounding box center [195, 108] width 391 height 217
click at [73, 189] on li "B" at bounding box center [68, 190] width 30 height 9
type input "*"
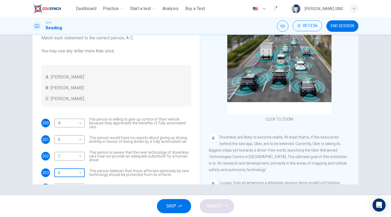
scroll to position [18, 0]
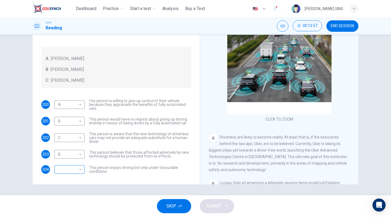
click at [83, 171] on div "​ ​" at bounding box center [69, 169] width 30 height 9
click at [75, 168] on body "This site uses cookies, as explained in our Privacy Policy . If you agree to th…" at bounding box center [195, 108] width 391 height 217
click at [70, 175] on li "A" at bounding box center [68, 178] width 30 height 9
type input "*"
click at [198, 205] on div "SKIP SUBMIT" at bounding box center [195, 206] width 391 height 22
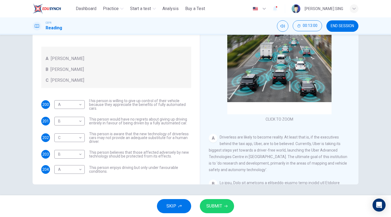
drag, startPoint x: 217, startPoint y: 203, endPoint x: 262, endPoint y: 162, distance: 61.5
click at [217, 203] on span "SUBMIT" at bounding box center [214, 206] width 16 height 8
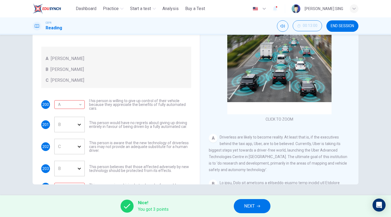
click at [259, 212] on button "NEXT" at bounding box center [252, 206] width 37 height 14
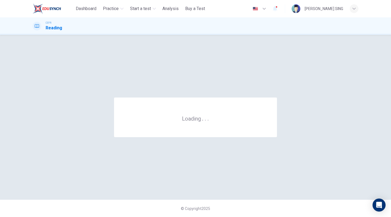
scroll to position [0, 0]
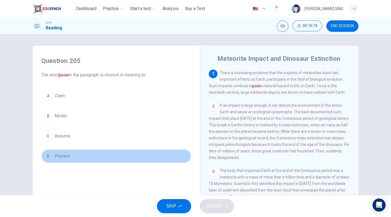
click at [68, 155] on button "D Present" at bounding box center [116, 156] width 150 height 14
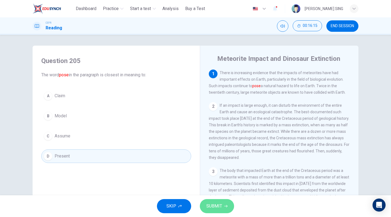
click at [214, 204] on span "SUBMIT" at bounding box center [214, 206] width 16 height 8
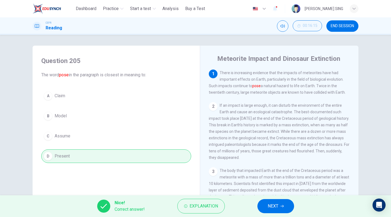
click at [279, 209] on button "NEXT" at bounding box center [275, 206] width 37 height 14
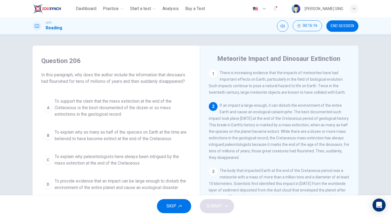
click at [116, 105] on span "To support the claim that the mass extinction at the end of the Cretaceous is t…" at bounding box center [122, 108] width 134 height 20
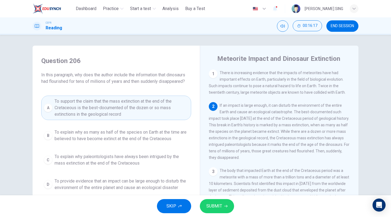
drag, startPoint x: 219, startPoint y: 199, endPoint x: 217, endPoint y: 204, distance: 5.9
click at [218, 203] on div "SKIP SUBMIT" at bounding box center [195, 206] width 391 height 22
click at [216, 212] on button "SUBMIT" at bounding box center [217, 206] width 34 height 14
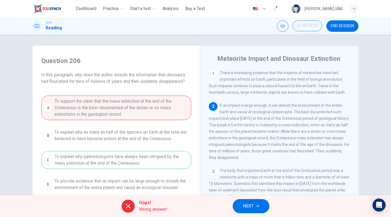
scroll to position [27, 0]
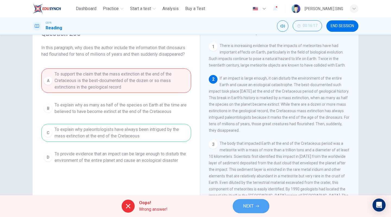
click at [244, 205] on span "NEXT" at bounding box center [248, 206] width 11 height 8
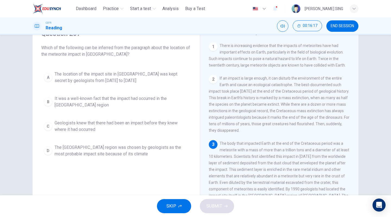
click at [96, 97] on span "It was a well-known fact that the impact had occurred in the Yucatán region" at bounding box center [122, 101] width 134 height 13
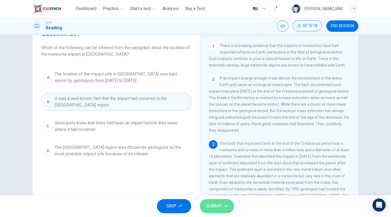
click at [217, 204] on span "SUBMIT" at bounding box center [214, 206] width 16 height 8
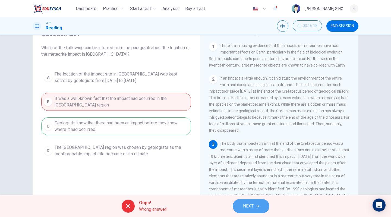
click at [253, 211] on button "NEXT" at bounding box center [251, 206] width 37 height 14
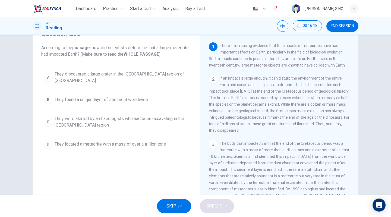
click at [83, 108] on div "A They discovered a large crater in the Yucatán region of Mexico B They found a…" at bounding box center [116, 109] width 150 height 83
click at [89, 119] on span "They were alerted by archaeologists who had been excavating in the Yucatán regi…" at bounding box center [122, 121] width 134 height 13
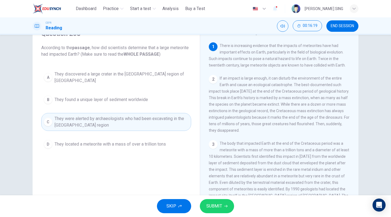
click at [206, 204] on button "SUBMIT" at bounding box center [217, 206] width 34 height 14
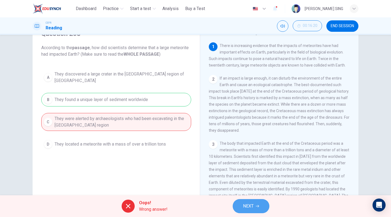
click at [257, 209] on button "NEXT" at bounding box center [251, 206] width 37 height 14
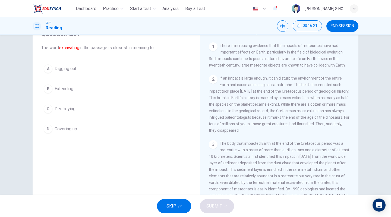
scroll to position [0, 0]
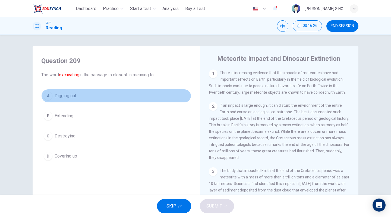
click at [79, 97] on button "A Digging out" at bounding box center [116, 96] width 150 height 14
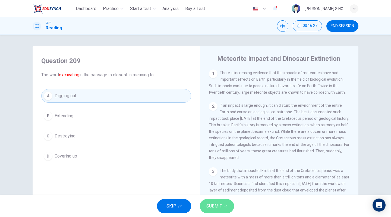
click at [213, 209] on span "SUBMIT" at bounding box center [214, 206] width 16 height 8
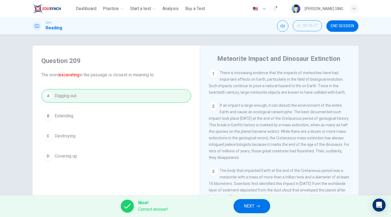
click at [240, 207] on button "NEXT" at bounding box center [252, 206] width 37 height 14
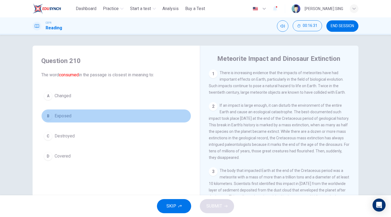
click at [66, 114] on span "Exposed" at bounding box center [63, 116] width 17 height 7
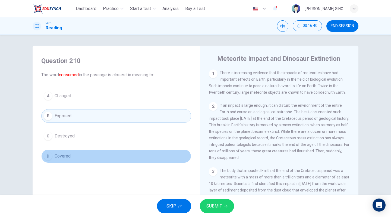
click at [71, 155] on button "D Covered" at bounding box center [116, 156] width 150 height 14
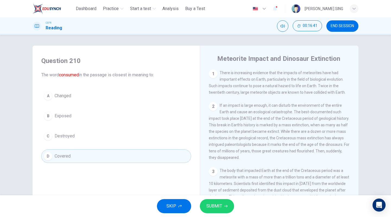
click at [83, 133] on button "C Destroyed" at bounding box center [116, 136] width 150 height 14
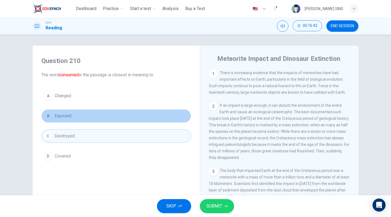
click at [85, 119] on button "B Exposed" at bounding box center [116, 116] width 150 height 14
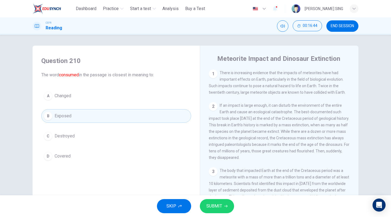
click at [65, 93] on span "Changed" at bounding box center [63, 96] width 17 height 7
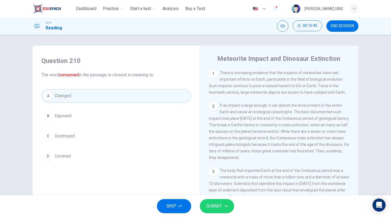
click at [219, 207] on span "SUBMIT" at bounding box center [214, 206] width 16 height 8
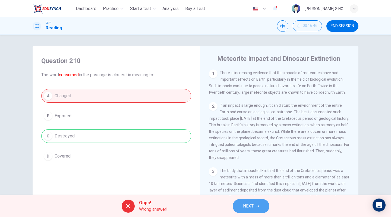
click at [263, 208] on button "NEXT" at bounding box center [251, 206] width 37 height 14
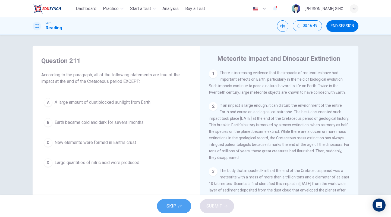
click at [177, 207] on button "SKIP" at bounding box center [174, 206] width 34 height 14
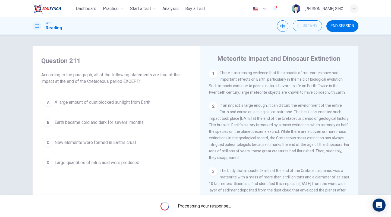
click at [83, 119] on span "Earth became cold and dark for several months" at bounding box center [99, 122] width 89 height 7
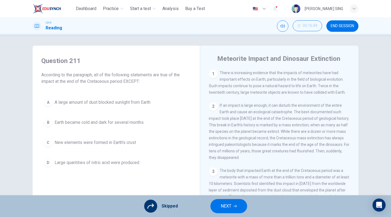
click at [98, 112] on div "A A large amount of dust blocked sunlight from Earth B Earth became cold and da…" at bounding box center [116, 133] width 150 height 74
click at [100, 125] on div "A A large amount of dust blocked sunlight from Earth B Earth became cold and da…" at bounding box center [116, 133] width 150 height 74
click at [219, 206] on button "NEXT" at bounding box center [228, 206] width 37 height 14
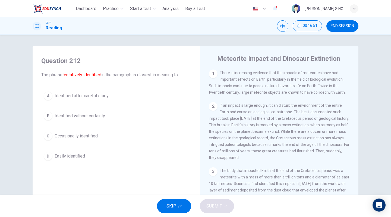
click at [87, 114] on span "Identified without certainty" at bounding box center [80, 116] width 51 height 7
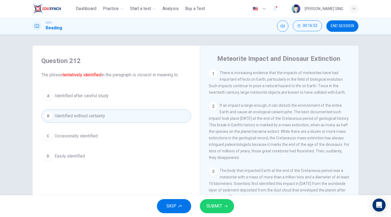
click at [212, 199] on button "SUBMIT" at bounding box center [217, 206] width 34 height 14
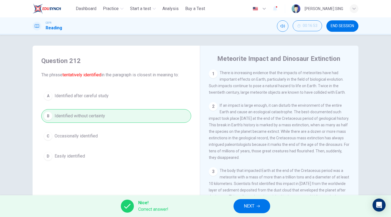
click at [256, 207] on button "NEXT" at bounding box center [252, 206] width 37 height 14
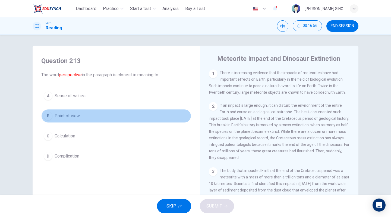
click at [77, 111] on button "B Point of view" at bounding box center [116, 116] width 150 height 14
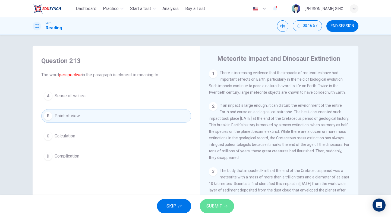
click at [226, 209] on button "SUBMIT" at bounding box center [217, 206] width 34 height 14
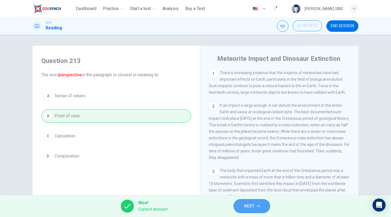
click at [254, 208] on span "NEXT" at bounding box center [249, 206] width 11 height 8
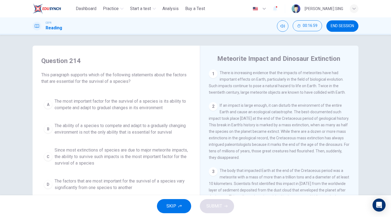
click at [122, 114] on div "A The most important factor for the survival of a species is its ability to com…" at bounding box center [116, 145] width 150 height 98
click at [123, 121] on button "B The ability of a species to compete and adapt to a gradually changing environ…" at bounding box center [116, 129] width 150 height 18
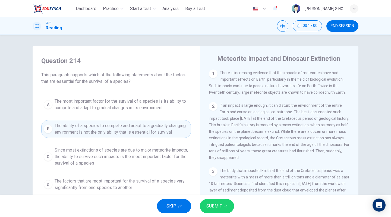
click at [220, 212] on button "SUBMIT" at bounding box center [217, 206] width 34 height 14
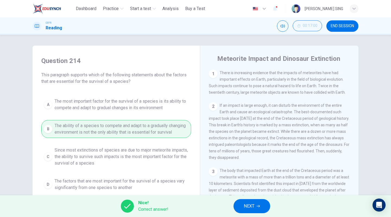
drag, startPoint x: 248, startPoint y: 207, endPoint x: 224, endPoint y: 191, distance: 28.8
click at [248, 207] on span "NEXT" at bounding box center [249, 206] width 11 height 8
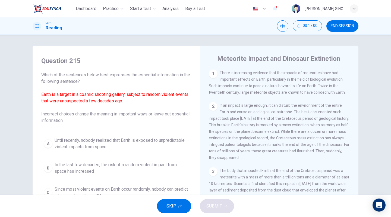
click at [86, 170] on span "In the last few decades, the risk of a random violent impact from space has inc…" at bounding box center [122, 168] width 134 height 13
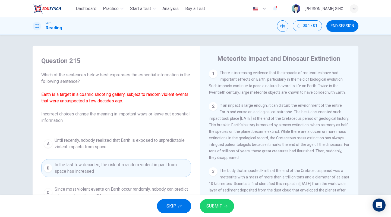
click at [204, 205] on button "SUBMIT" at bounding box center [217, 206] width 34 height 14
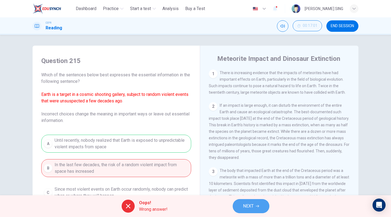
click at [250, 206] on span "NEXT" at bounding box center [248, 206] width 11 height 8
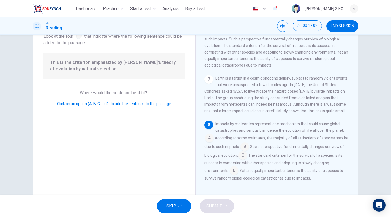
scroll to position [50, 0]
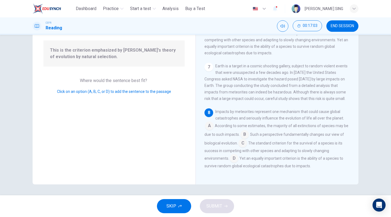
click at [213, 126] on span "According to some estimates, the majority of all extinctions of species may be …" at bounding box center [276, 130] width 144 height 13
click at [209, 126] on input at bounding box center [209, 126] width 9 height 9
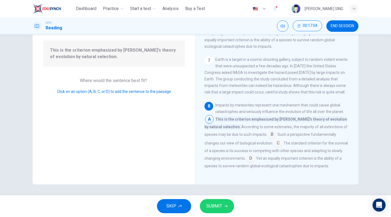
click at [220, 207] on span "SUBMIT" at bounding box center [214, 206] width 16 height 8
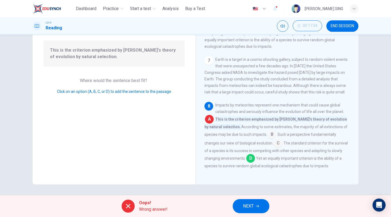
click at [241, 212] on button "NEXT" at bounding box center [251, 206] width 37 height 14
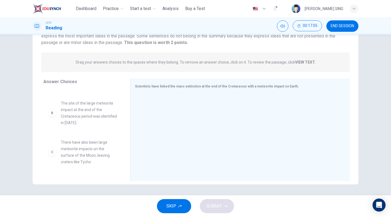
scroll to position [27, 0]
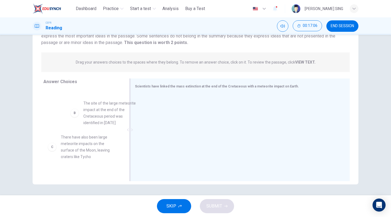
drag, startPoint x: 72, startPoint y: 117, endPoint x: 194, endPoint y: 120, distance: 122.0
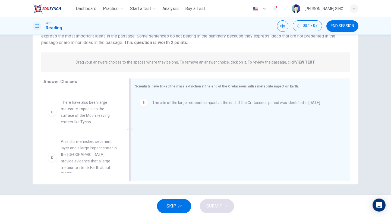
scroll to position [27, 0]
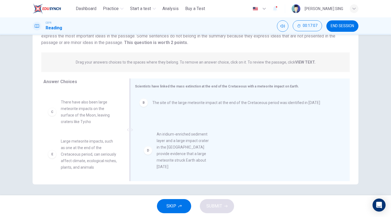
drag, startPoint x: 86, startPoint y: 157, endPoint x: 191, endPoint y: 148, distance: 105.3
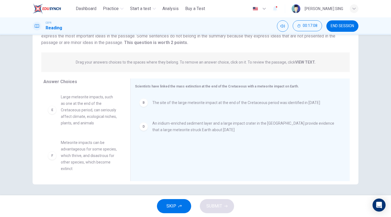
scroll to position [81, 0]
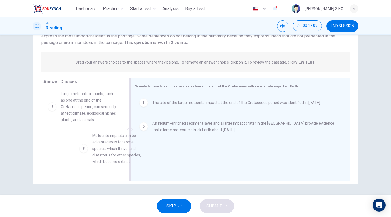
drag, startPoint x: 106, startPoint y: 150, endPoint x: 188, endPoint y: 150, distance: 82.3
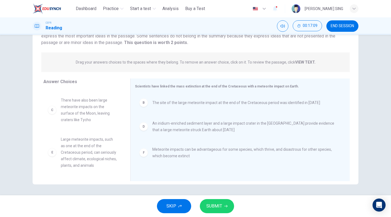
scroll to position [36, 0]
drag, startPoint x: 217, startPoint y: 204, endPoint x: 225, endPoint y: 184, distance: 21.9
click at [216, 204] on span "SUBMIT" at bounding box center [214, 206] width 16 height 8
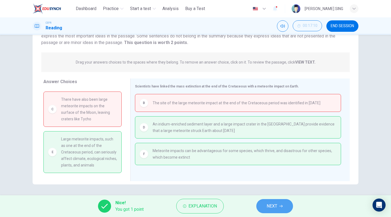
click at [282, 205] on icon "button" at bounding box center [280, 205] width 3 height 3
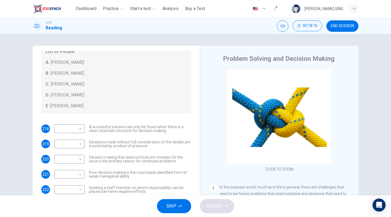
scroll to position [59, 0]
click at [76, 129] on body "This site uses cookies, as explained in our Privacy Policy . If you agree to th…" at bounding box center [195, 108] width 391 height 217
click at [75, 169] on li "E" at bounding box center [68, 171] width 30 height 9
type input "*"
click at [80, 145] on body "This site uses cookies, as explained in our Privacy Policy . If you agree to th…" at bounding box center [195, 108] width 391 height 217
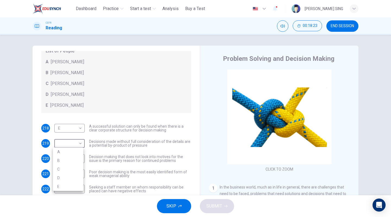
click at [73, 152] on li "A" at bounding box center [68, 151] width 30 height 9
type input "*"
click at [76, 157] on body "This site uses cookies, as explained in our Privacy Policy . If you agree to th…" at bounding box center [195, 108] width 391 height 217
click at [76, 178] on li "B" at bounding box center [68, 175] width 30 height 9
type input "*"
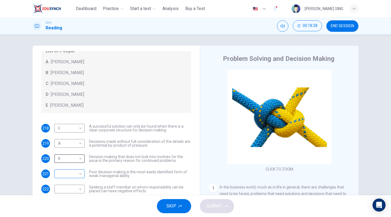
click at [76, 174] on body "This site uses cookies, as explained in our Privacy Policy . If you agree to th…" at bounding box center [195, 108] width 391 height 217
click at [73, 176] on li "A" at bounding box center [68, 173] width 30 height 9
type input "*"
click at [70, 190] on body "This site uses cookies, as explained in our Privacy Policy . If you agree to th…" at bounding box center [195, 108] width 391 height 217
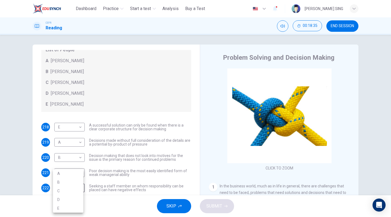
click at [68, 190] on li "C" at bounding box center [68, 191] width 30 height 9
type input "*"
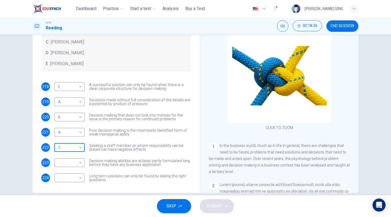
scroll to position [50, 0]
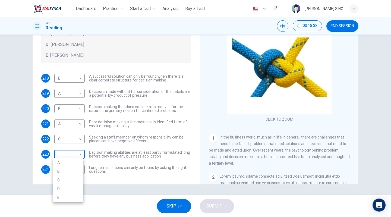
click at [74, 155] on body "This site uses cookies, as explained in our Privacy Policy . If you agree to th…" at bounding box center [195, 108] width 391 height 217
click at [72, 188] on li "D" at bounding box center [68, 188] width 30 height 9
type input "*"
click at [80, 172] on body "This site uses cookies, as explained in our Privacy Policy . If you agree to th…" at bounding box center [195, 108] width 391 height 217
click at [72, 182] on li "B" at bounding box center [68, 182] width 30 height 9
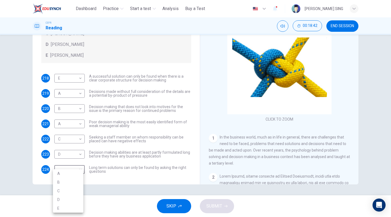
type input "*"
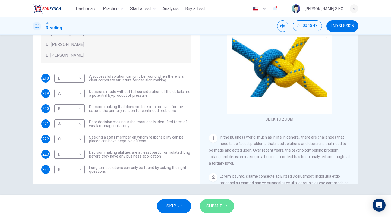
click at [215, 208] on span "SUBMIT" at bounding box center [214, 206] width 16 height 8
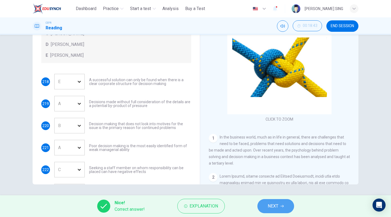
click at [268, 207] on span "NEXT" at bounding box center [273, 206] width 11 height 8
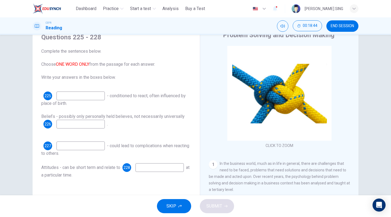
scroll to position [23, 0]
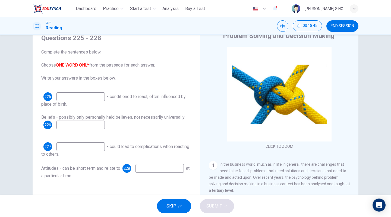
click at [83, 97] on input at bounding box center [80, 96] width 48 height 9
click at [177, 207] on button "SKIP" at bounding box center [174, 206] width 34 height 14
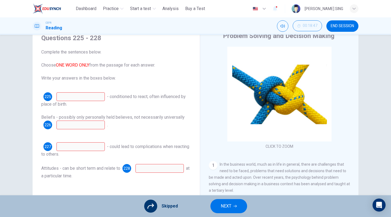
click at [237, 210] on button "NEXT" at bounding box center [228, 206] width 37 height 14
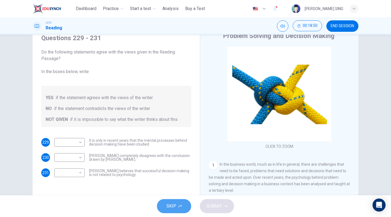
click at [178, 206] on icon "button" at bounding box center [179, 206] width 3 height 3
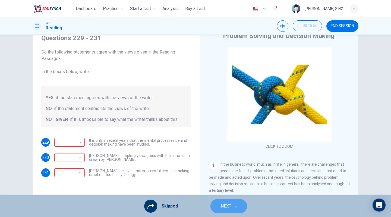
click at [222, 203] on span "NEXT" at bounding box center [226, 206] width 11 height 8
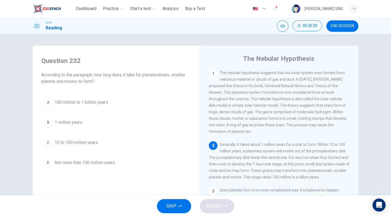
click at [58, 104] on span "100 million to 1 billion years" at bounding box center [81, 102] width 53 height 7
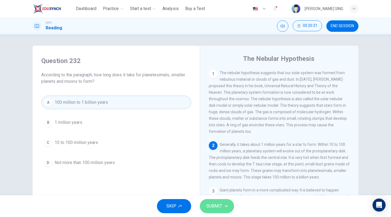
click at [217, 207] on span "SUBMIT" at bounding box center [214, 206] width 16 height 8
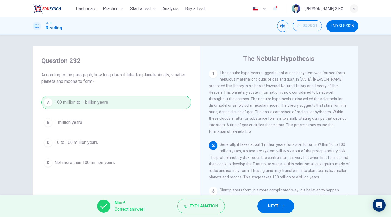
drag, startPoint x: 275, startPoint y: 202, endPoint x: 267, endPoint y: 201, distance: 8.2
click at [275, 202] on span "NEXT" at bounding box center [273, 206] width 11 height 8
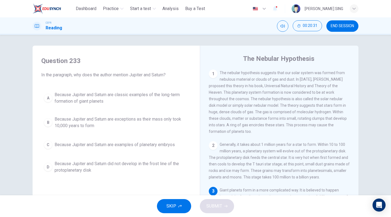
click at [80, 120] on span "Because Jupiter and Saturn are exceptions as their mass only took 10,000 years …" at bounding box center [122, 122] width 134 height 13
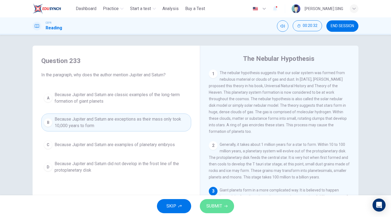
click at [219, 203] on span "SUBMIT" at bounding box center [214, 206] width 16 height 8
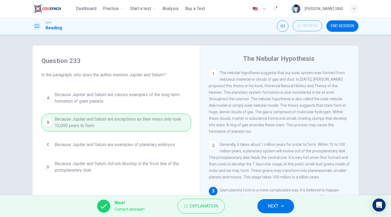
click at [273, 205] on span "NEXT" at bounding box center [273, 206] width 11 height 8
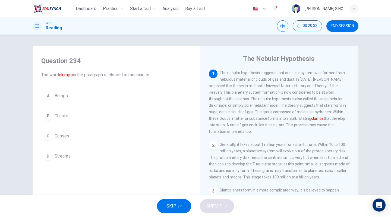
click at [86, 116] on button "B Chunks" at bounding box center [116, 116] width 150 height 14
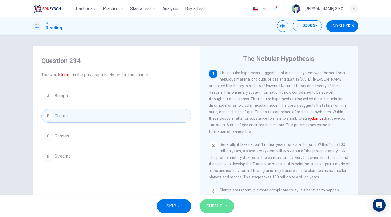
click at [220, 205] on span "SUBMIT" at bounding box center [214, 206] width 16 height 8
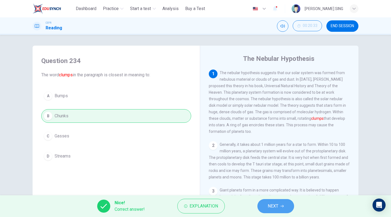
click at [283, 204] on icon "button" at bounding box center [282, 205] width 3 height 3
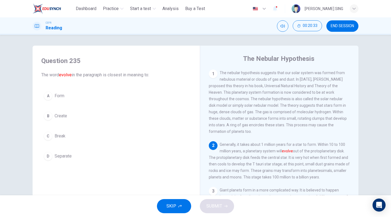
click at [74, 97] on button "A Form" at bounding box center [116, 96] width 150 height 14
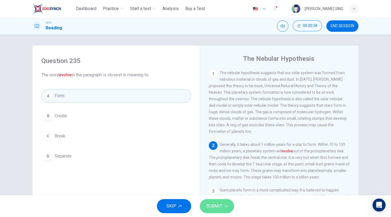
click at [227, 208] on button "SUBMIT" at bounding box center [217, 206] width 34 height 14
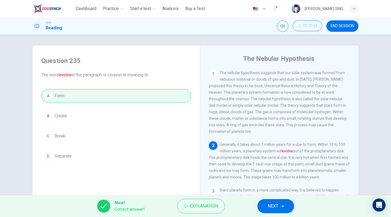
click at [260, 201] on button "NEXT" at bounding box center [275, 206] width 37 height 14
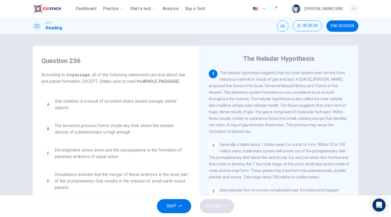
click at [87, 150] on span "Development slows down and the consequence is the formation of planetary embryo…" at bounding box center [122, 153] width 134 height 13
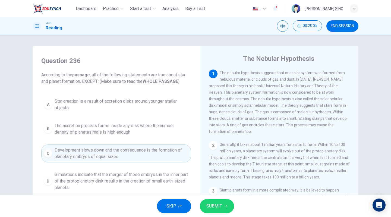
click at [222, 210] on span "SUBMIT" at bounding box center [214, 206] width 16 height 8
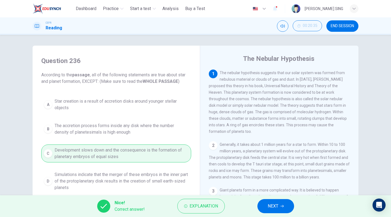
drag, startPoint x: 278, startPoint y: 208, endPoint x: 168, endPoint y: 176, distance: 114.8
click at [275, 208] on span "NEXT" at bounding box center [273, 206] width 11 height 8
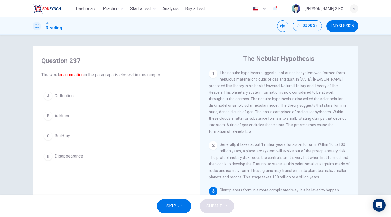
drag, startPoint x: 82, startPoint y: 138, endPoint x: 103, endPoint y: 158, distance: 28.4
click at [82, 139] on button "C Build-up" at bounding box center [116, 136] width 150 height 14
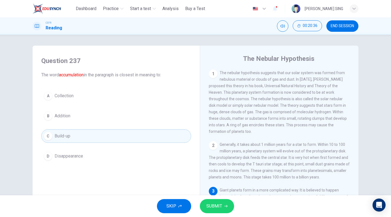
click at [216, 206] on span "SUBMIT" at bounding box center [214, 206] width 16 height 8
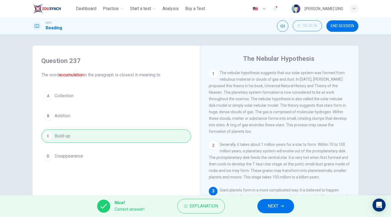
click at [281, 207] on icon "button" at bounding box center [282, 205] width 3 height 3
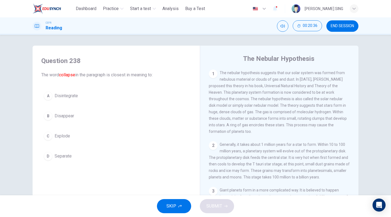
click at [84, 95] on button "A Disintegrate" at bounding box center [116, 96] width 150 height 14
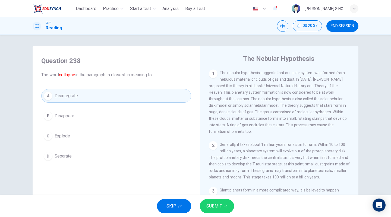
click at [217, 201] on button "SUBMIT" at bounding box center [217, 206] width 34 height 14
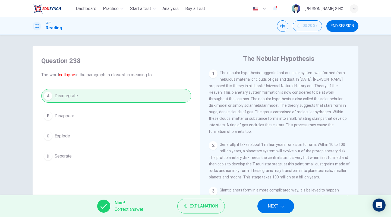
drag, startPoint x: 282, startPoint y: 208, endPoint x: 227, endPoint y: 193, distance: 57.1
click at [282, 208] on button "NEXT" at bounding box center [275, 206] width 37 height 14
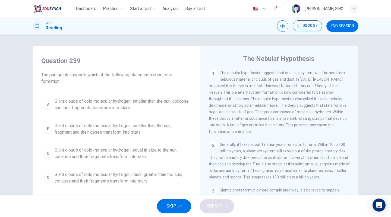
click at [89, 177] on span "Giant clouds of cold molecular hydrogen, much greater than the sun, collapse an…" at bounding box center [122, 177] width 134 height 13
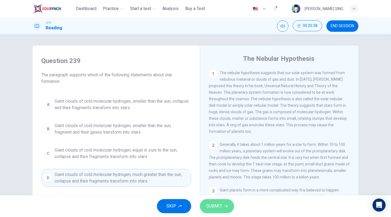
click at [221, 207] on span "SUBMIT" at bounding box center [214, 206] width 16 height 8
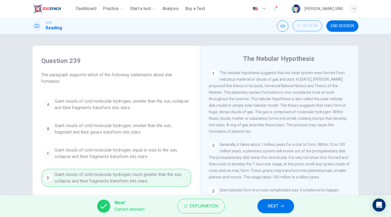
click at [264, 201] on button "NEXT" at bounding box center [275, 206] width 37 height 14
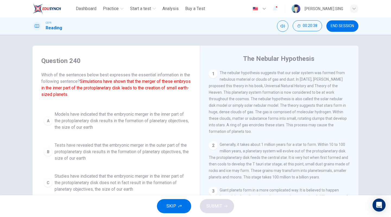
click at [90, 119] on span "Models have indicated that the embryonic merger in the inner part of the protop…" at bounding box center [122, 121] width 134 height 20
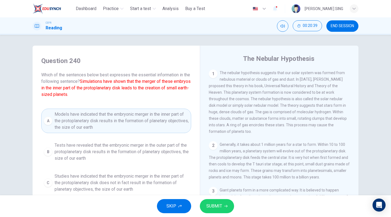
click at [214, 203] on span "SUBMIT" at bounding box center [214, 206] width 16 height 8
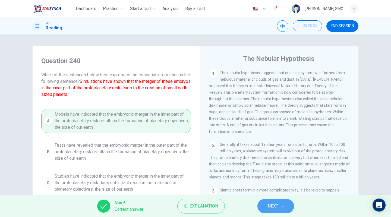
click at [288, 201] on button "NEXT" at bounding box center [275, 206] width 37 height 14
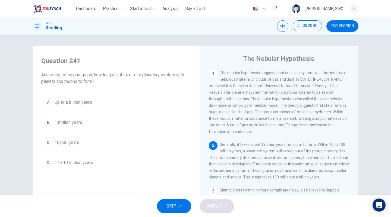
click at [103, 110] on div "A Up to a billion years B 1 million years C 10,000 years D 1 to 10 million years" at bounding box center [116, 133] width 150 height 74
click at [114, 113] on div "A Up to a billion years B 1 million years C 10,000 years D 1 to 10 million years" at bounding box center [116, 133] width 150 height 74
click at [88, 102] on span "Up to a billion years" at bounding box center [73, 102] width 37 height 7
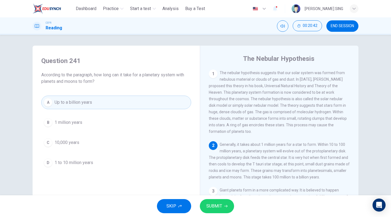
click at [226, 207] on icon "button" at bounding box center [225, 206] width 3 height 2
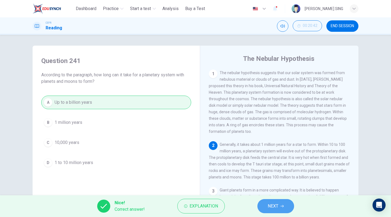
click at [272, 207] on span "NEXT" at bounding box center [273, 206] width 11 height 8
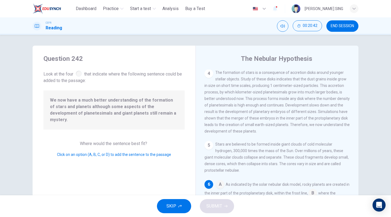
scroll to position [165, 0]
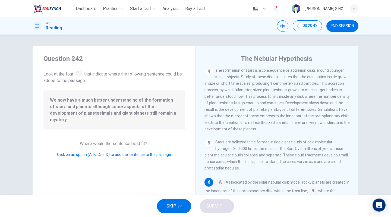
click at [218, 183] on input at bounding box center [220, 182] width 9 height 9
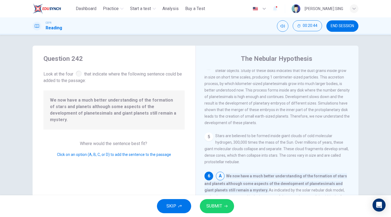
click at [222, 201] on button "SUBMIT" at bounding box center [217, 206] width 34 height 14
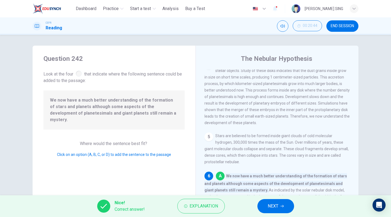
click at [275, 208] on span "NEXT" at bounding box center [273, 206] width 11 height 8
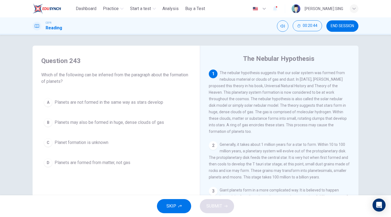
click at [88, 130] on div "A Planets are not formed in the same way as stars develop B Planets may also be…" at bounding box center [116, 133] width 150 height 74
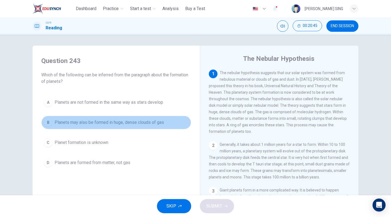
click at [97, 124] on span "Planets may also be formed in huge, dense clouds of gas" at bounding box center [109, 122] width 109 height 7
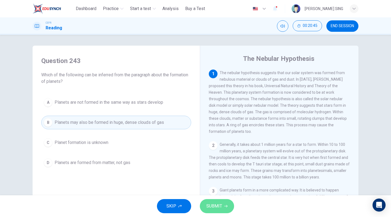
click at [215, 207] on span "SUBMIT" at bounding box center [214, 206] width 16 height 8
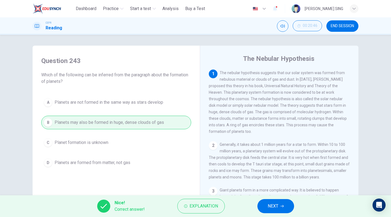
click at [283, 207] on icon "button" at bounding box center [282, 205] width 3 height 3
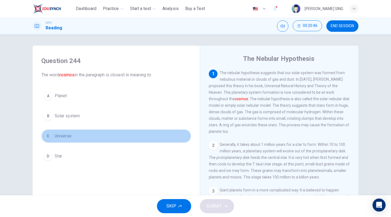
click at [80, 139] on button "C Universe" at bounding box center [116, 136] width 150 height 14
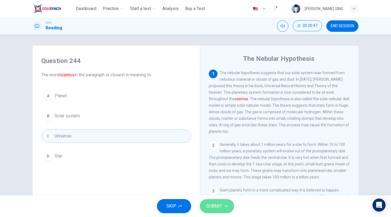
click at [215, 206] on span "SUBMIT" at bounding box center [214, 206] width 16 height 8
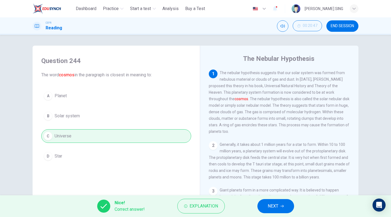
click at [272, 207] on span "NEXT" at bounding box center [273, 206] width 11 height 8
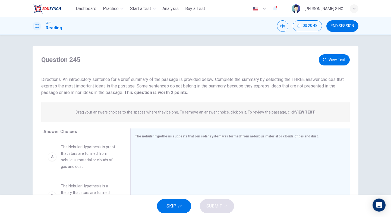
scroll to position [27, 0]
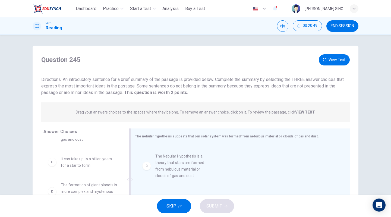
drag, startPoint x: 94, startPoint y: 168, endPoint x: 195, endPoint y: 165, distance: 100.5
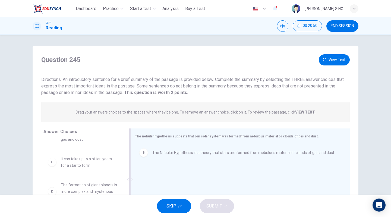
drag, startPoint x: 88, startPoint y: 176, endPoint x: 200, endPoint y: 171, distance: 112.0
click at [200, 171] on div "Answer Choices A The Nebular Hypothesis is proof that stars are formed from neb…" at bounding box center [196, 180] width 326 height 105
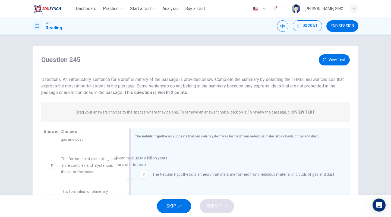
drag, startPoint x: 112, startPoint y: 164, endPoint x: 203, endPoint y: 165, distance: 91.5
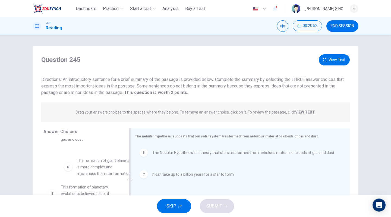
drag, startPoint x: 87, startPoint y: 171, endPoint x: 191, endPoint y: 172, distance: 103.5
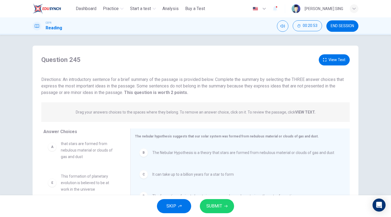
click at [212, 203] on span "SUBMIT" at bounding box center [214, 206] width 16 height 8
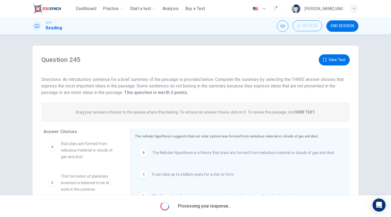
scroll to position [16, 0]
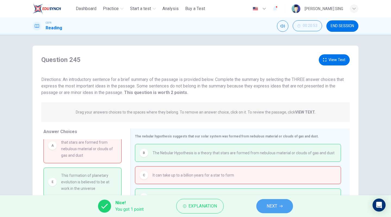
click at [264, 210] on button "NEXT" at bounding box center [274, 206] width 37 height 14
